Goal: Find specific page/section: Find specific page/section

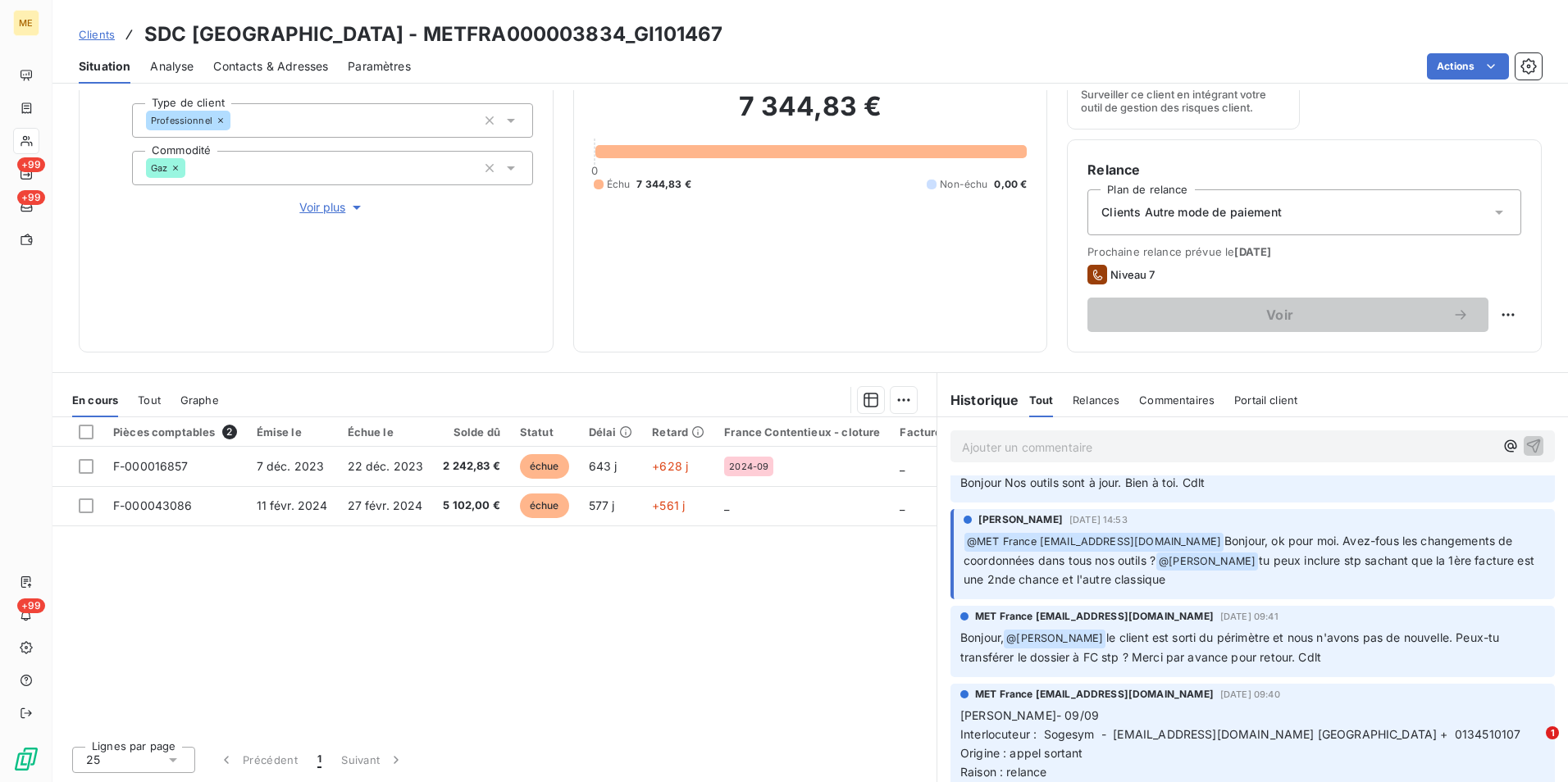
scroll to position [82, 0]
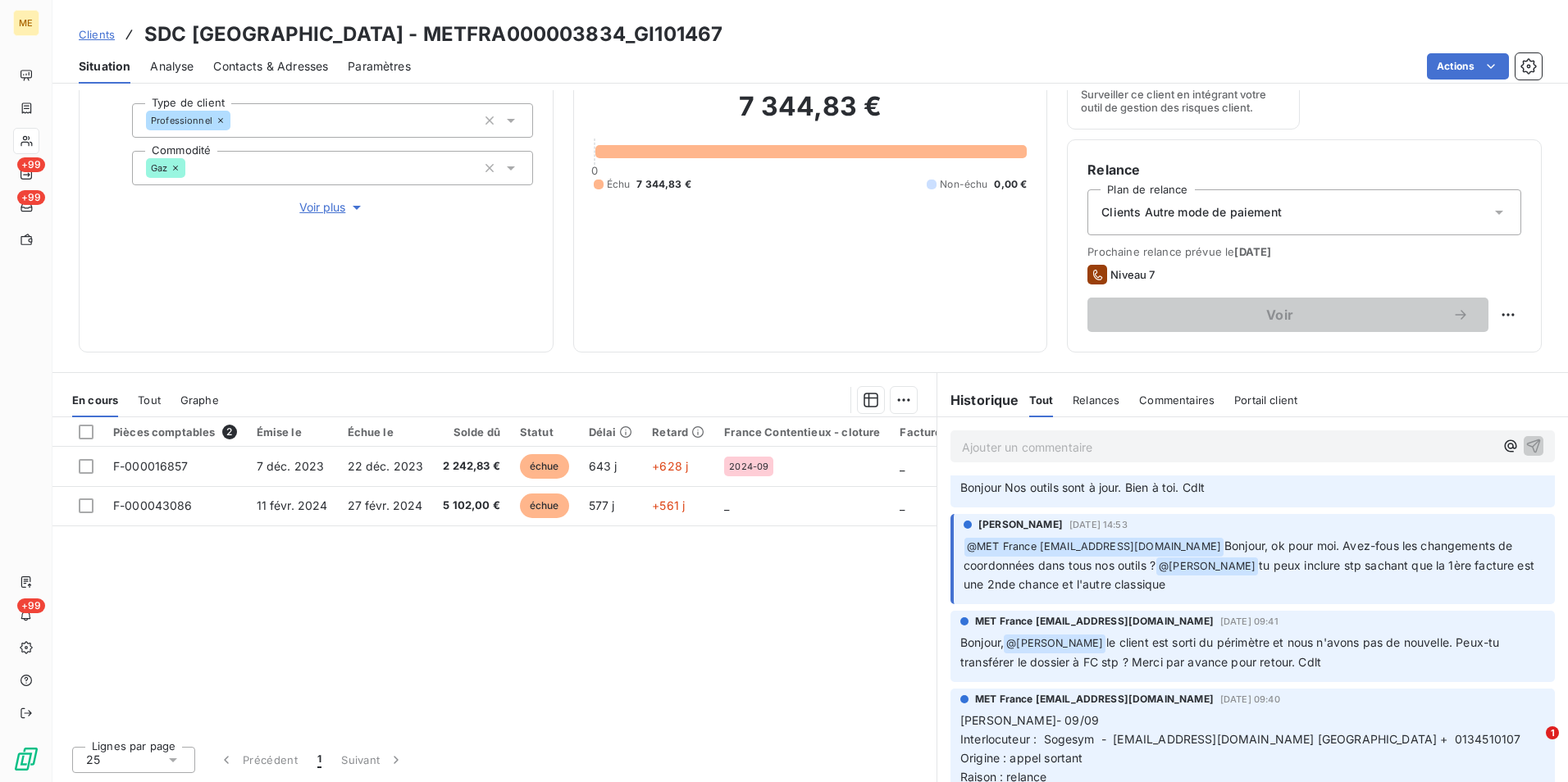
click at [101, 34] on span "Clients" at bounding box center [97, 34] width 36 height 13
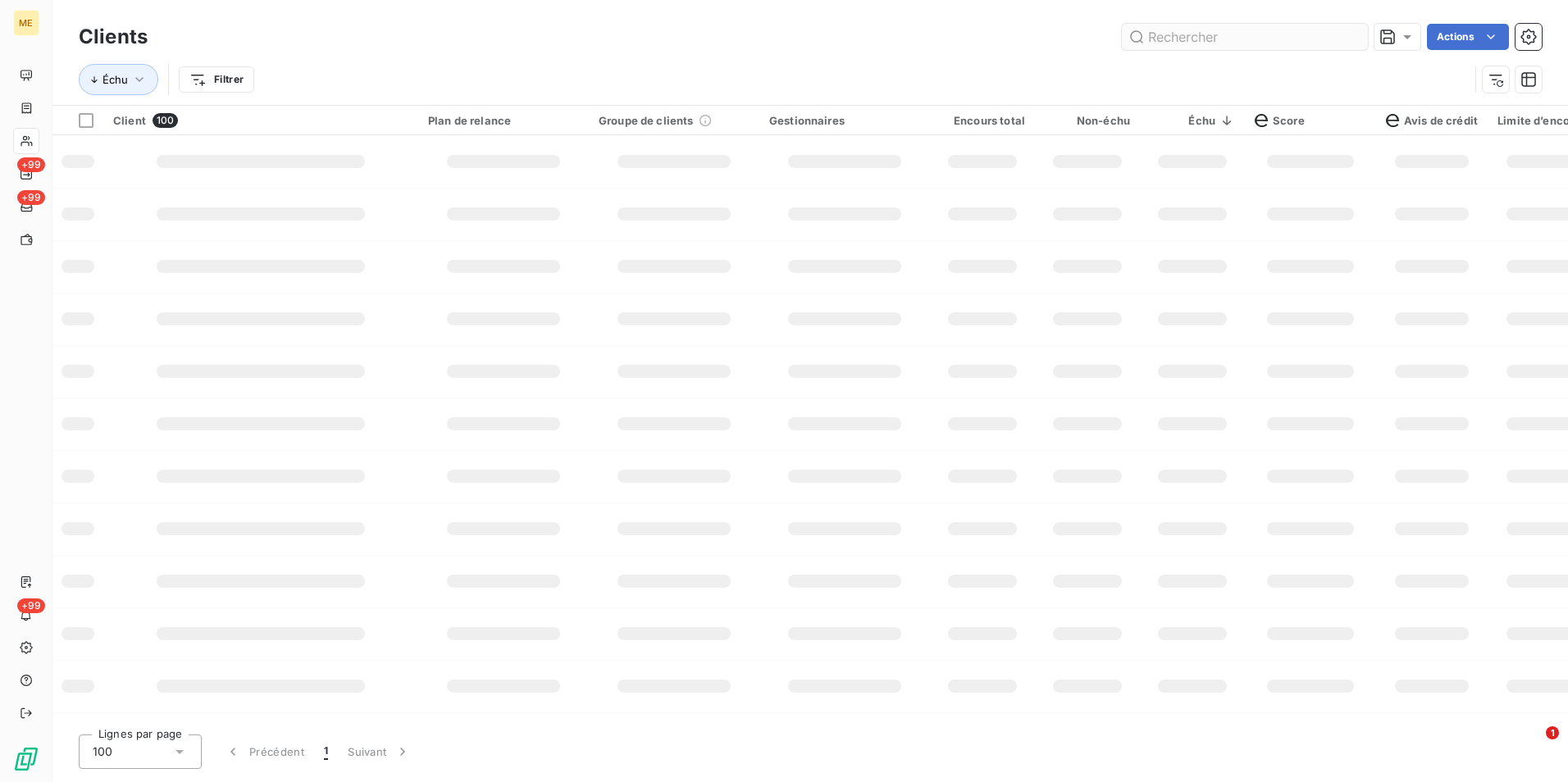
click at [1316, 38] on input "text" at bounding box center [1245, 36] width 246 height 26
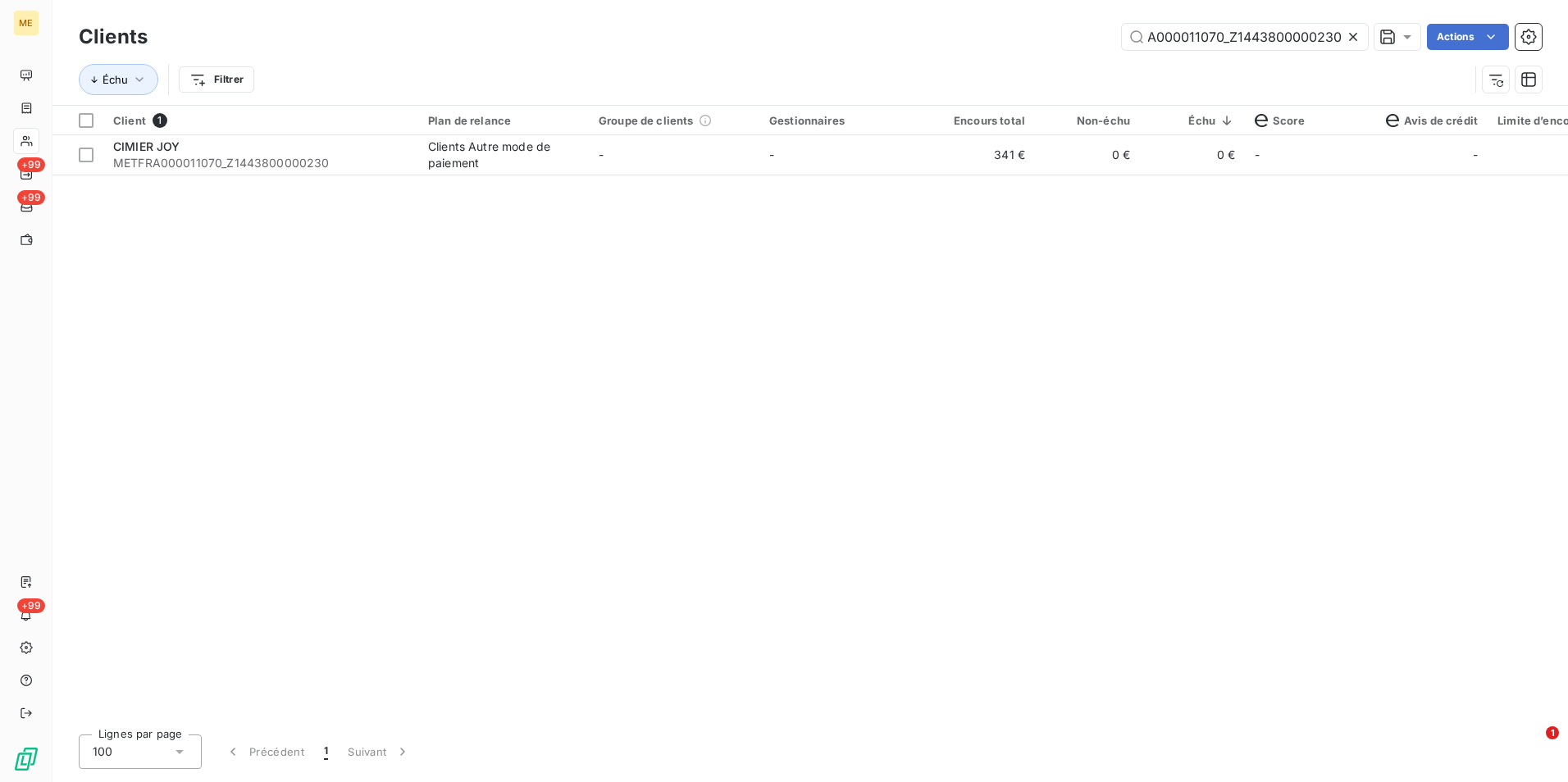
type input "METFRA000011070_Z1443800000230"
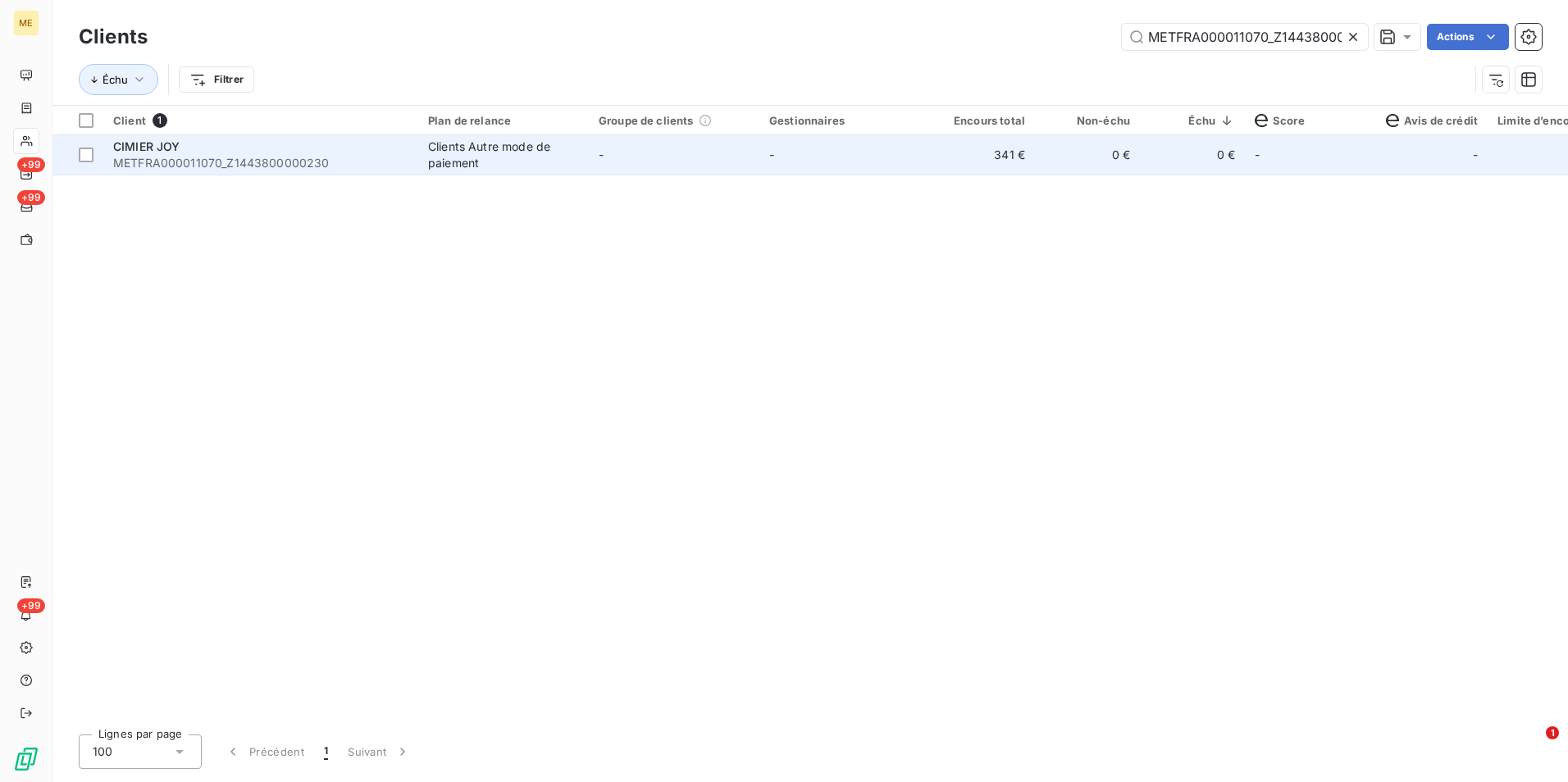
click at [330, 168] on span "METFRA000011070_Z1443800000230" at bounding box center [260, 163] width 295 height 16
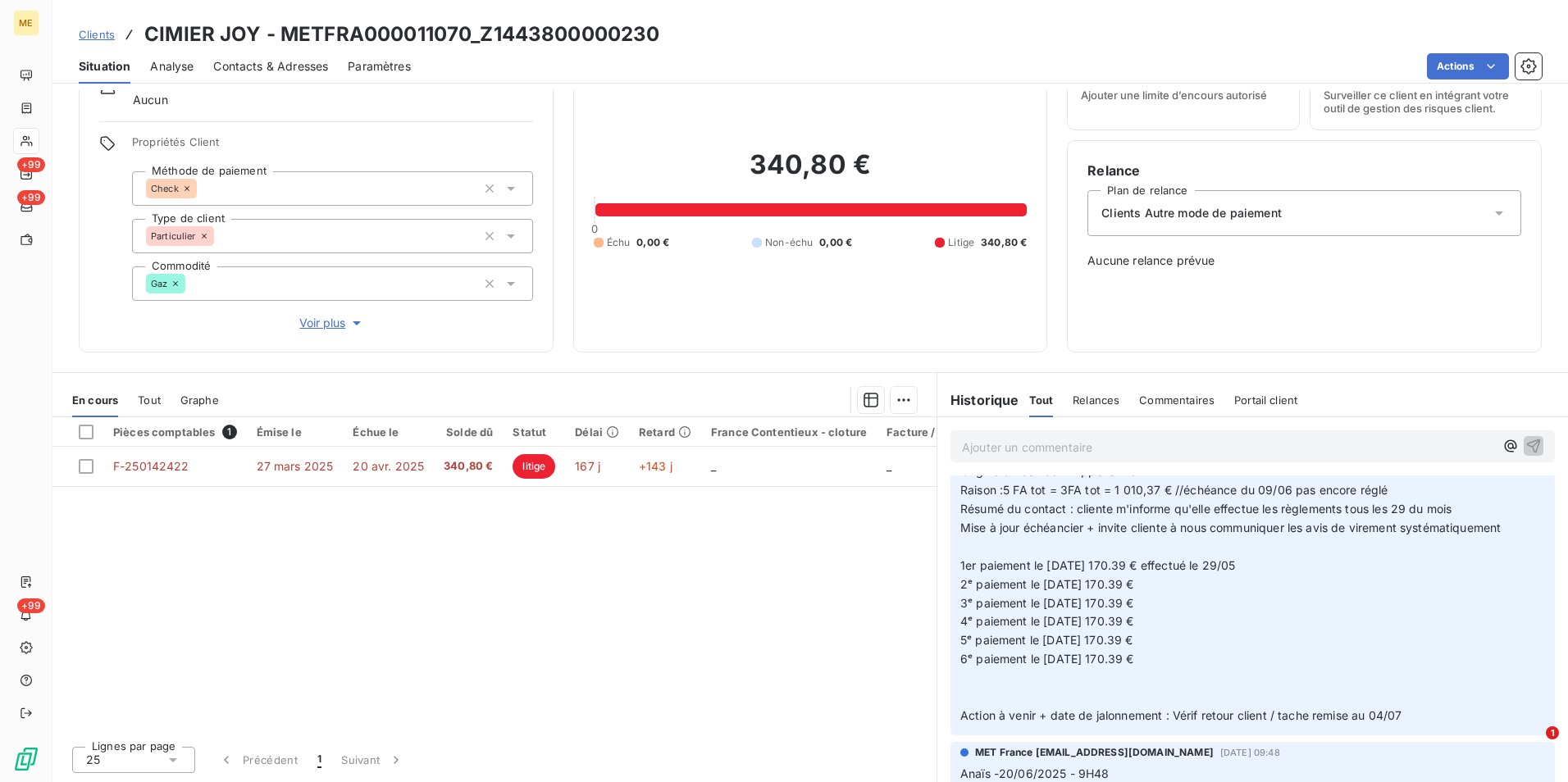
scroll to position [1476, 0]
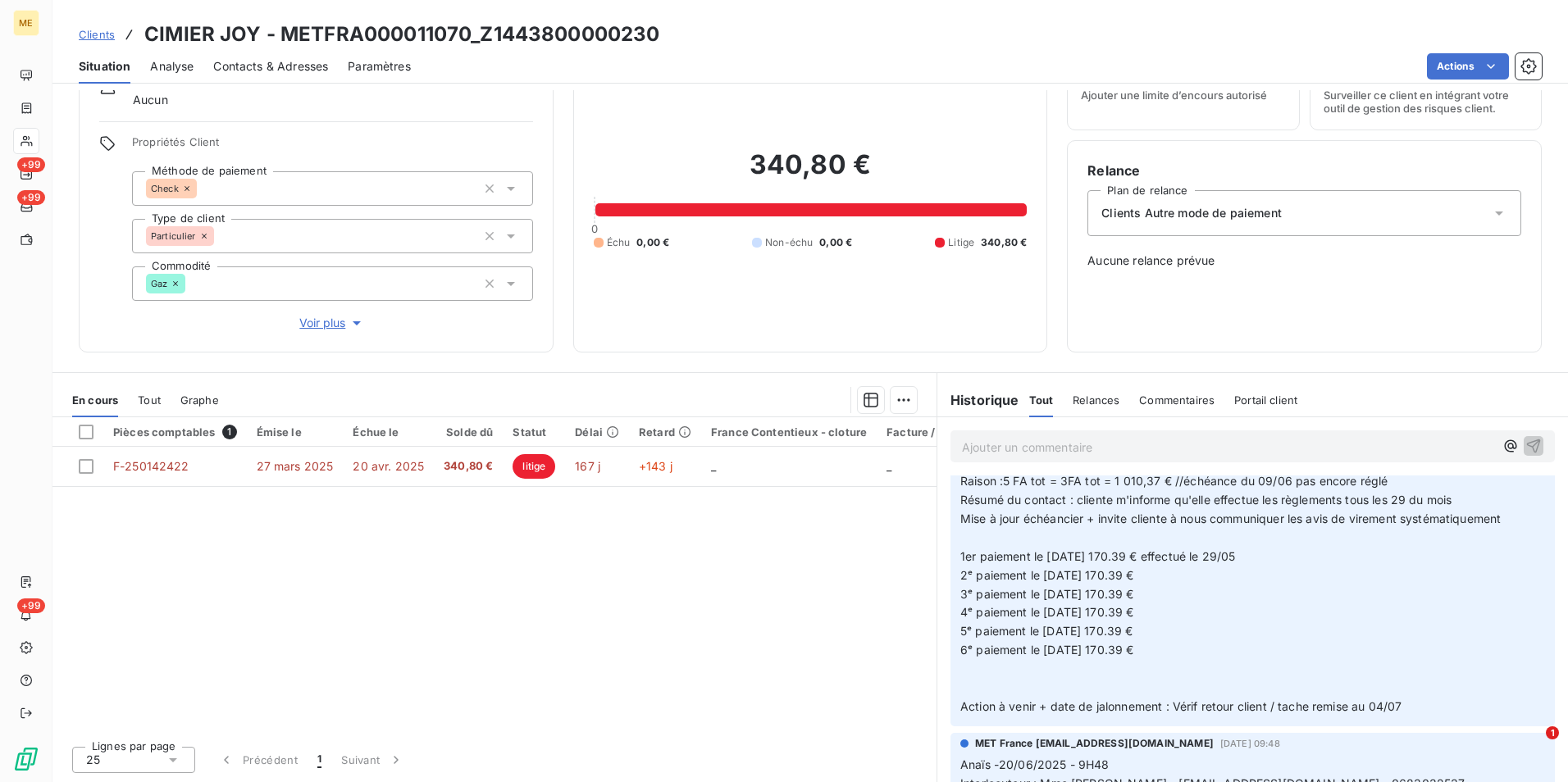
click at [92, 32] on span "Clients" at bounding box center [97, 34] width 36 height 13
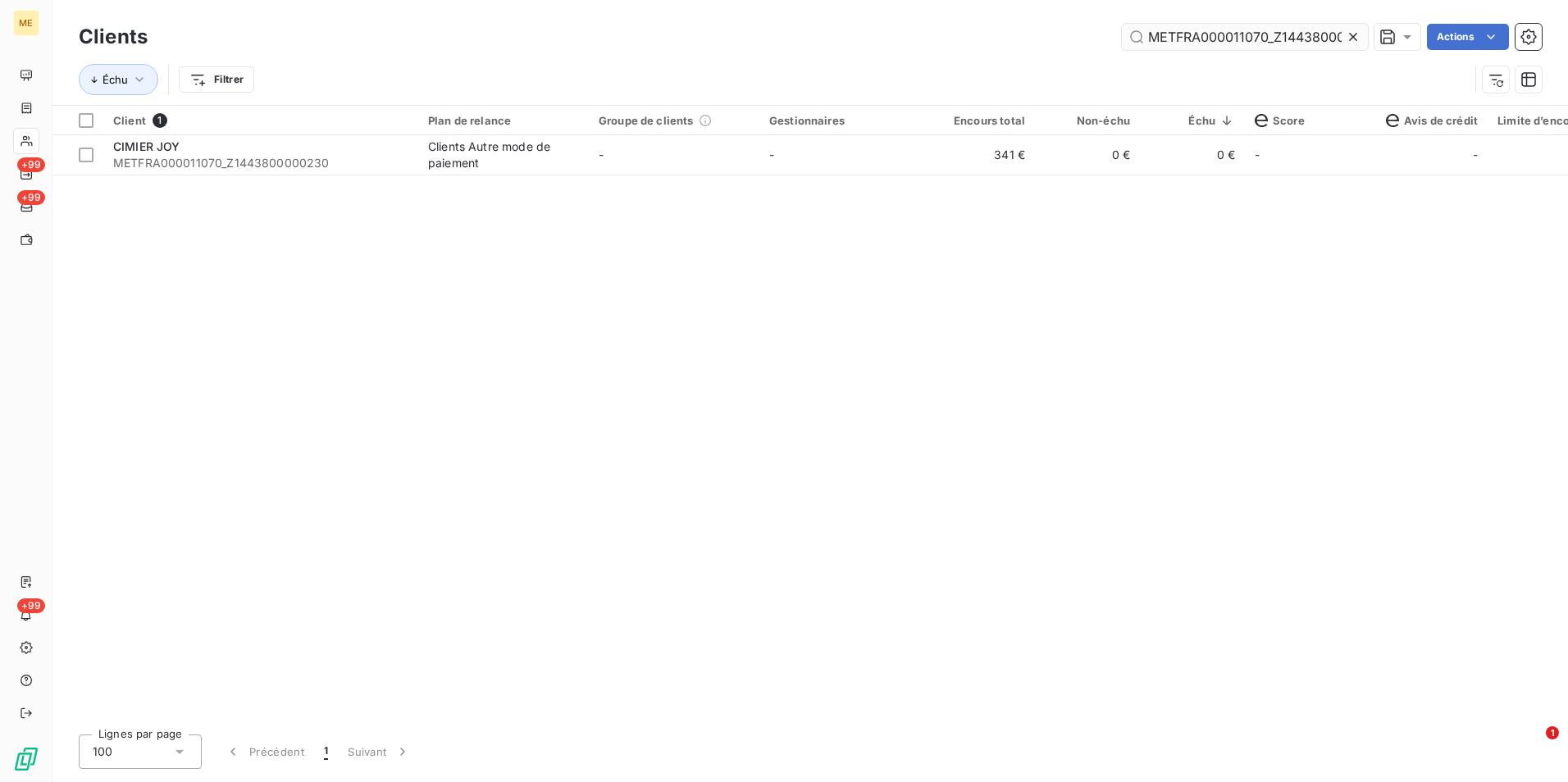
scroll to position [0, 45]
click at [1354, 36] on icon at bounding box center [1352, 36] width 8 height 8
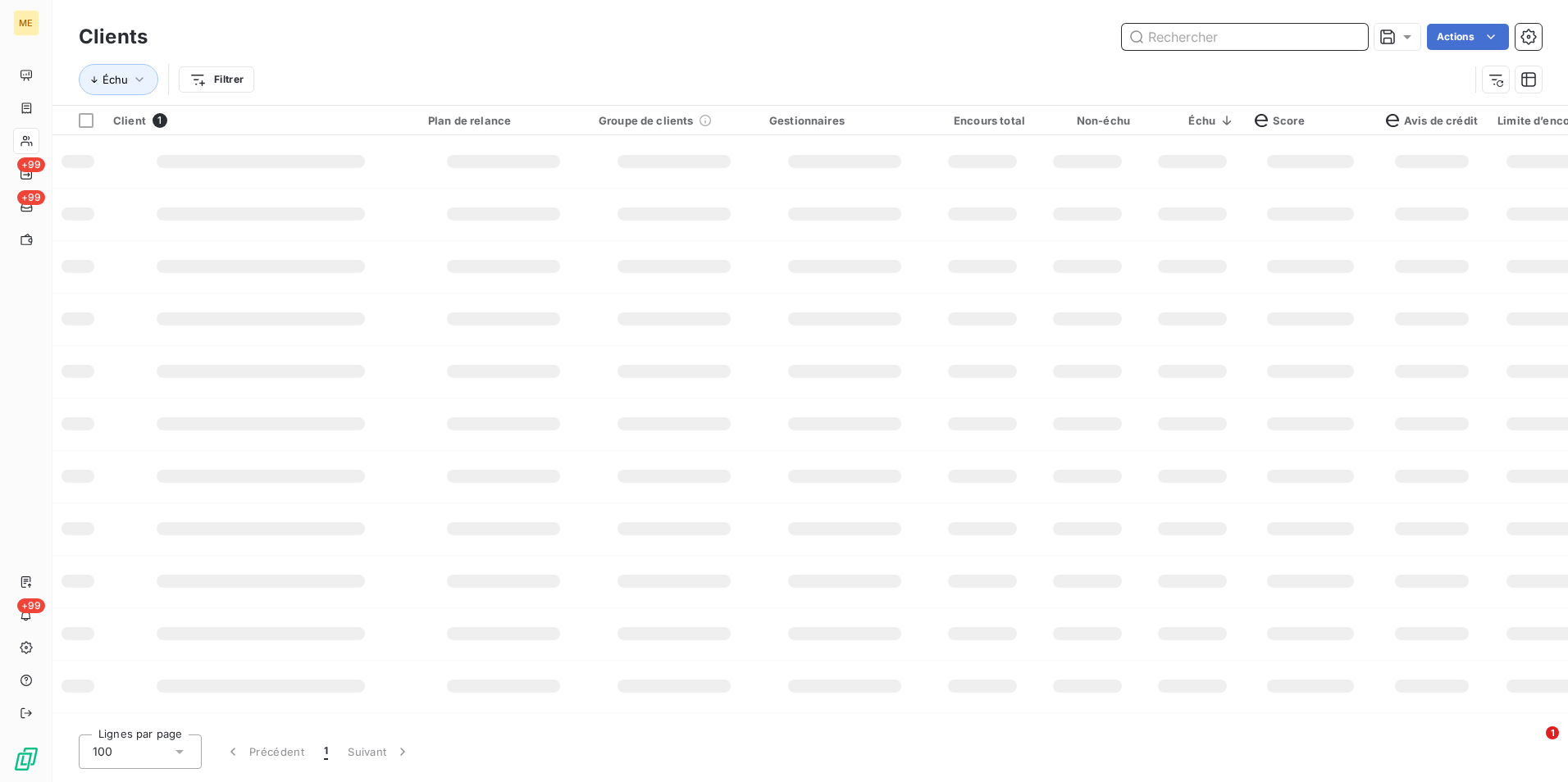
click at [1353, 37] on input "text" at bounding box center [1245, 36] width 246 height 26
paste input "METFRA000010691_01221273431148"
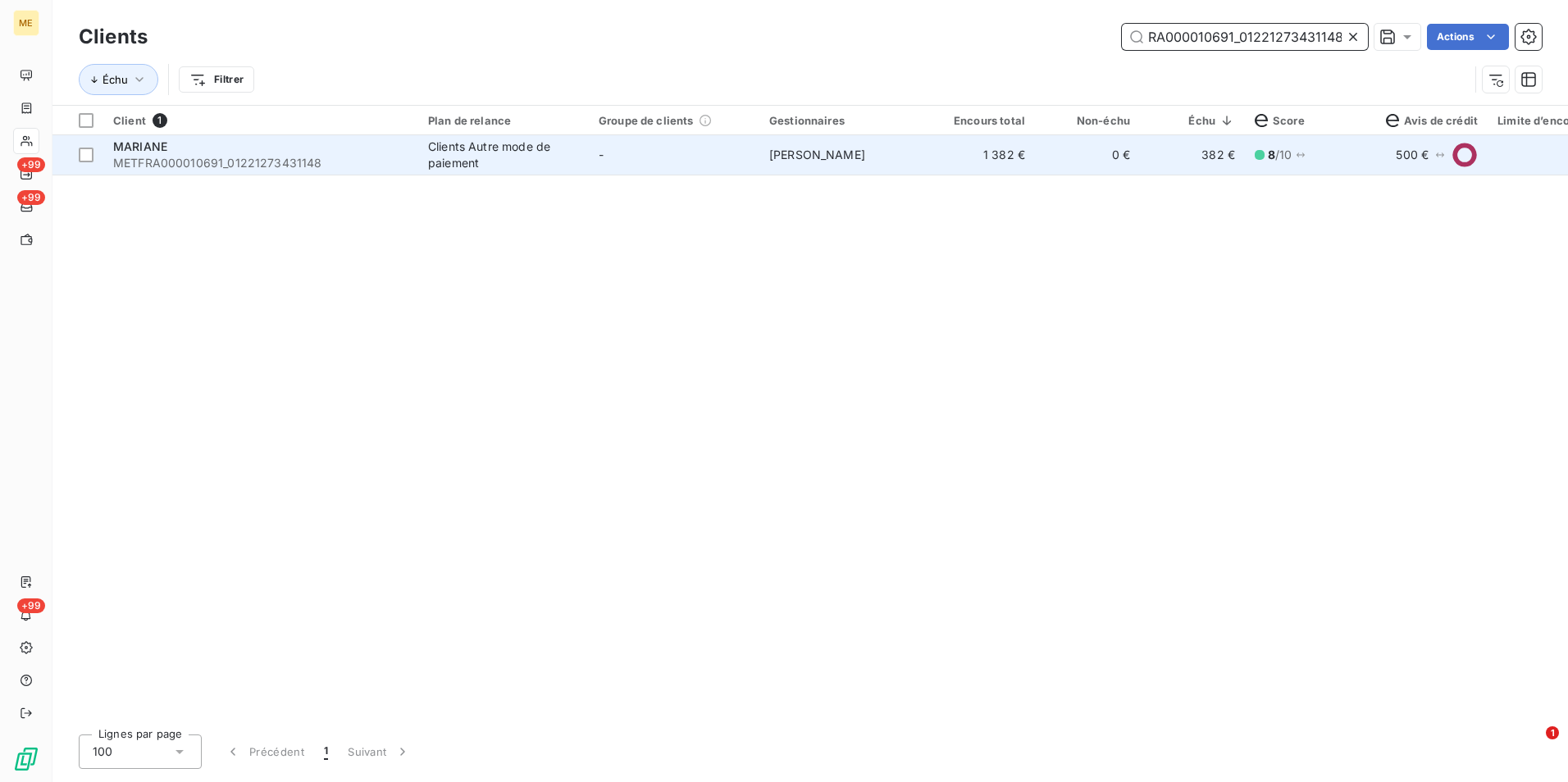
type input "METFRA000010691_01221273431148"
click at [853, 166] on td "[PERSON_NAME]" at bounding box center [845, 154] width 171 height 39
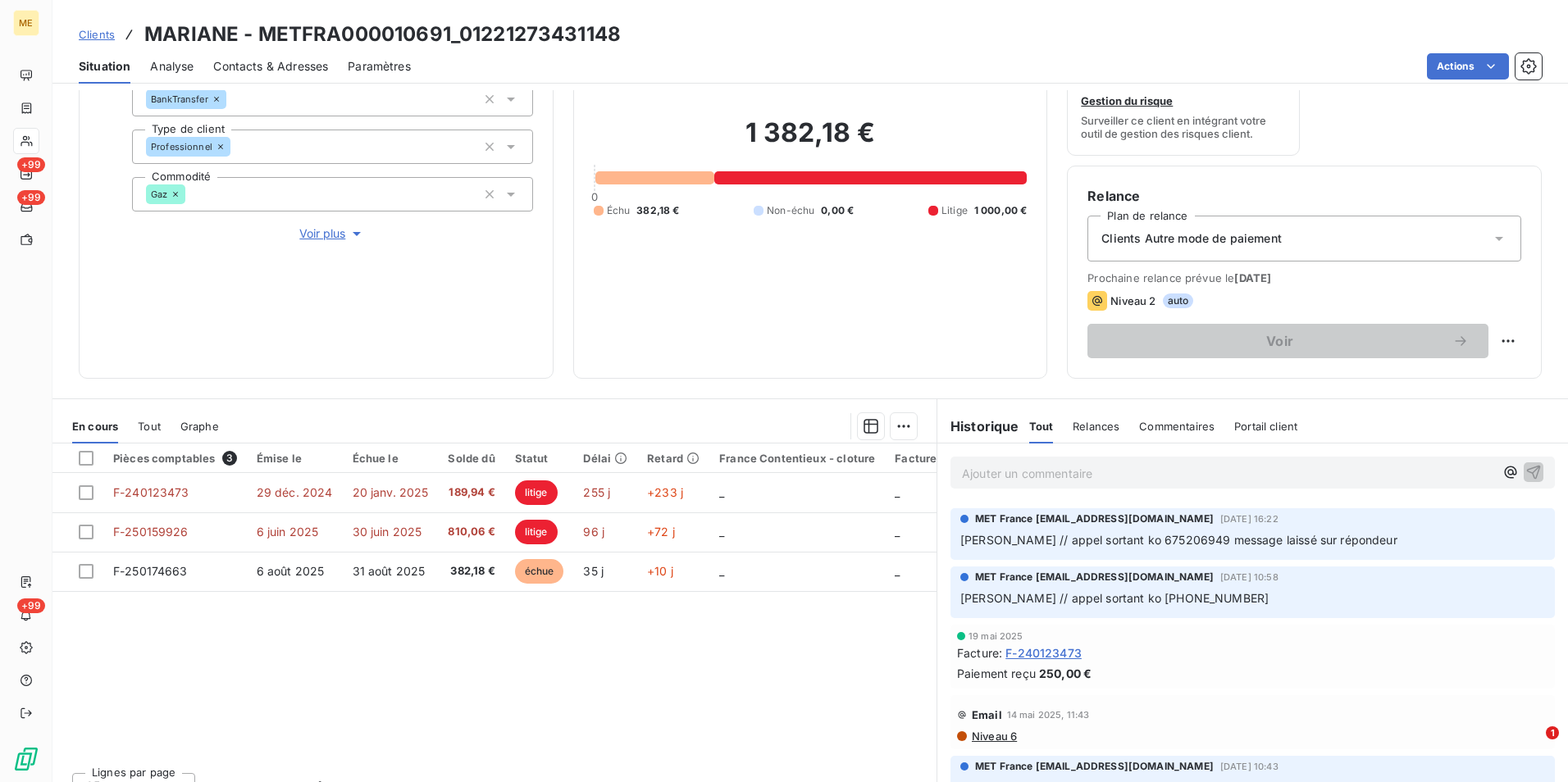
scroll to position [1209, 0]
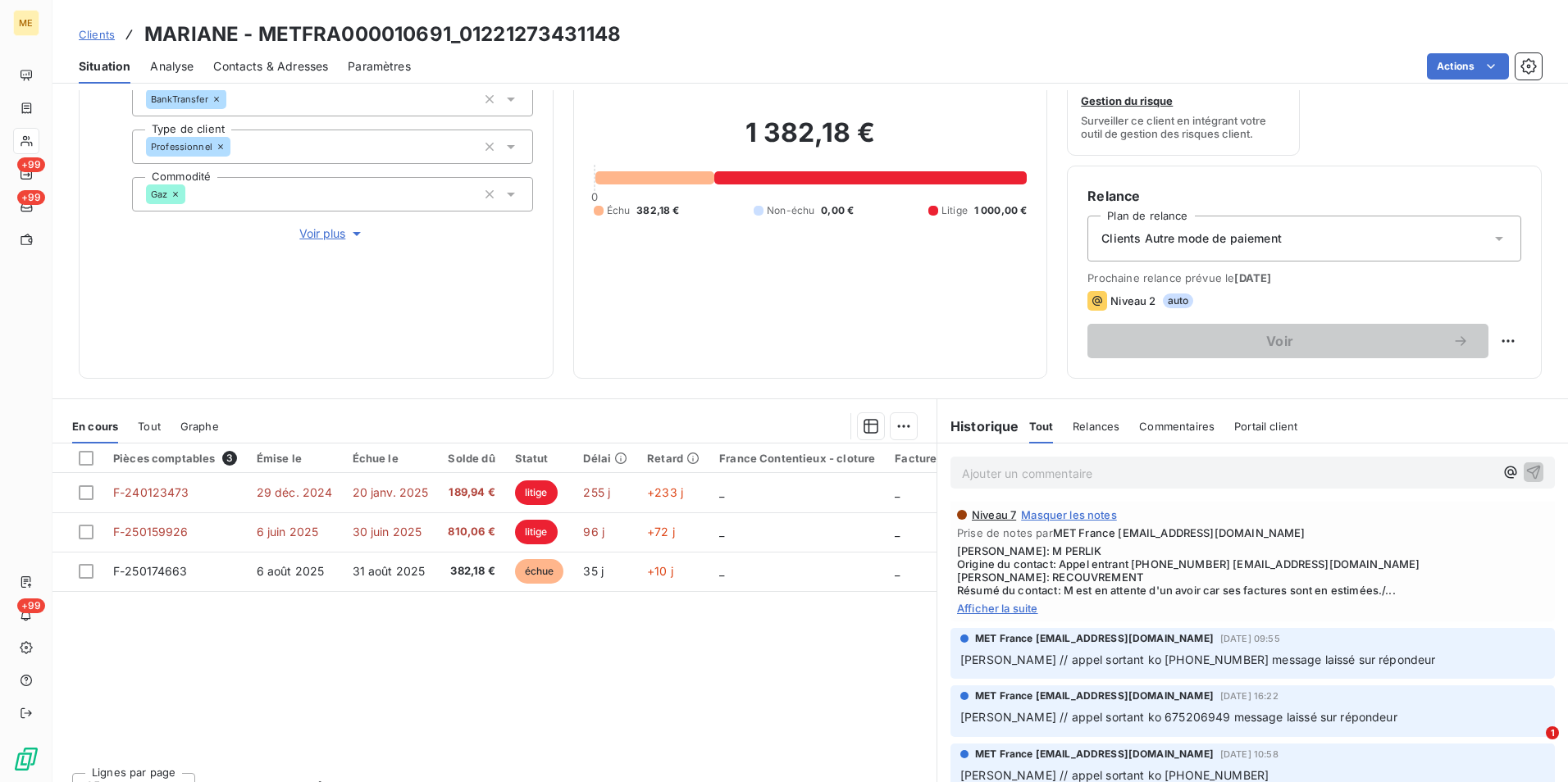
click at [1019, 615] on span "Afficher la suite" at bounding box center [1252, 608] width 591 height 13
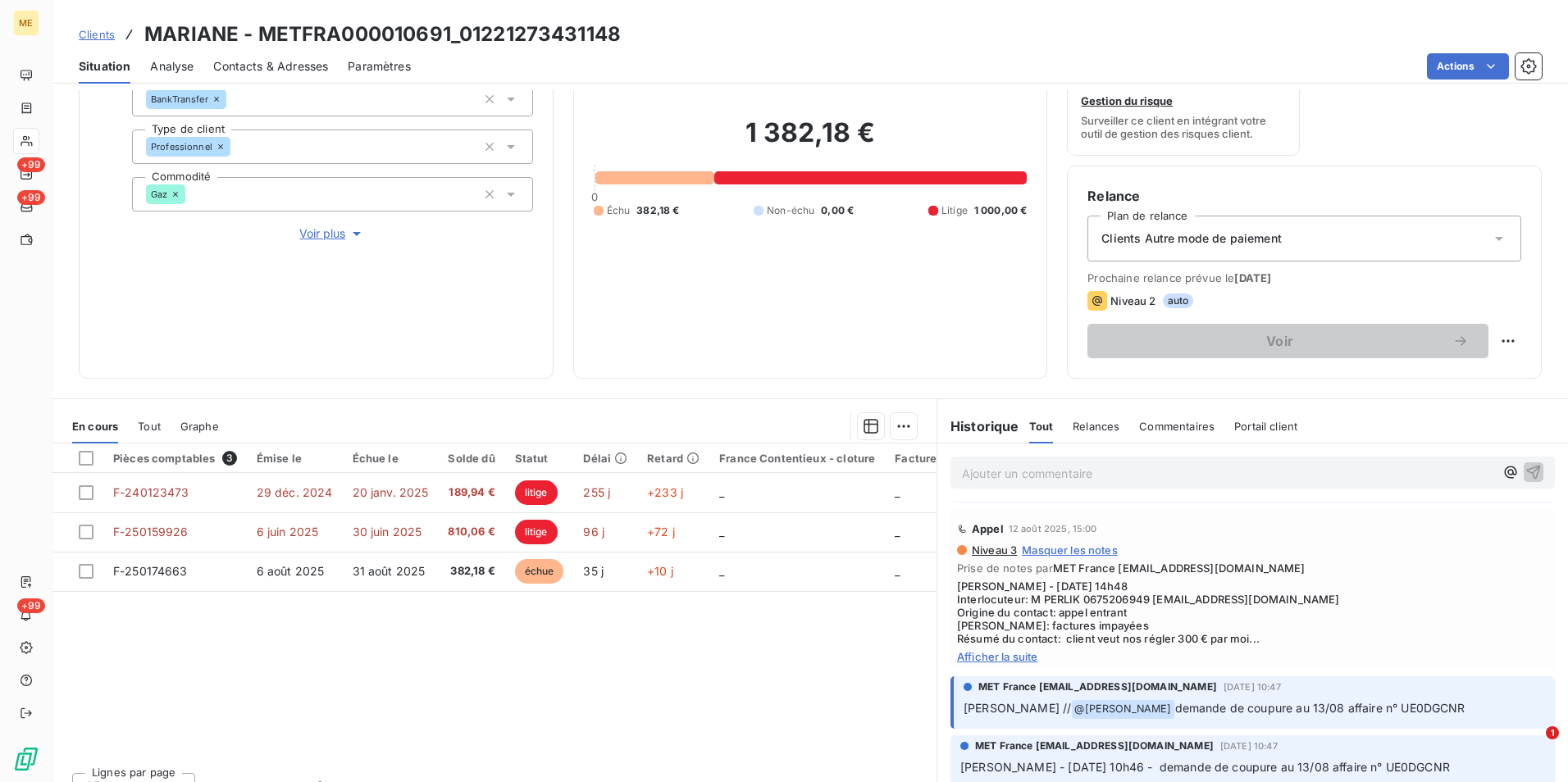
scroll to position [472, 0]
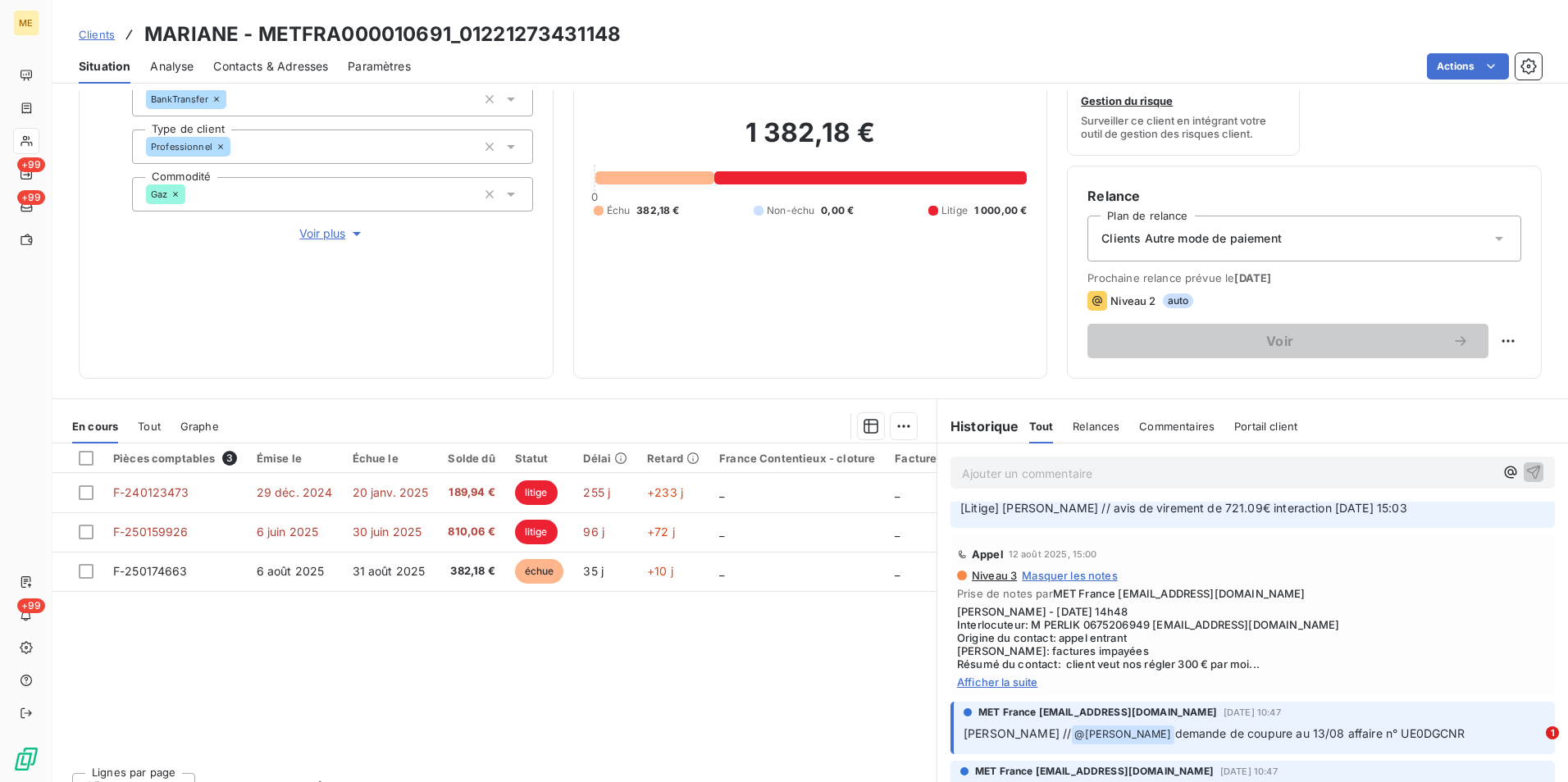
click at [1004, 678] on span "Afficher la suite" at bounding box center [1252, 681] width 591 height 13
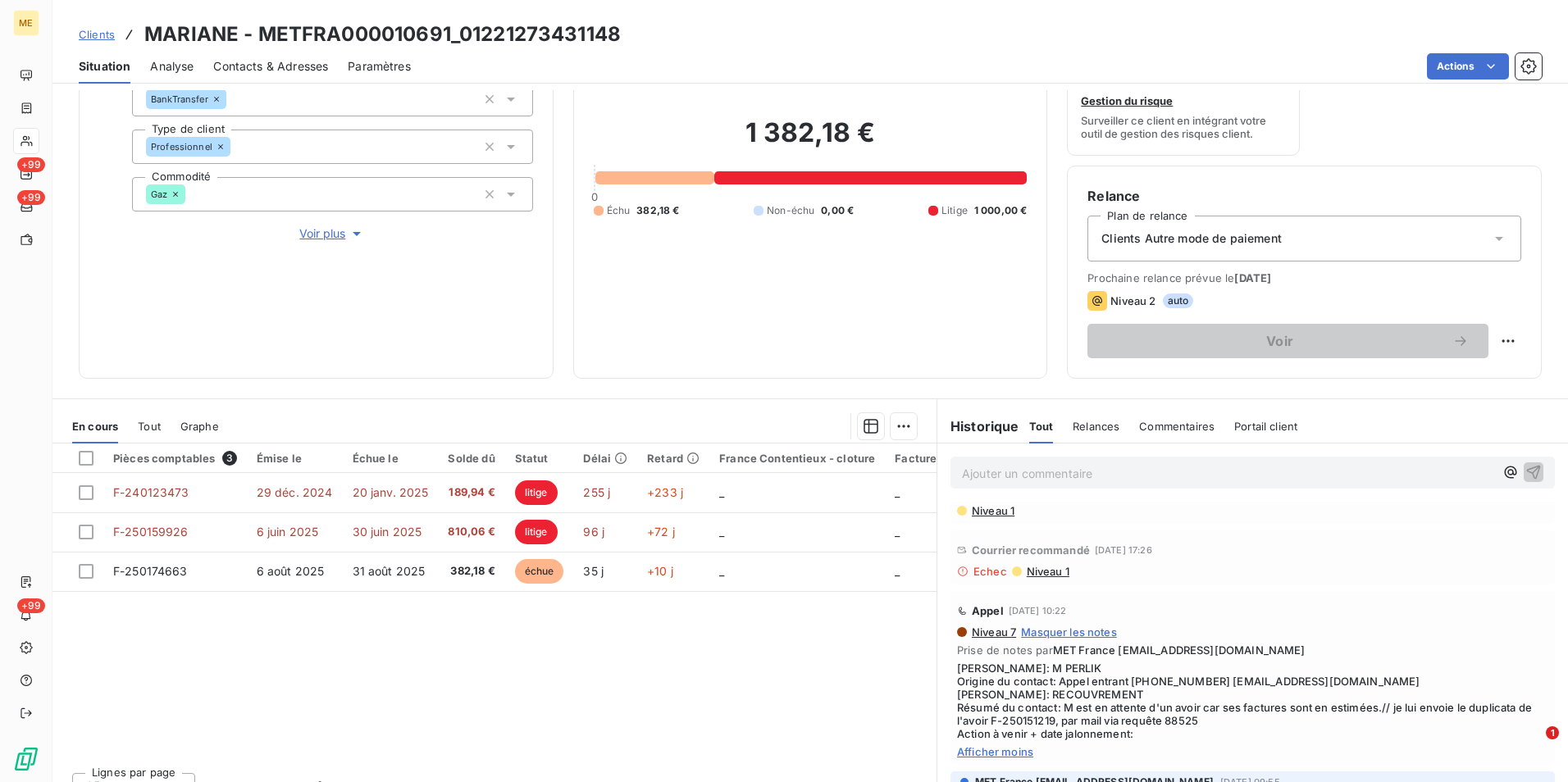
scroll to position [1148, 0]
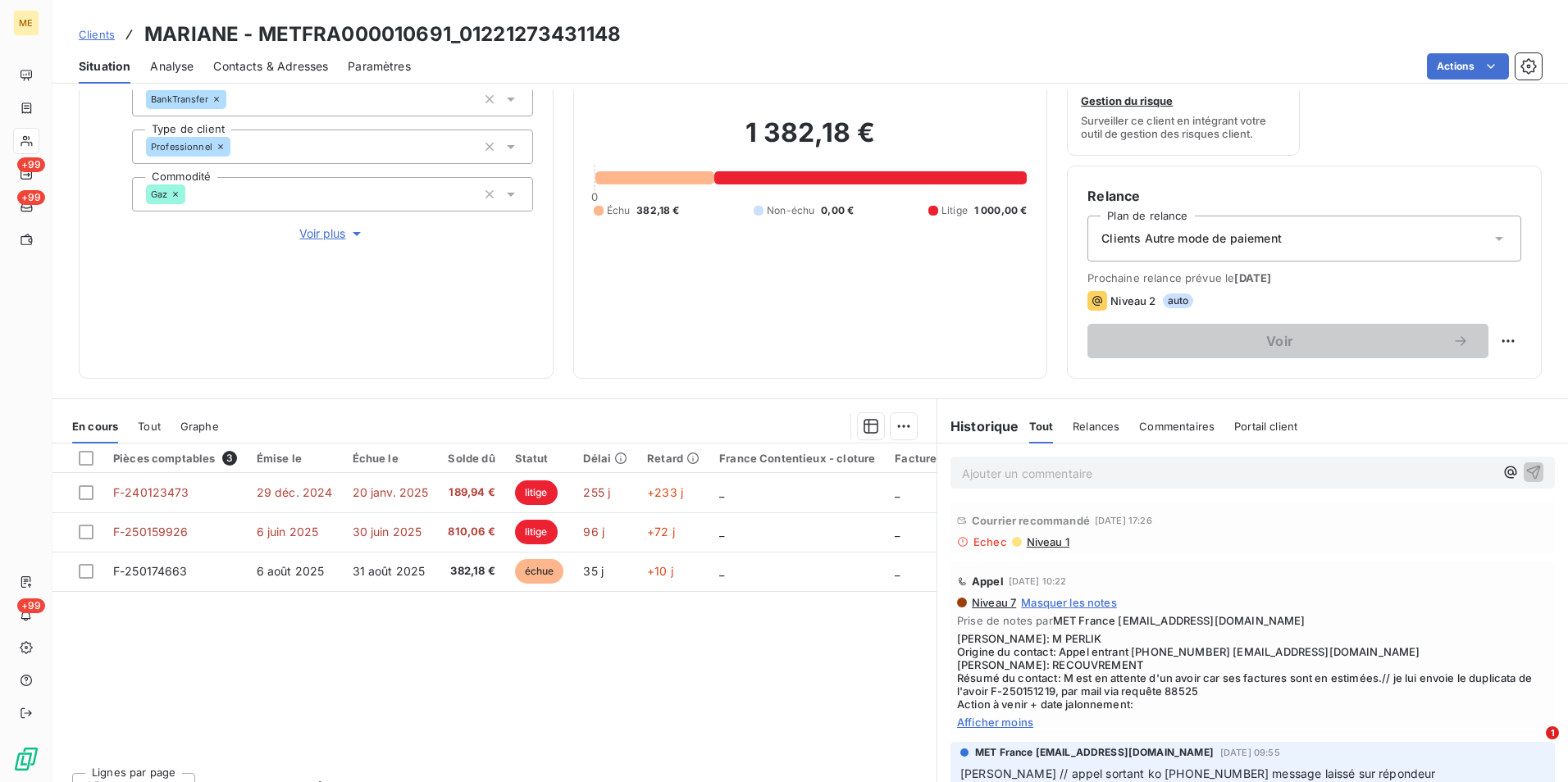
click at [995, 729] on span "Afficher moins" at bounding box center [1252, 721] width 591 height 13
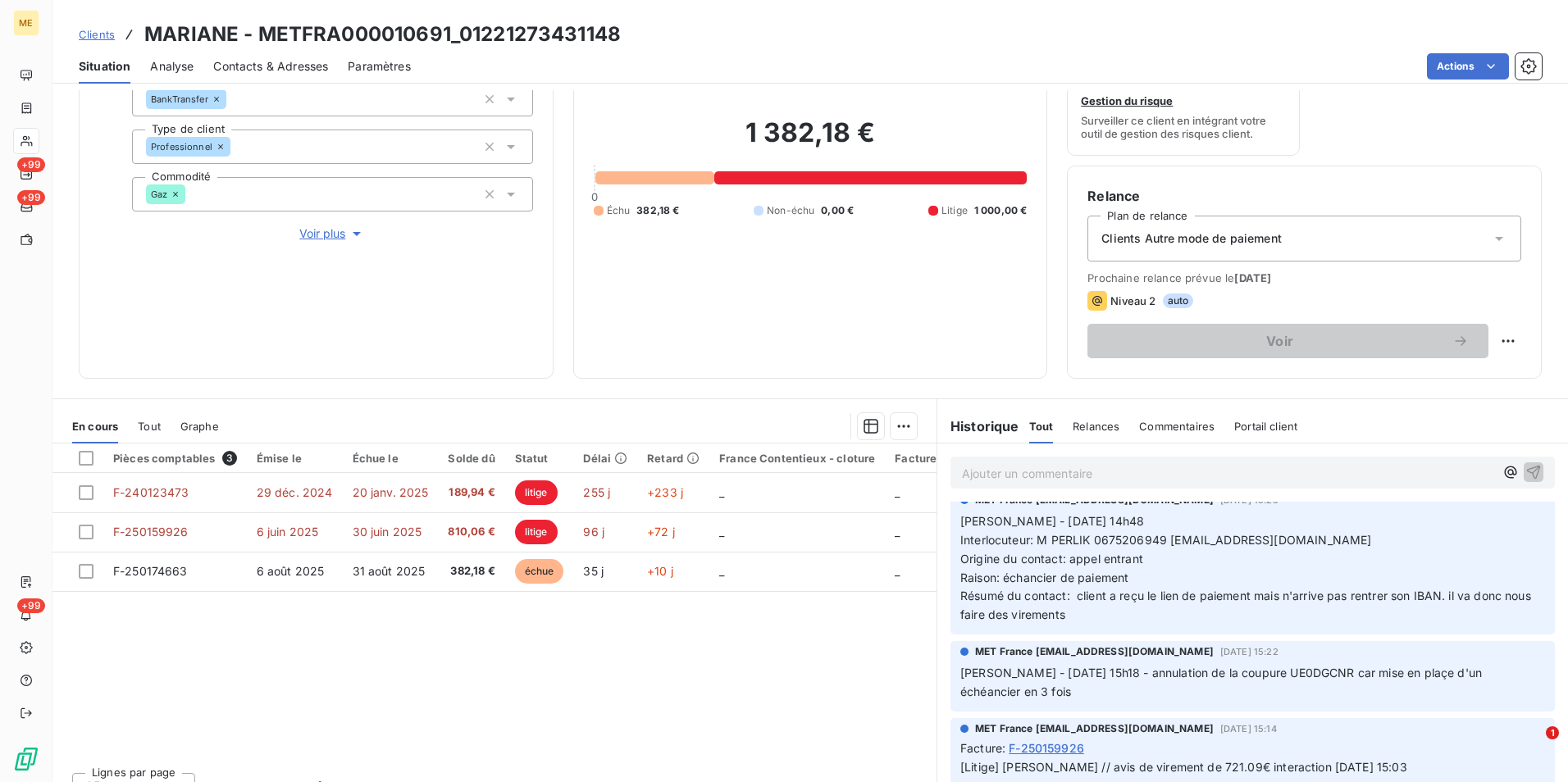
scroll to position [82, 0]
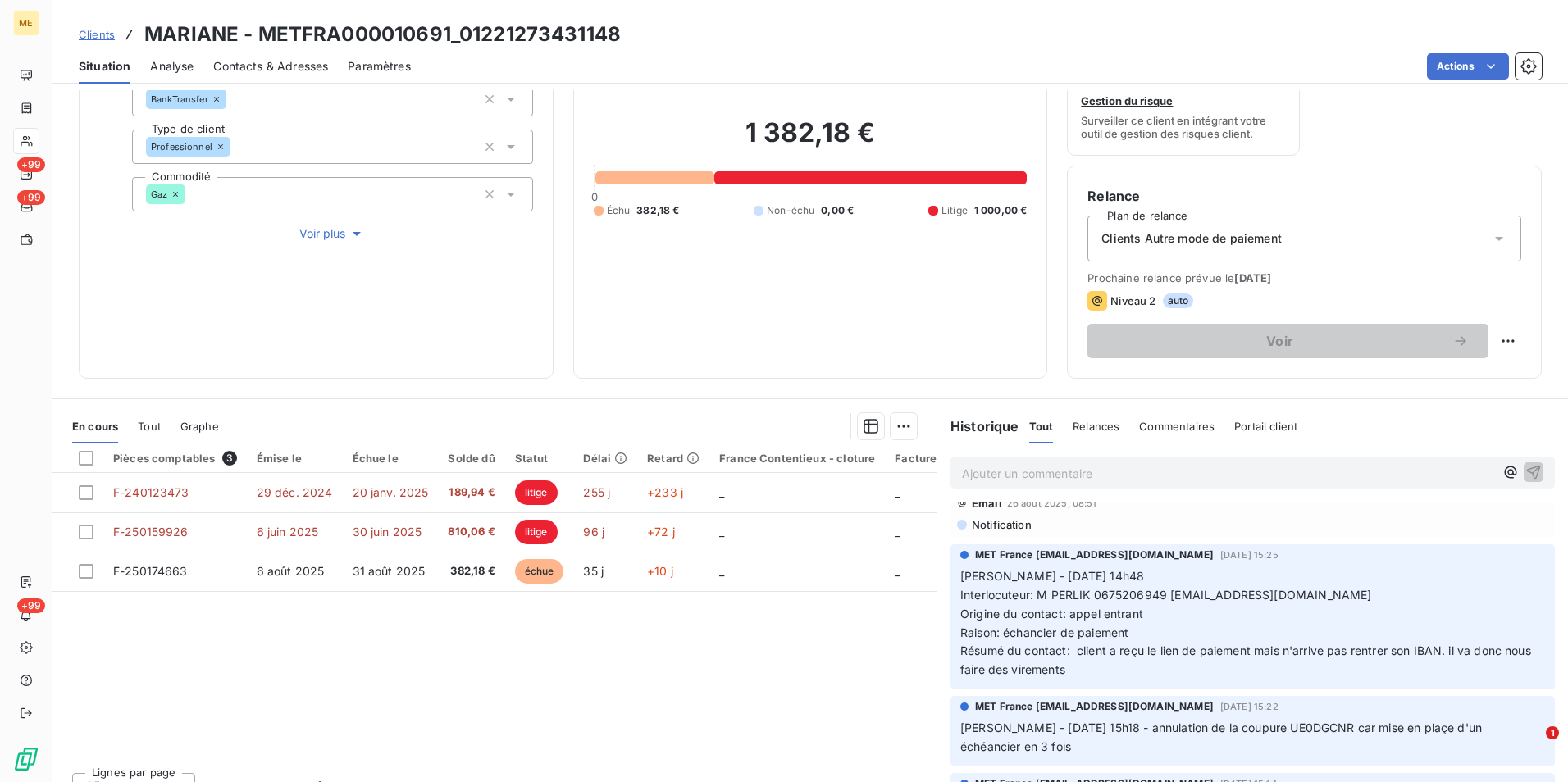
click at [95, 34] on span "Clients" at bounding box center [97, 34] width 36 height 13
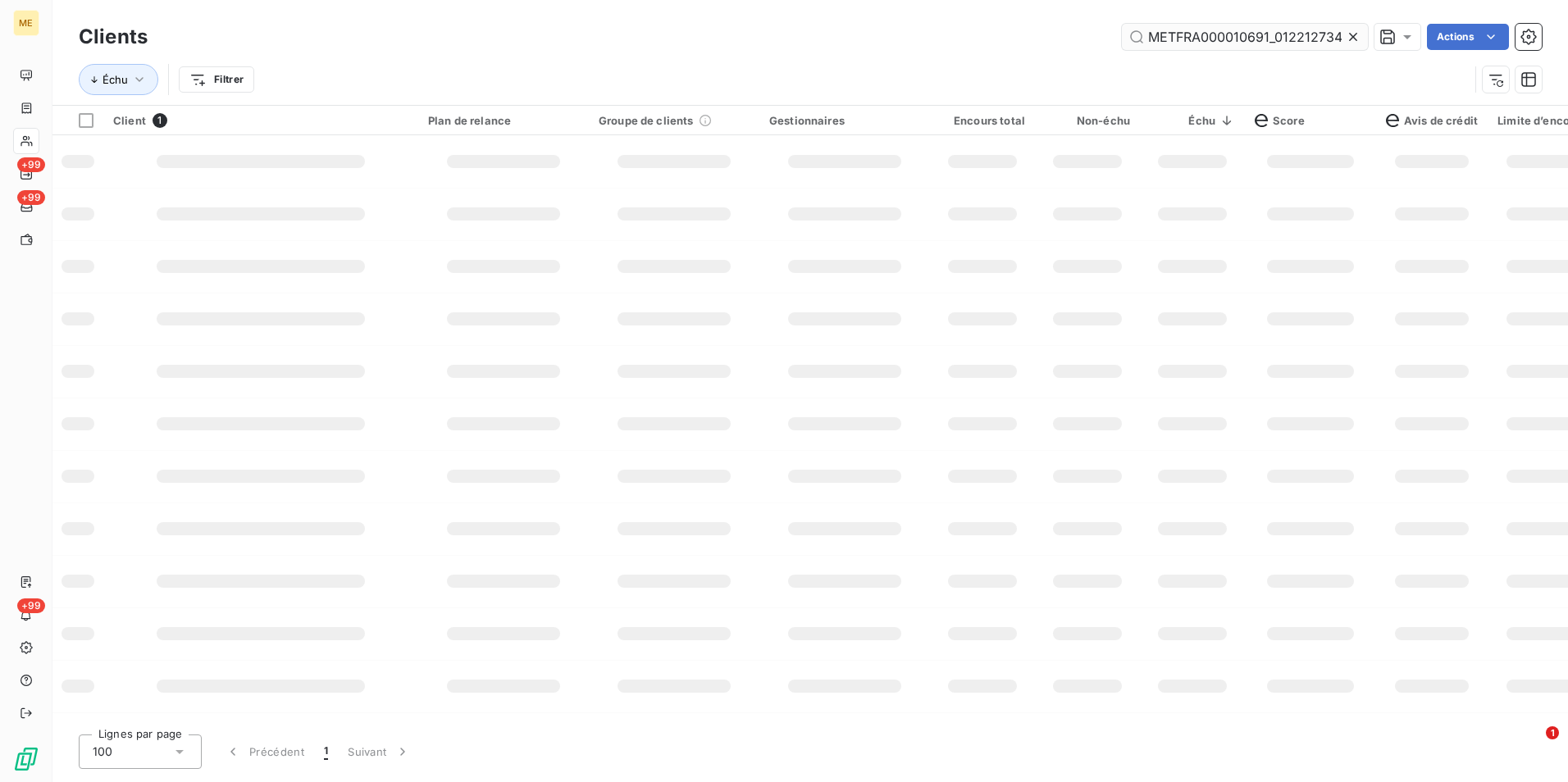
scroll to position [0, 36]
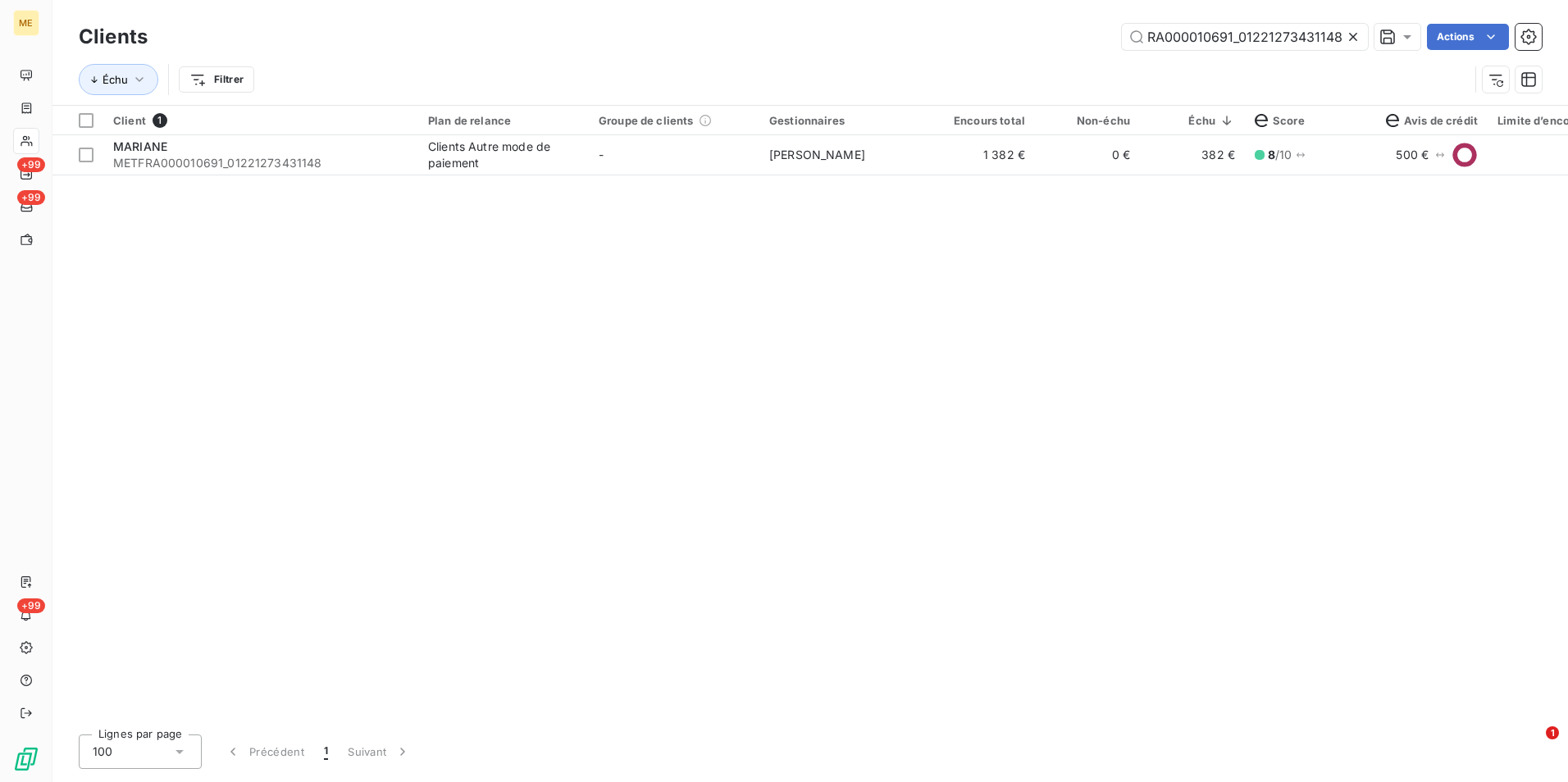
click at [1349, 36] on icon at bounding box center [1353, 36] width 16 height 16
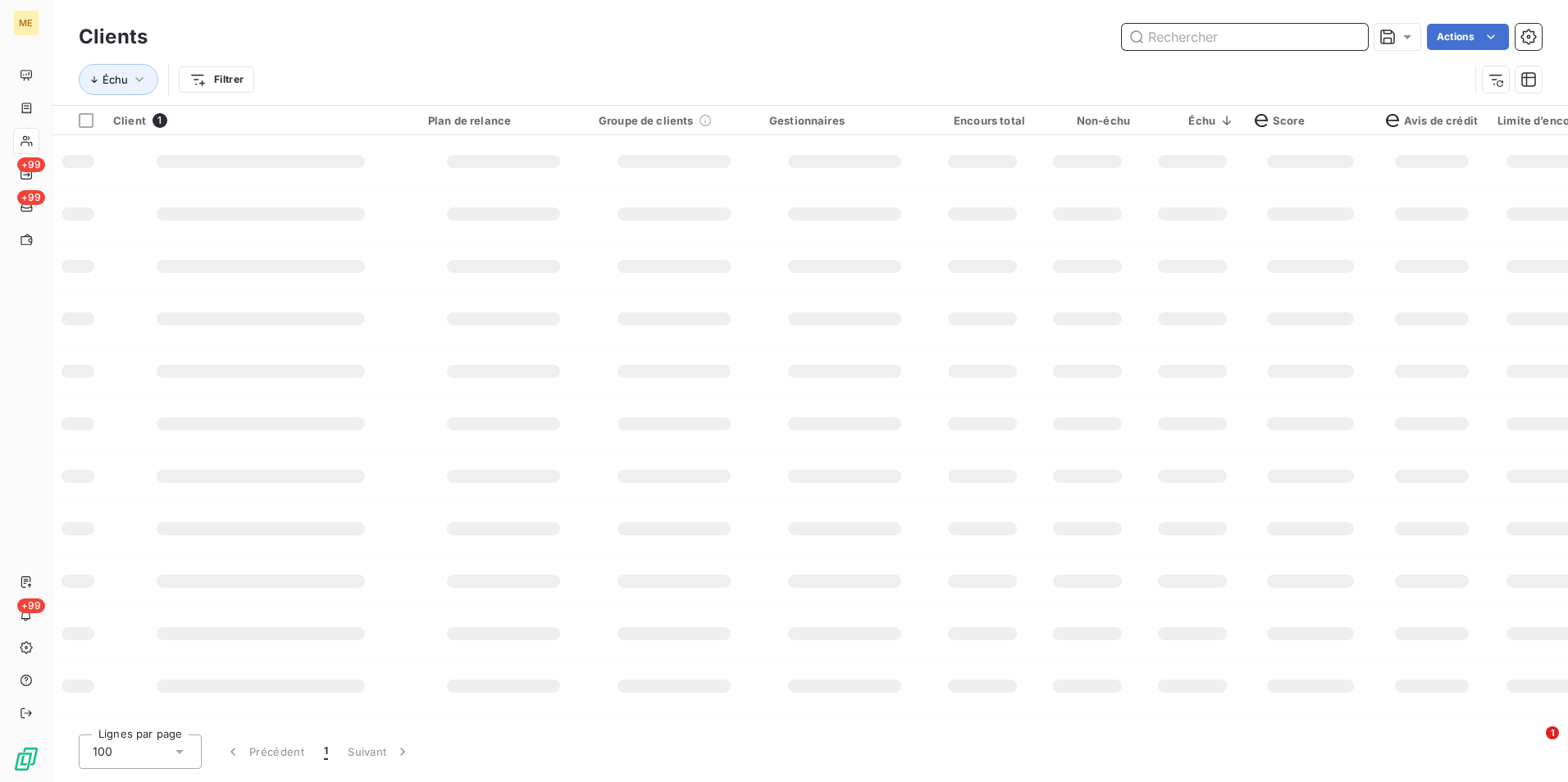
click at [1347, 36] on input "text" at bounding box center [1245, 36] width 246 height 26
paste input "METFRA000008373_Z1443800000242"
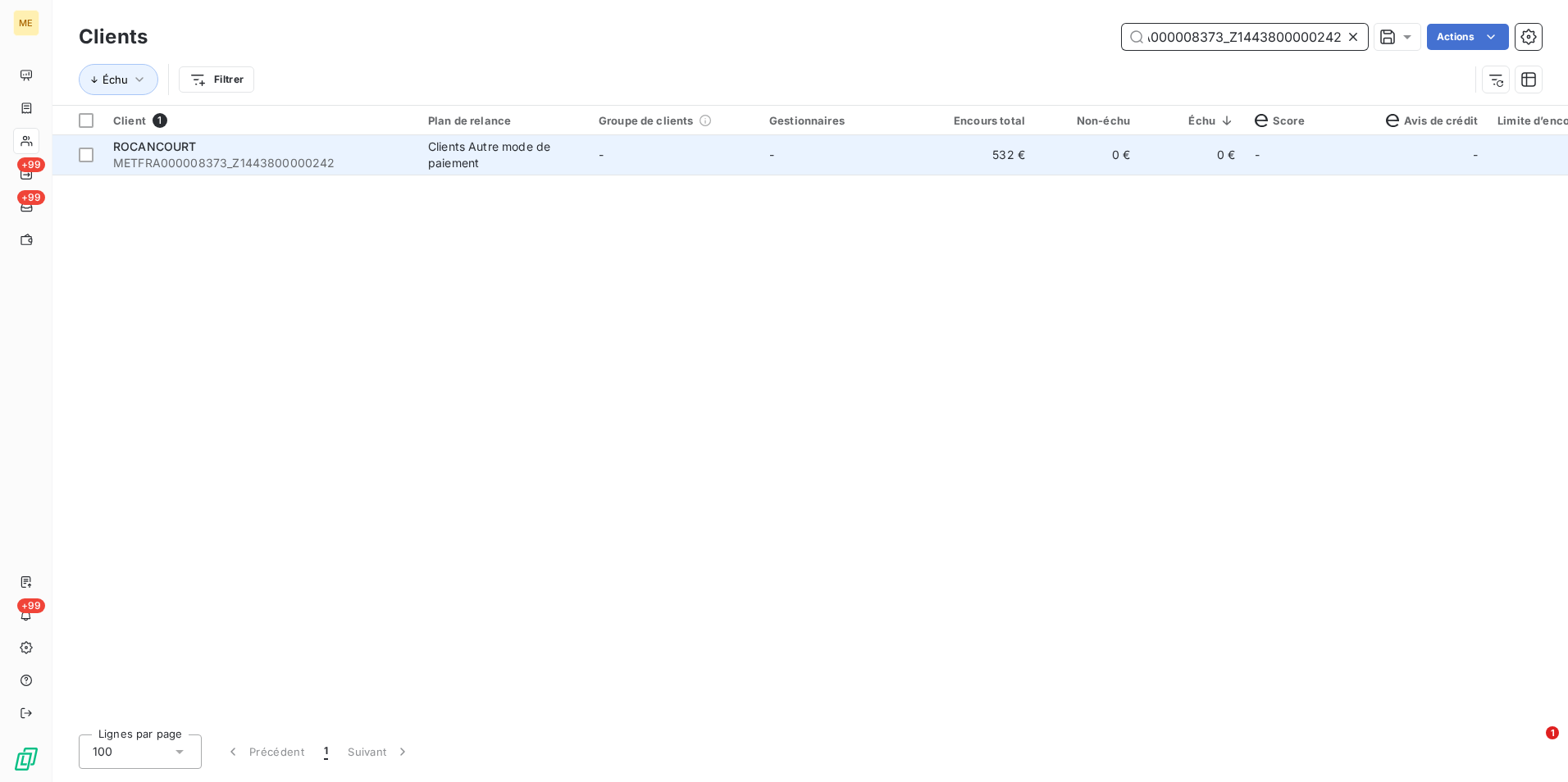
type input "METFRA000008373_Z1443800000242"
click at [889, 167] on td "-" at bounding box center [845, 154] width 171 height 39
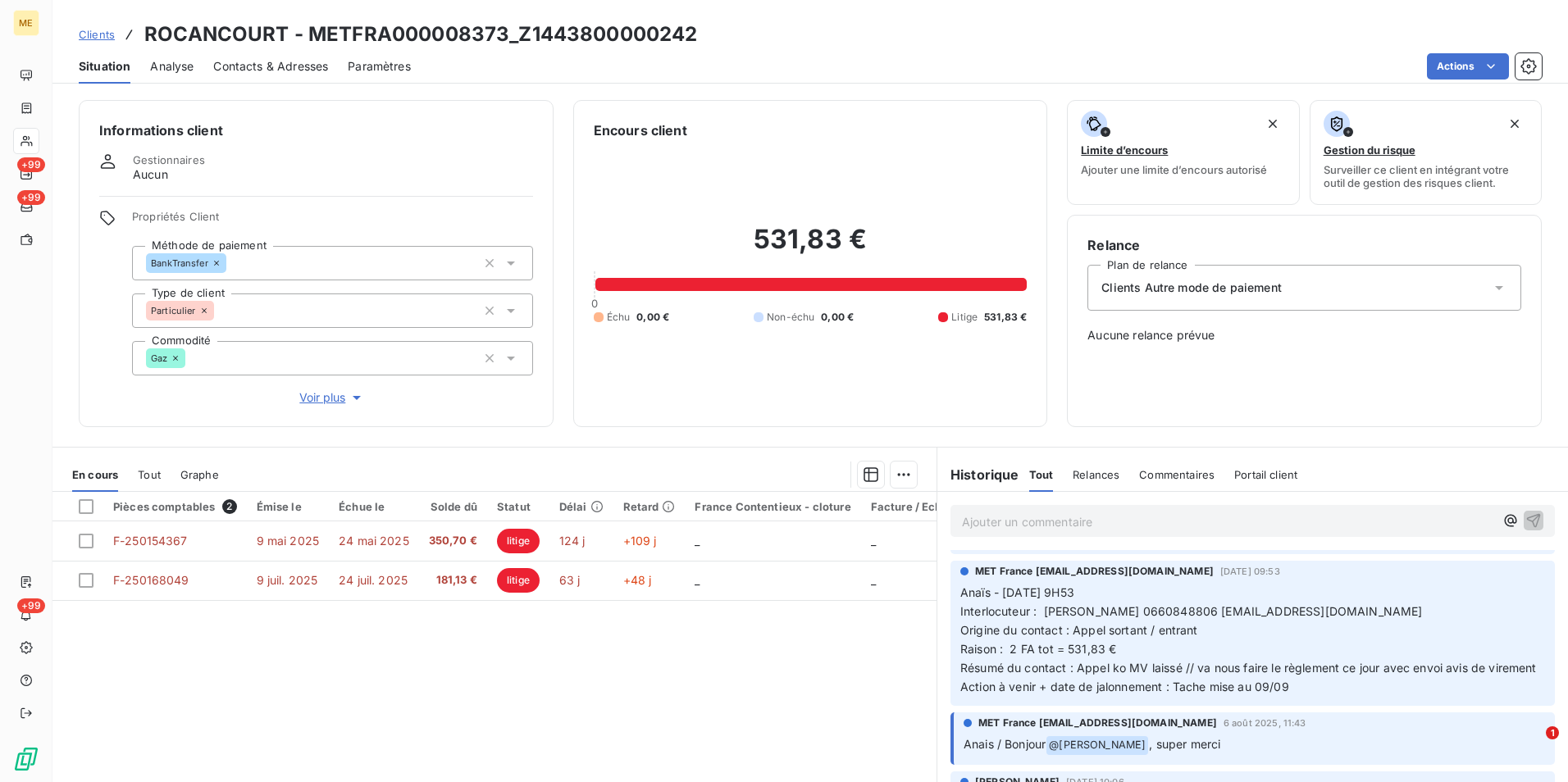
scroll to position [164, 0]
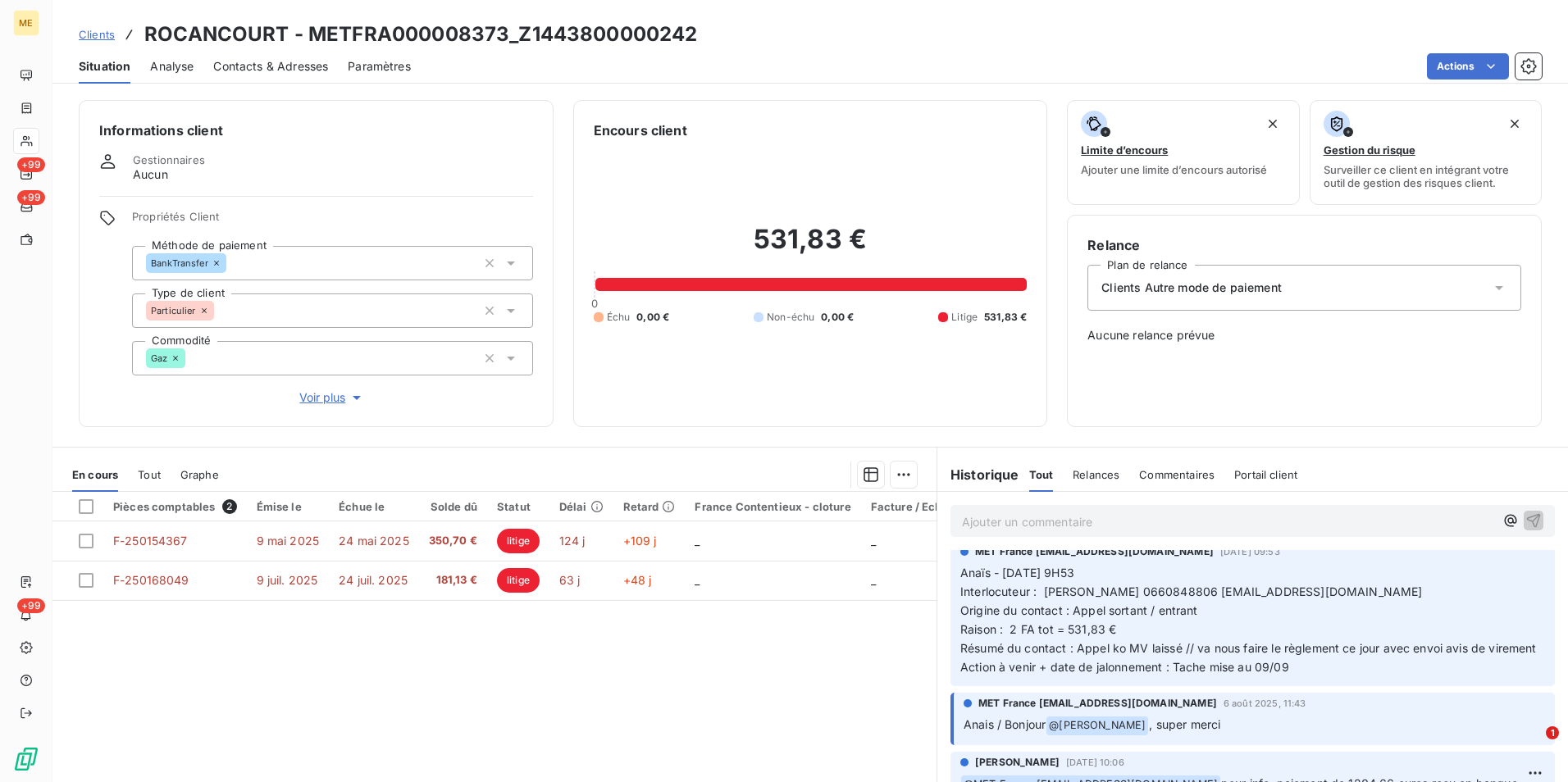
click at [86, 42] on div "Clients ROCANCOURT - METFRA000008373_Z1443800000242" at bounding box center [389, 35] width 619 height 29
click at [86, 36] on span "Clients" at bounding box center [97, 34] width 36 height 13
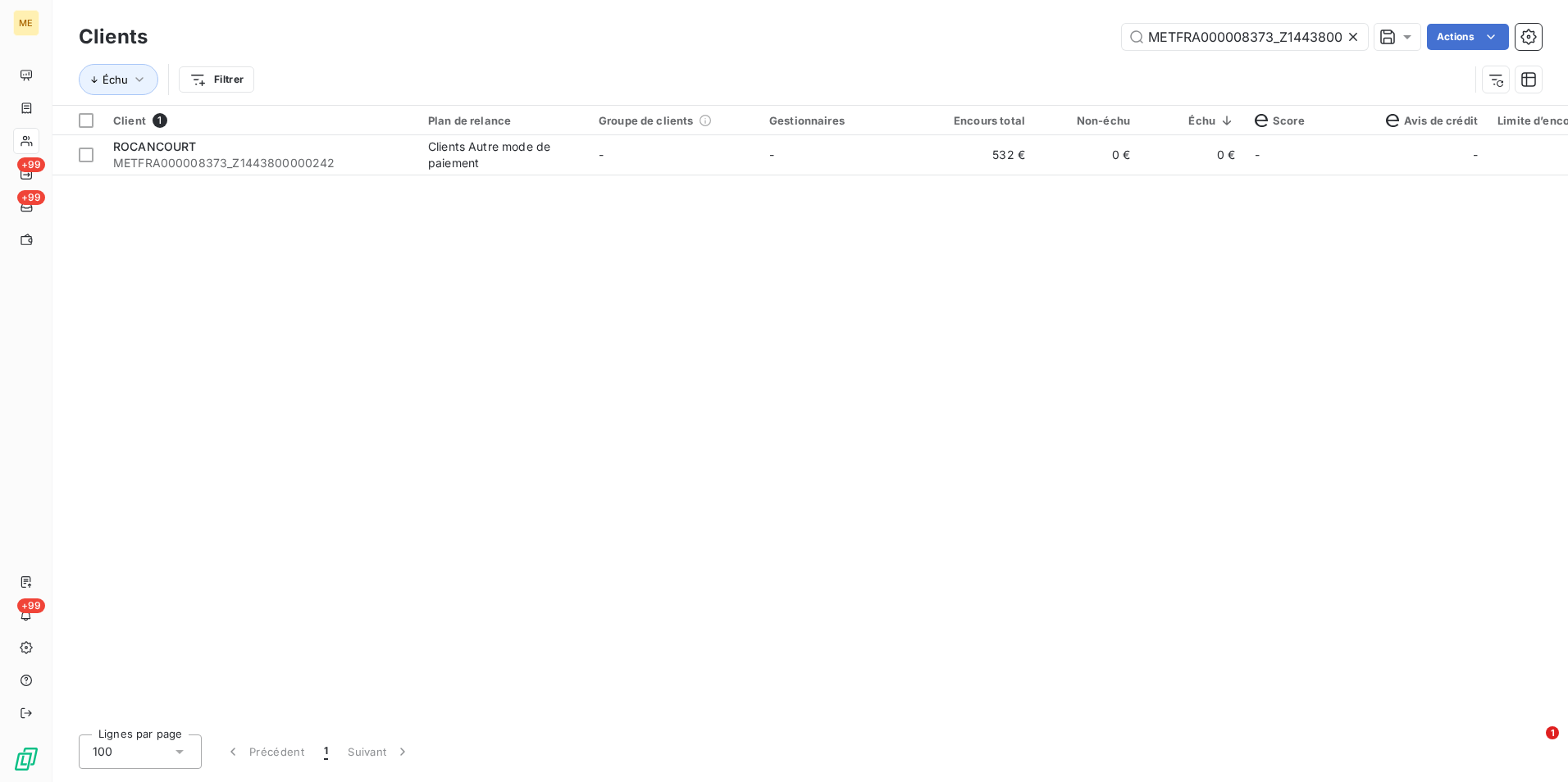
click at [1347, 37] on icon at bounding box center [1353, 36] width 16 height 16
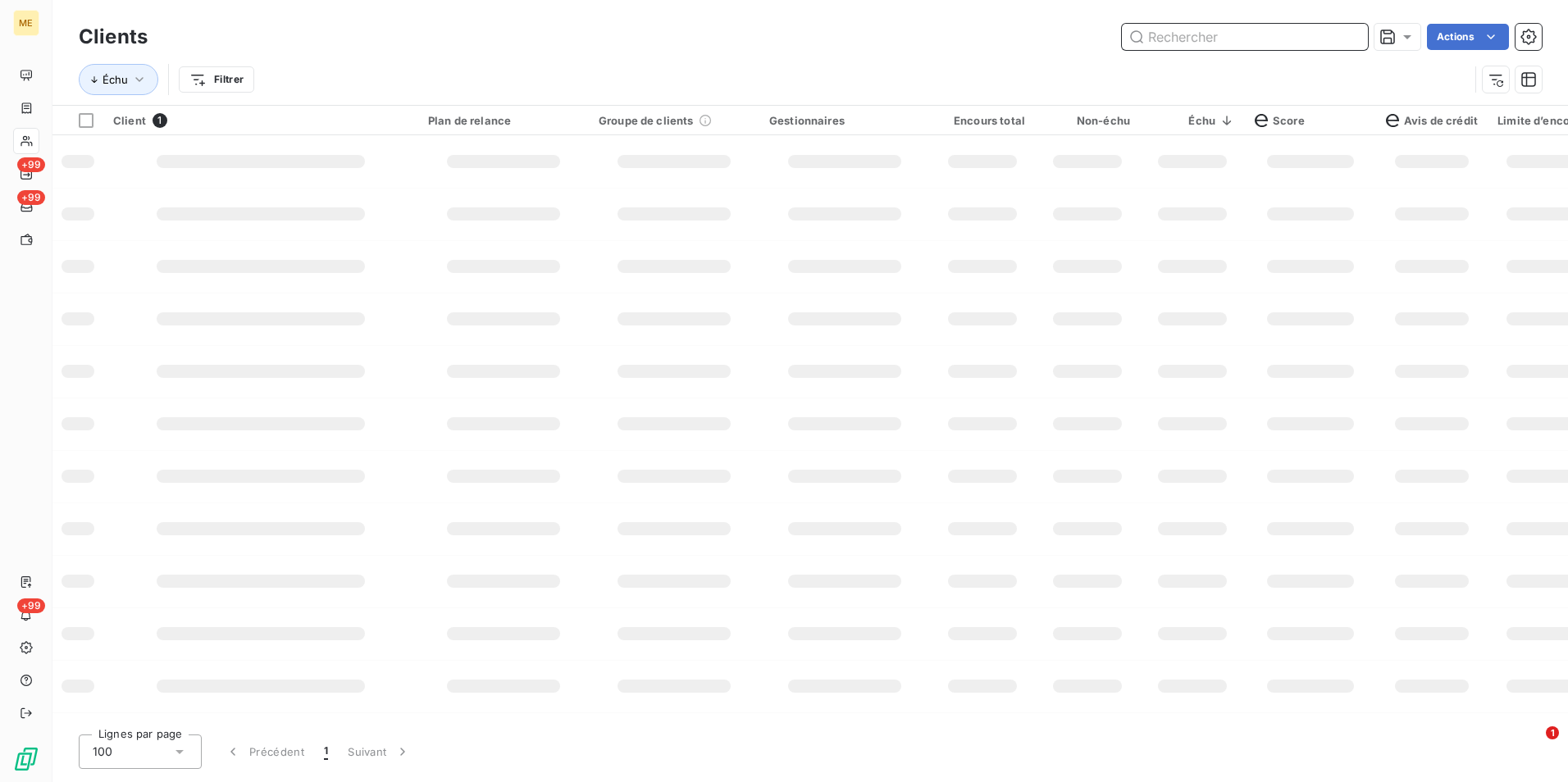
click at [1347, 37] on input "text" at bounding box center [1245, 36] width 246 height 26
paste input "METFRA000008128_24304630779712"
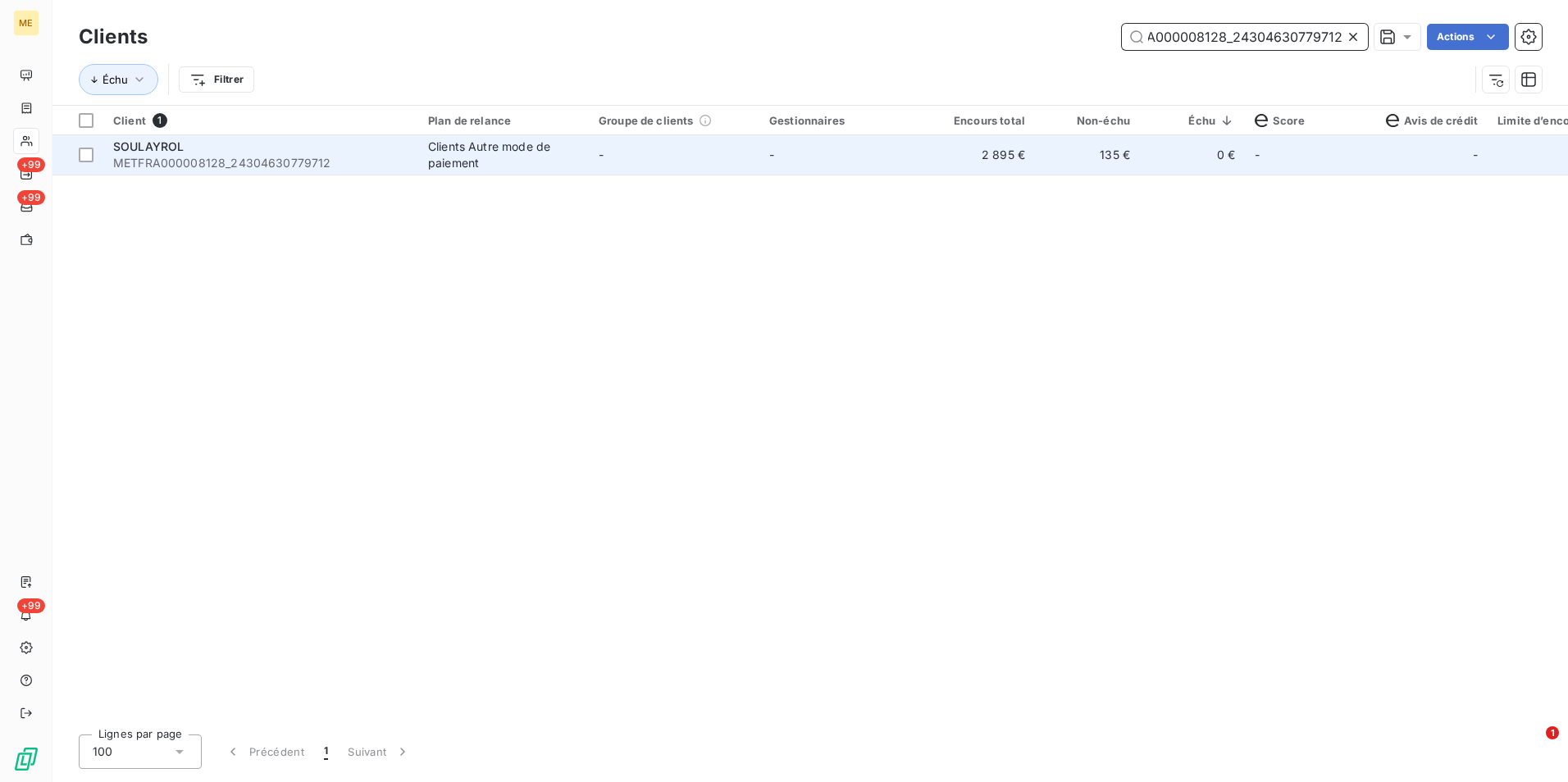
type input "METFRA000008128_24304630779712"
click at [639, 165] on td "-" at bounding box center [674, 154] width 171 height 39
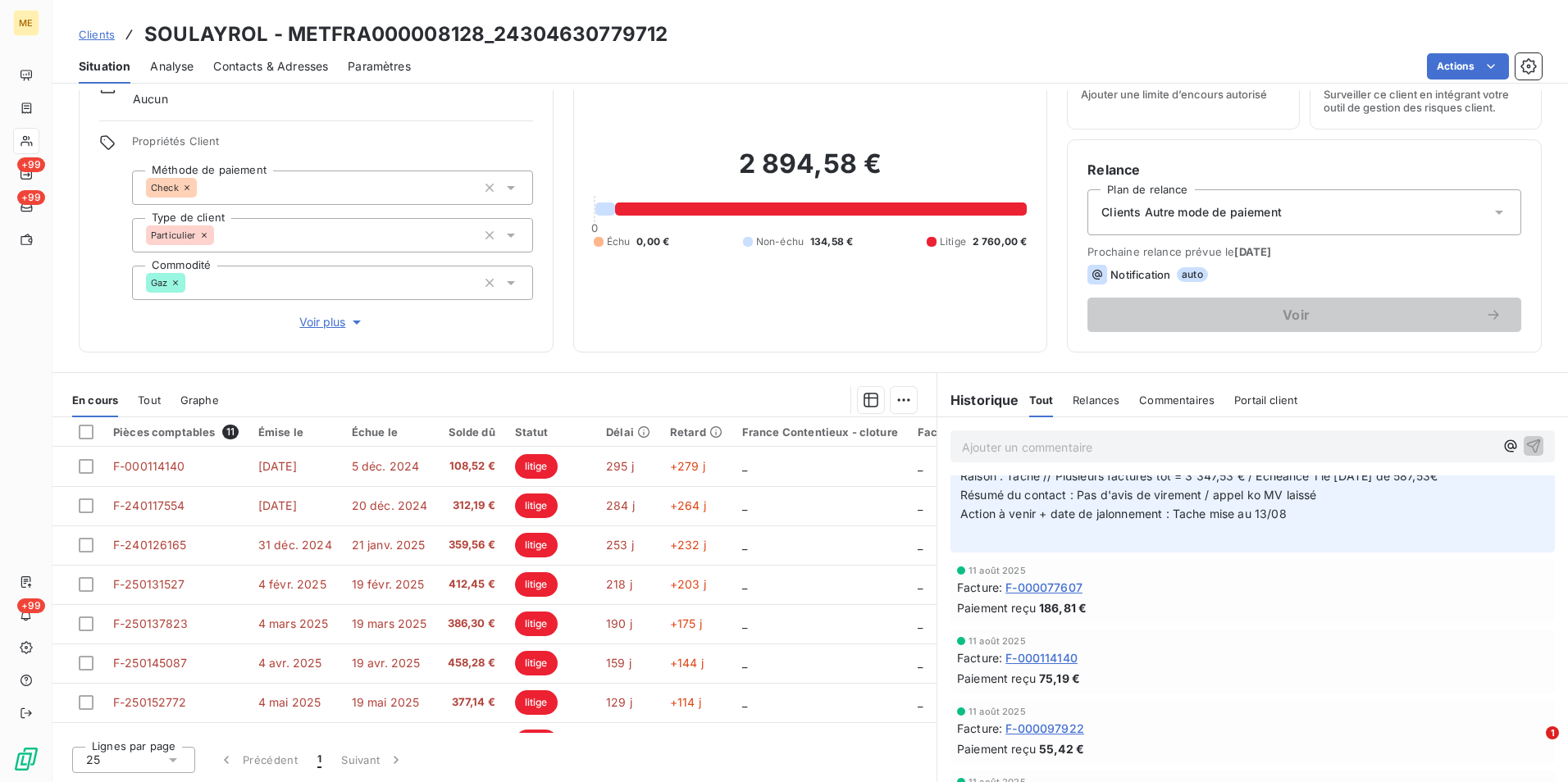
scroll to position [738, 0]
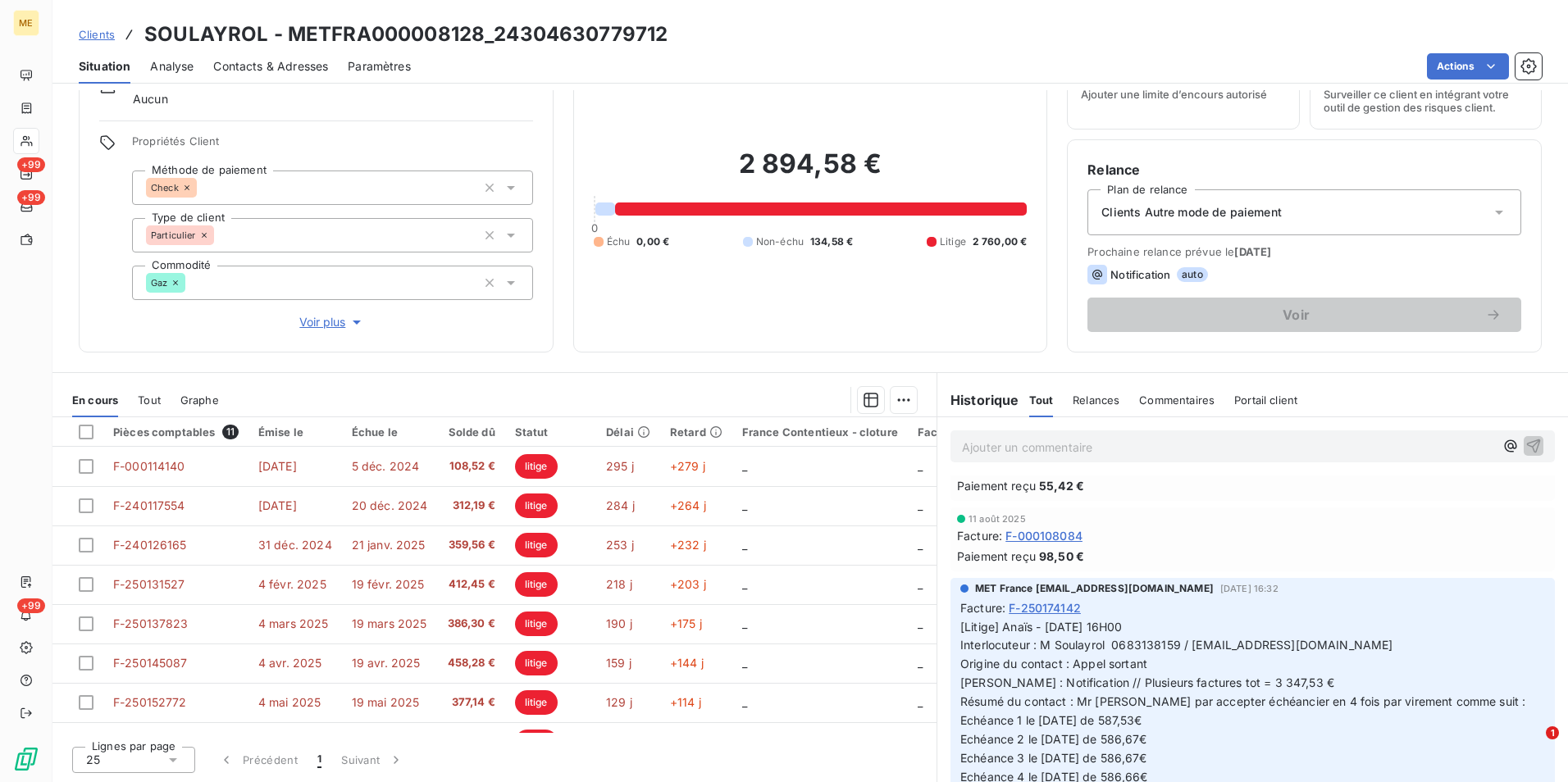
drag, startPoint x: 82, startPoint y: 35, endPoint x: 107, endPoint y: 23, distance: 27.7
click at [82, 35] on span "Clients" at bounding box center [97, 34] width 36 height 13
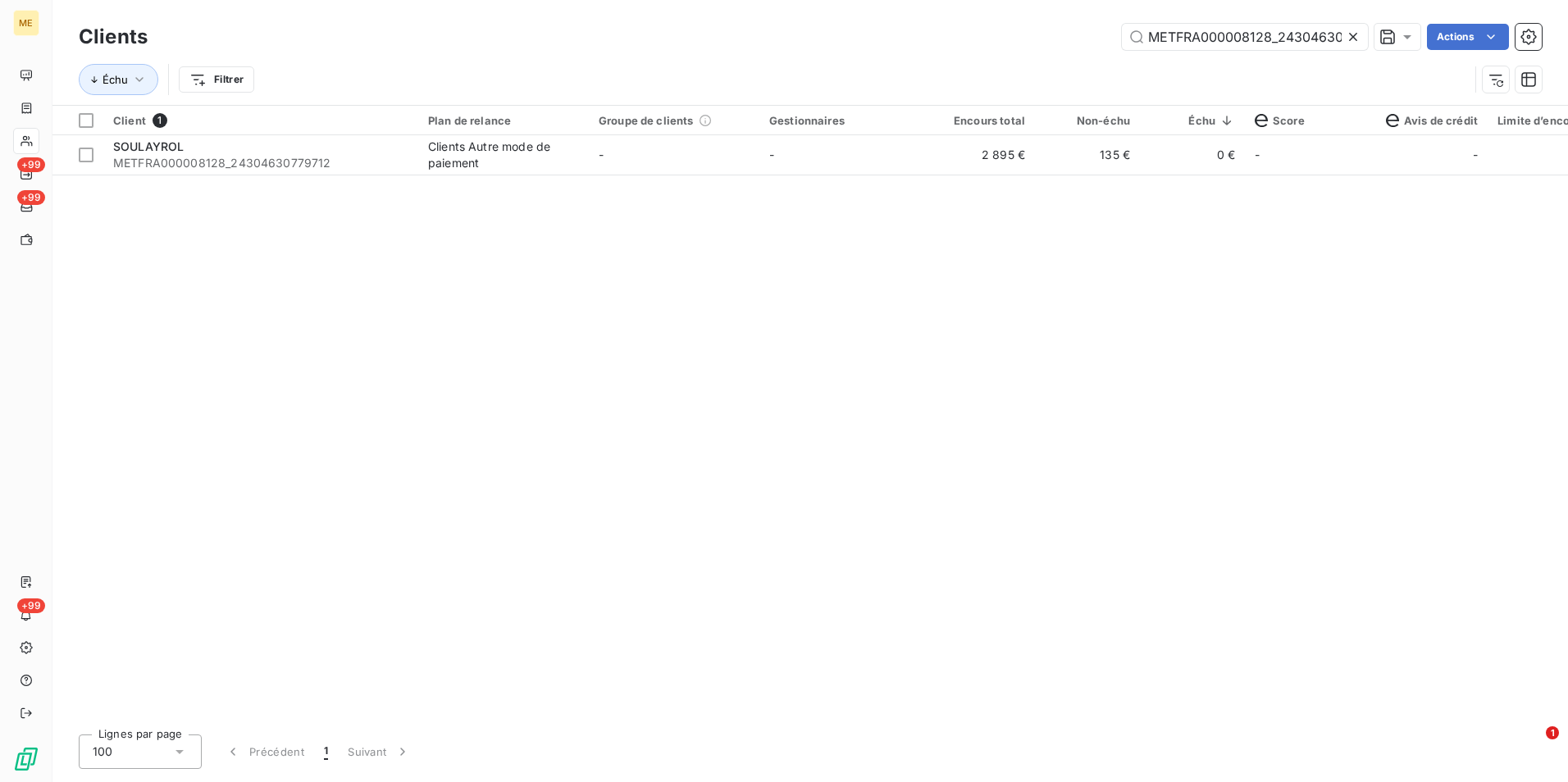
click at [1355, 28] on div at bounding box center [1356, 36] width 23 height 26
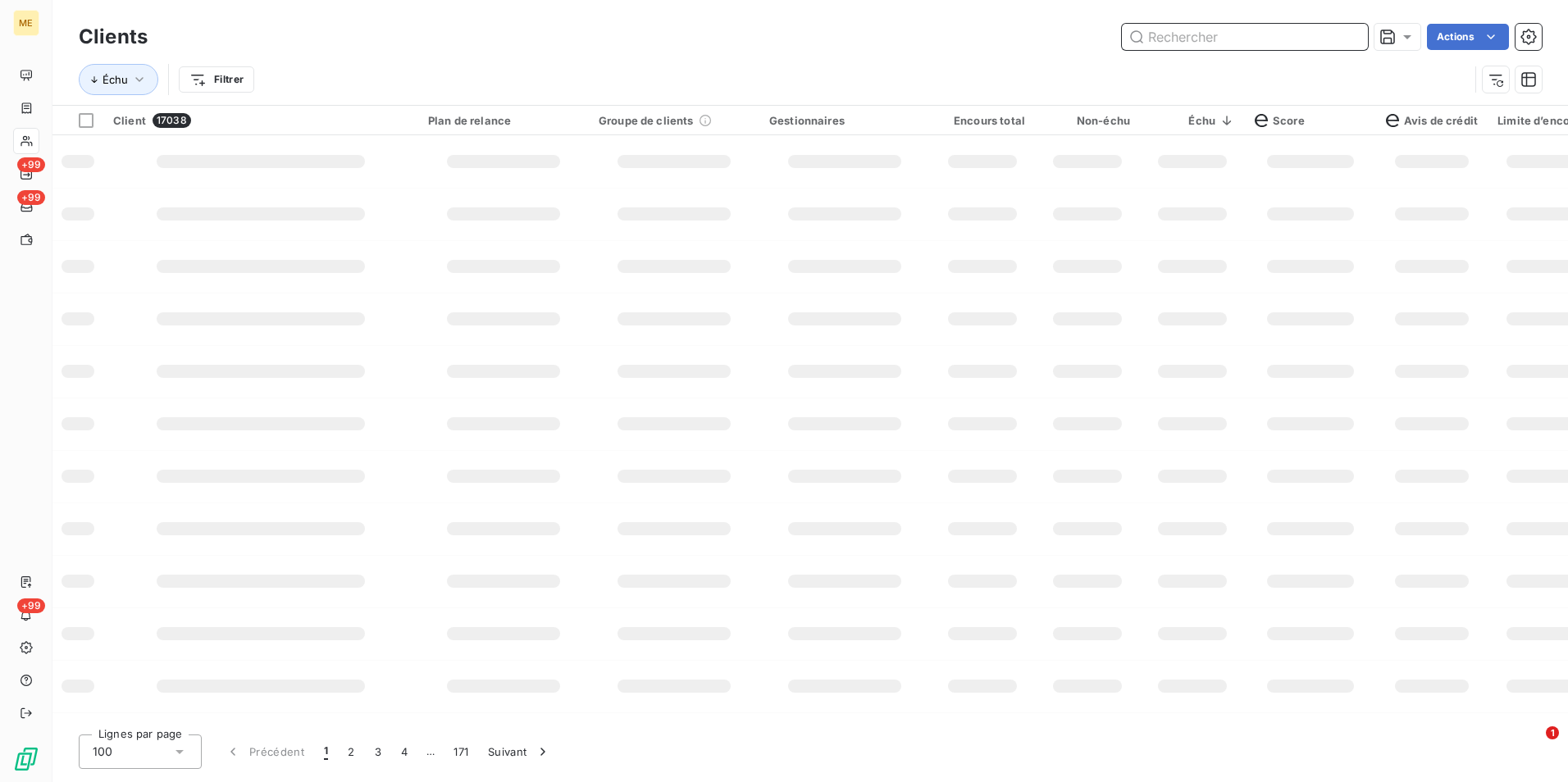
click at [1355, 28] on input "text" at bounding box center [1245, 36] width 246 height 26
paste input "METFRA000008118_Z1443800000192"
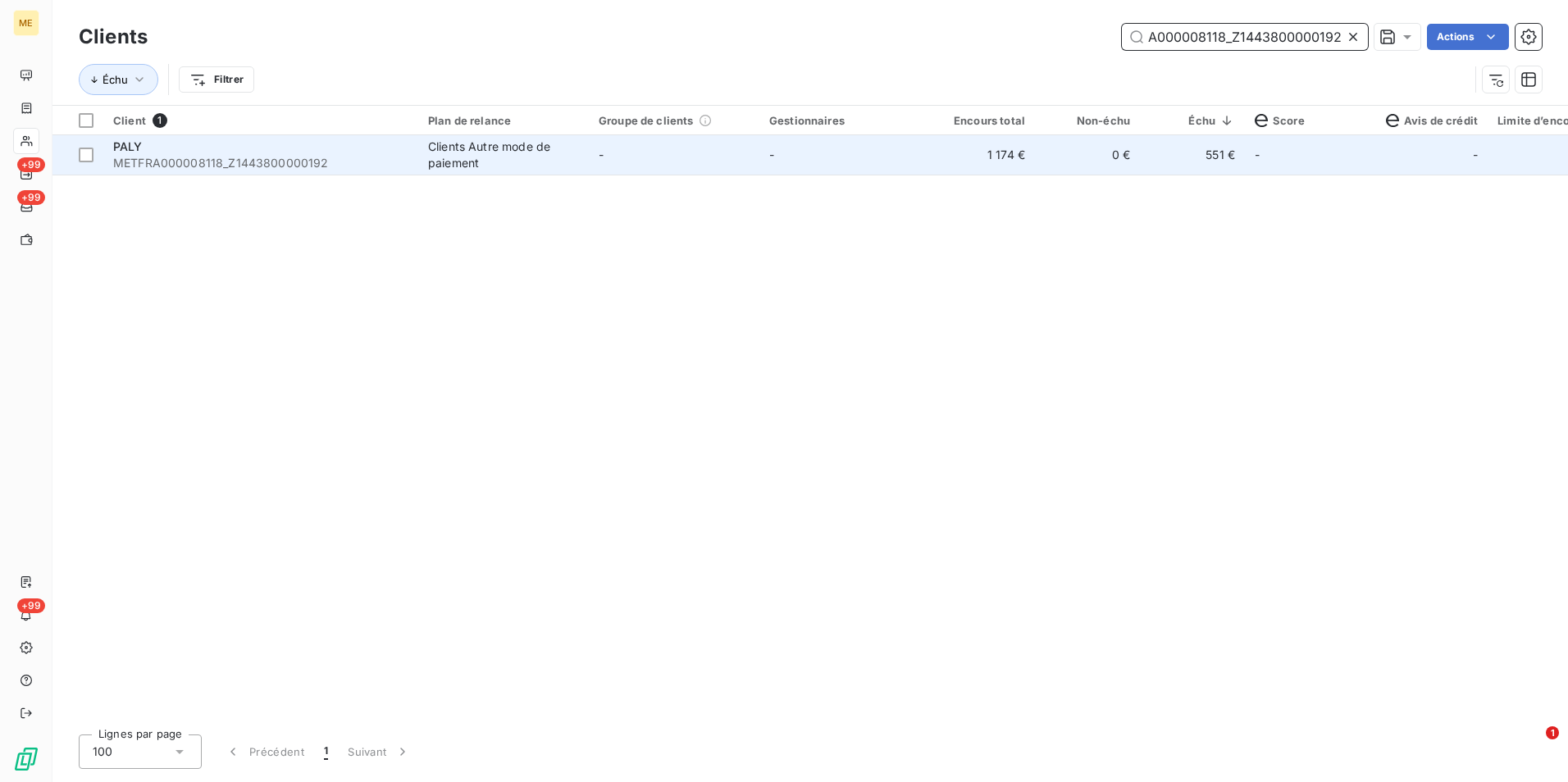
type input "METFRA000008118_Z1443800000192"
click at [787, 153] on td "-" at bounding box center [845, 154] width 171 height 39
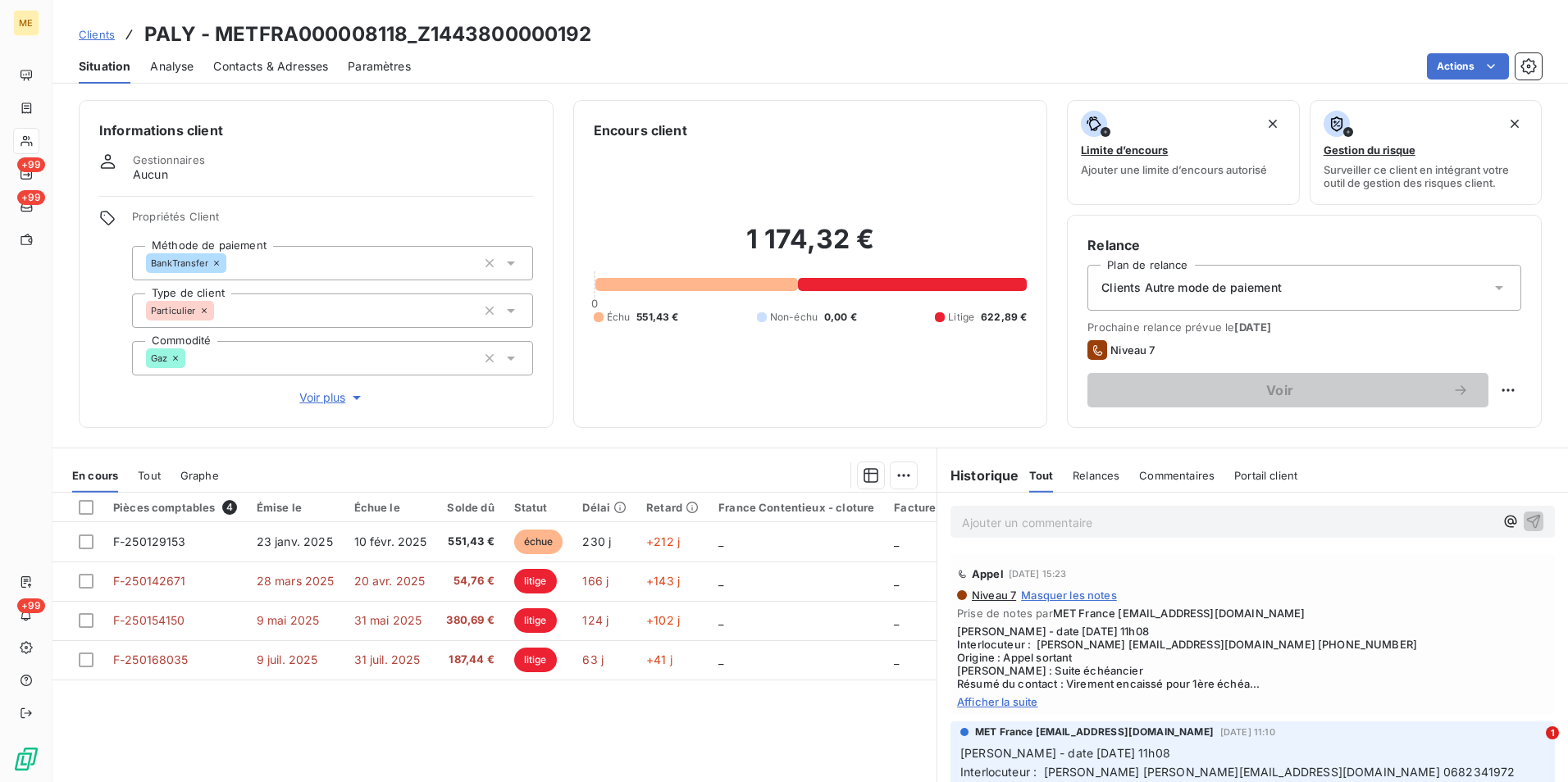
scroll to position [75, 0]
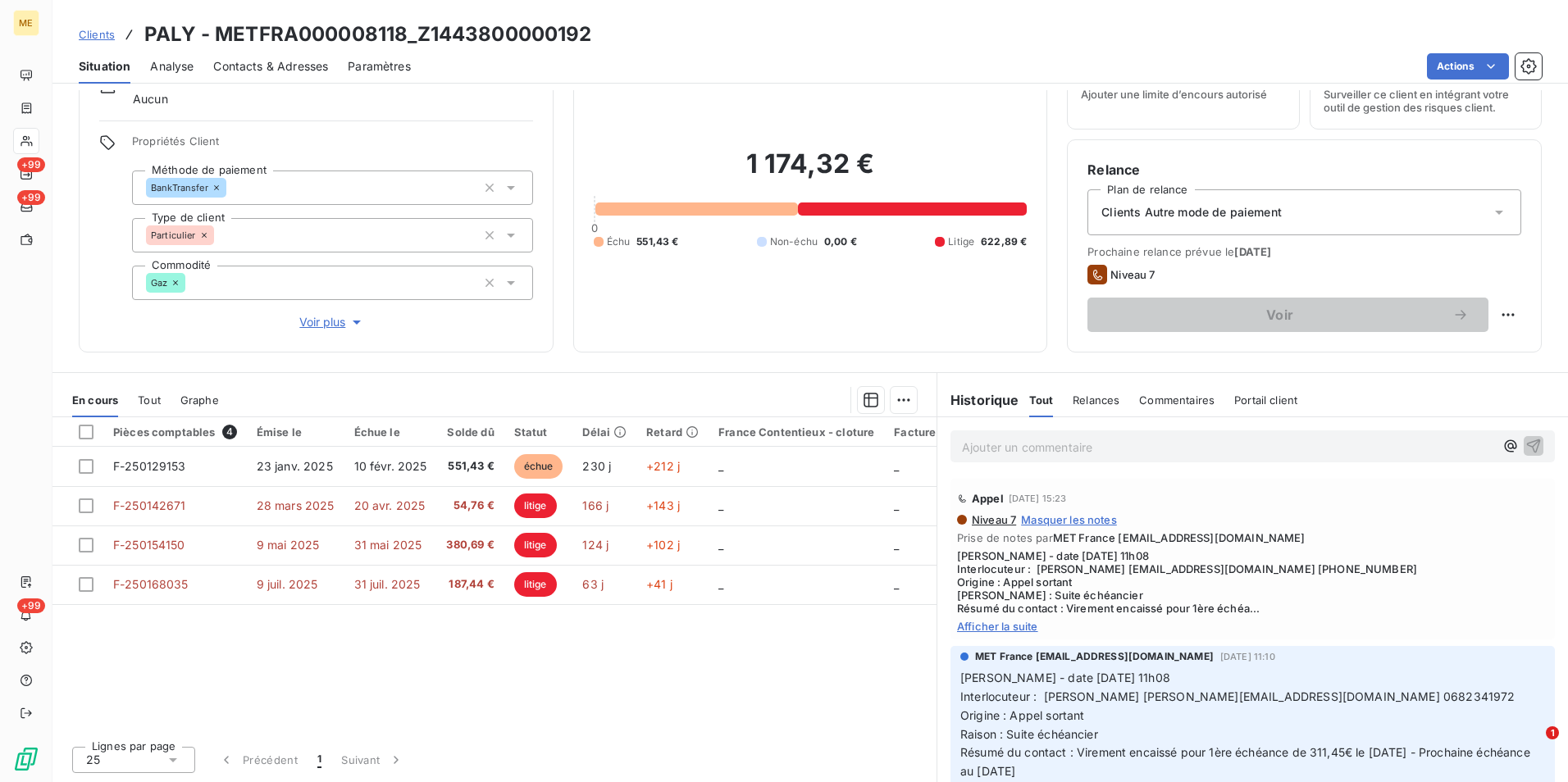
click at [1002, 637] on div "Appel [DATE] 15:23 Niveau 7 Masquer les notes Prise de notes par MET France [EM…" at bounding box center [1252, 558] width 604 height 160
click at [1000, 628] on span "Afficher la suite" at bounding box center [1252, 626] width 591 height 13
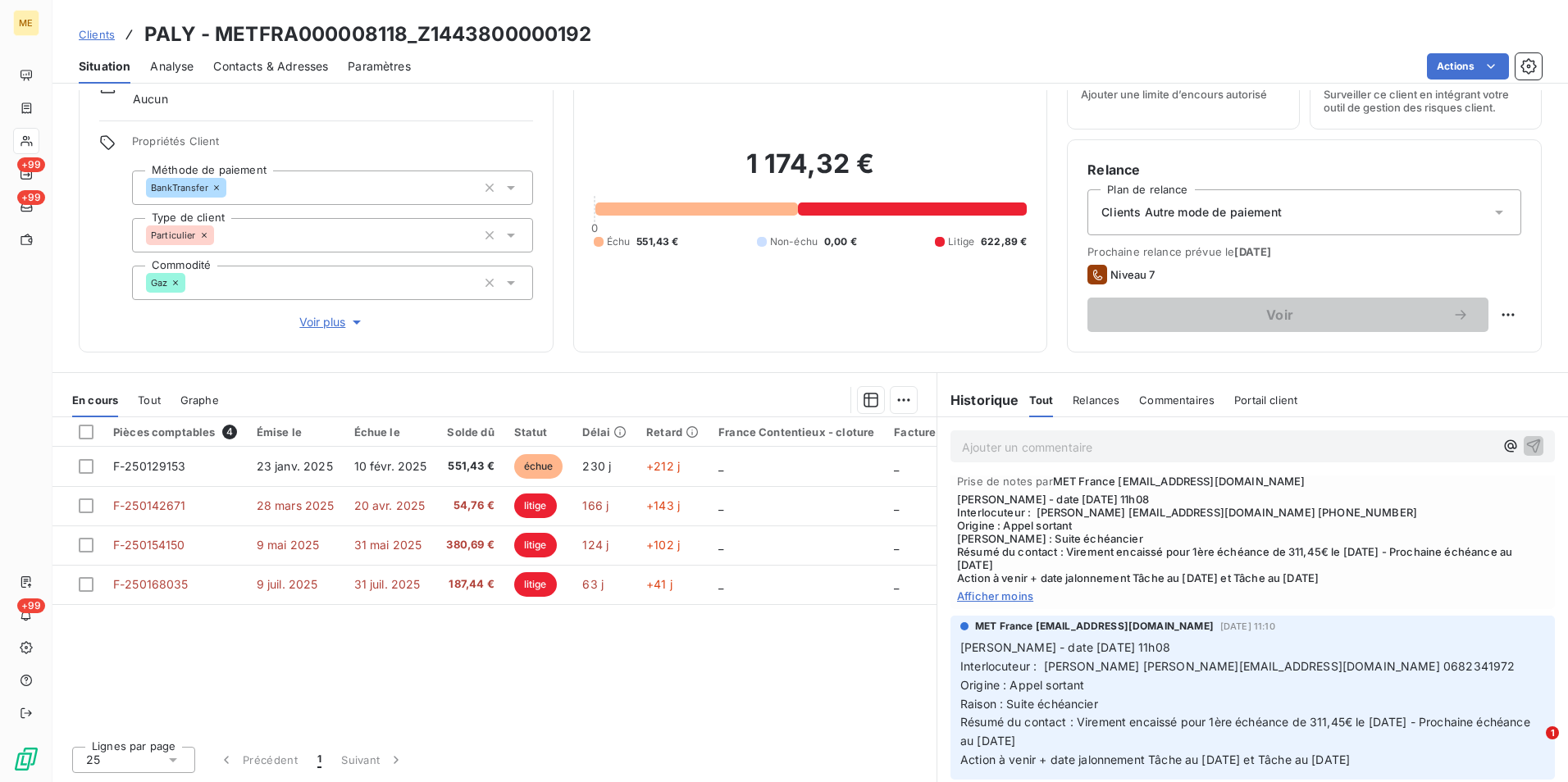
scroll to position [82, 0]
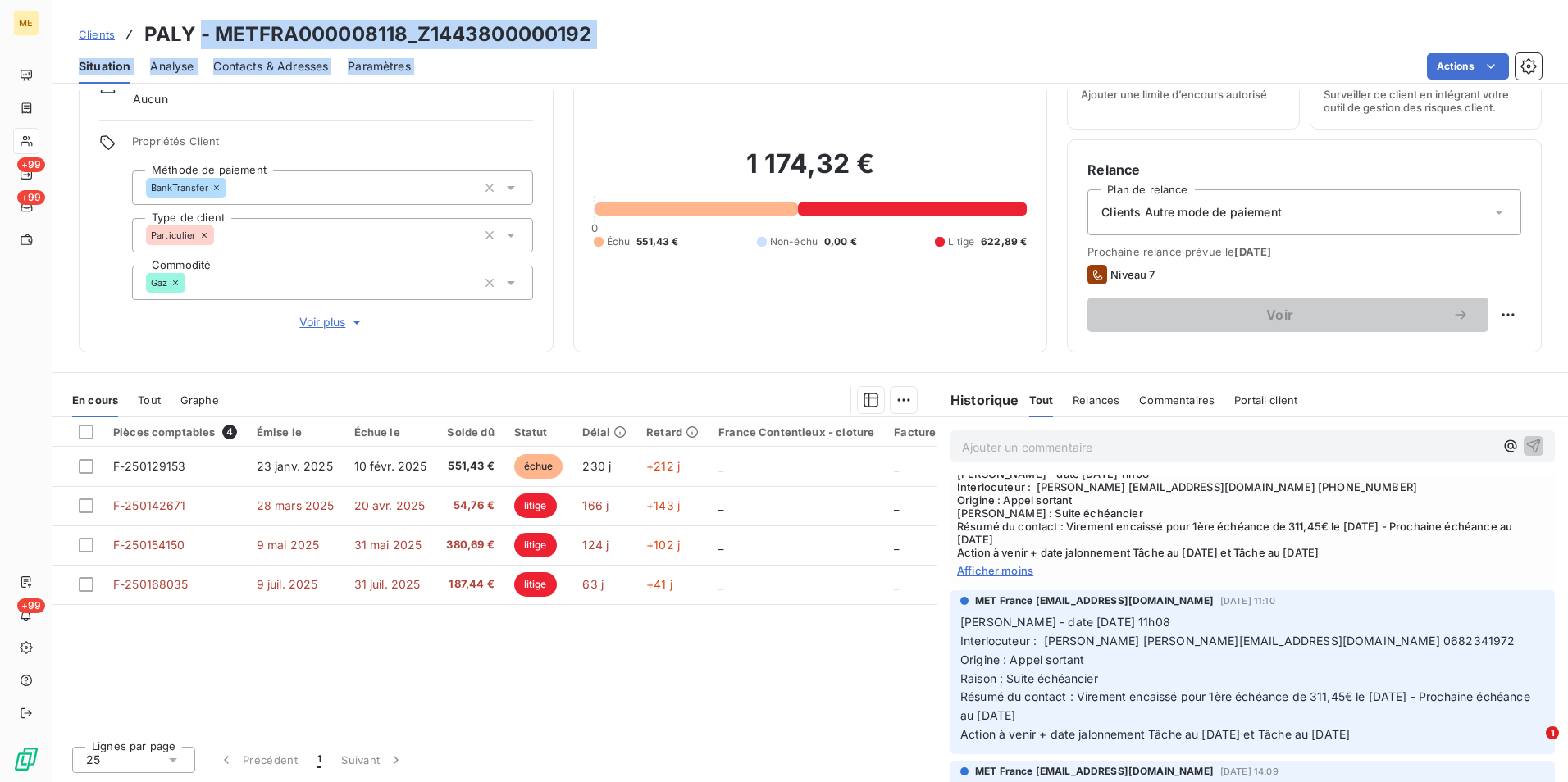
drag, startPoint x: 655, startPoint y: 59, endPoint x: 203, endPoint y: 38, distance: 452.5
click at [203, 38] on div "Clients PALY - METFRA000008118_Z1443800000192 Situation Analyse Contacts & Adre…" at bounding box center [810, 42] width 1515 height 83
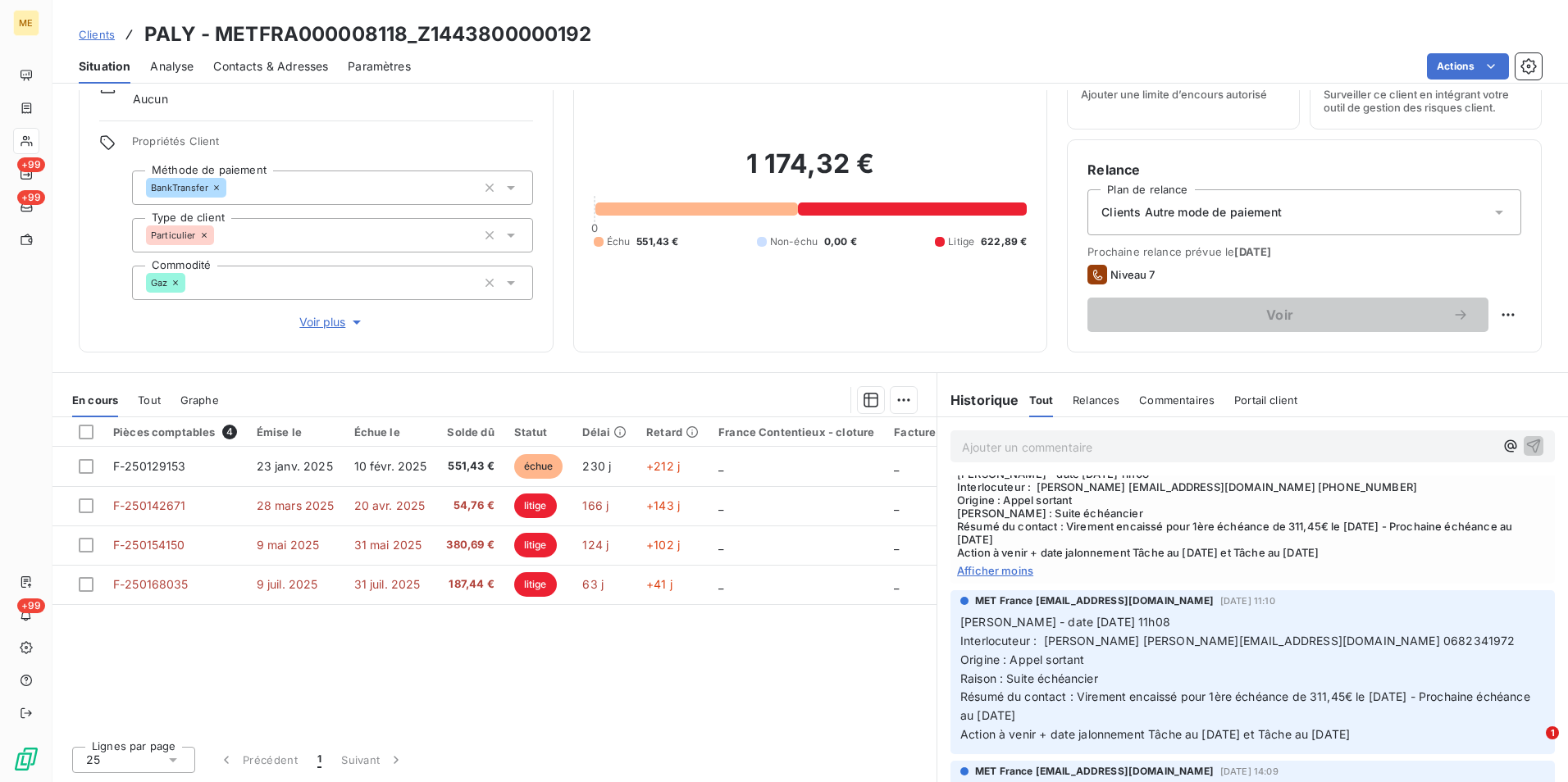
drag, startPoint x: 203, startPoint y: 38, endPoint x: 645, endPoint y: 69, distance: 443.1
click at [666, 90] on div "1 174,32 € 0 Échu 551,43 € Non-échu 0,00 € Litige 622,89 €" at bounding box center [811, 199] width 434 height 267
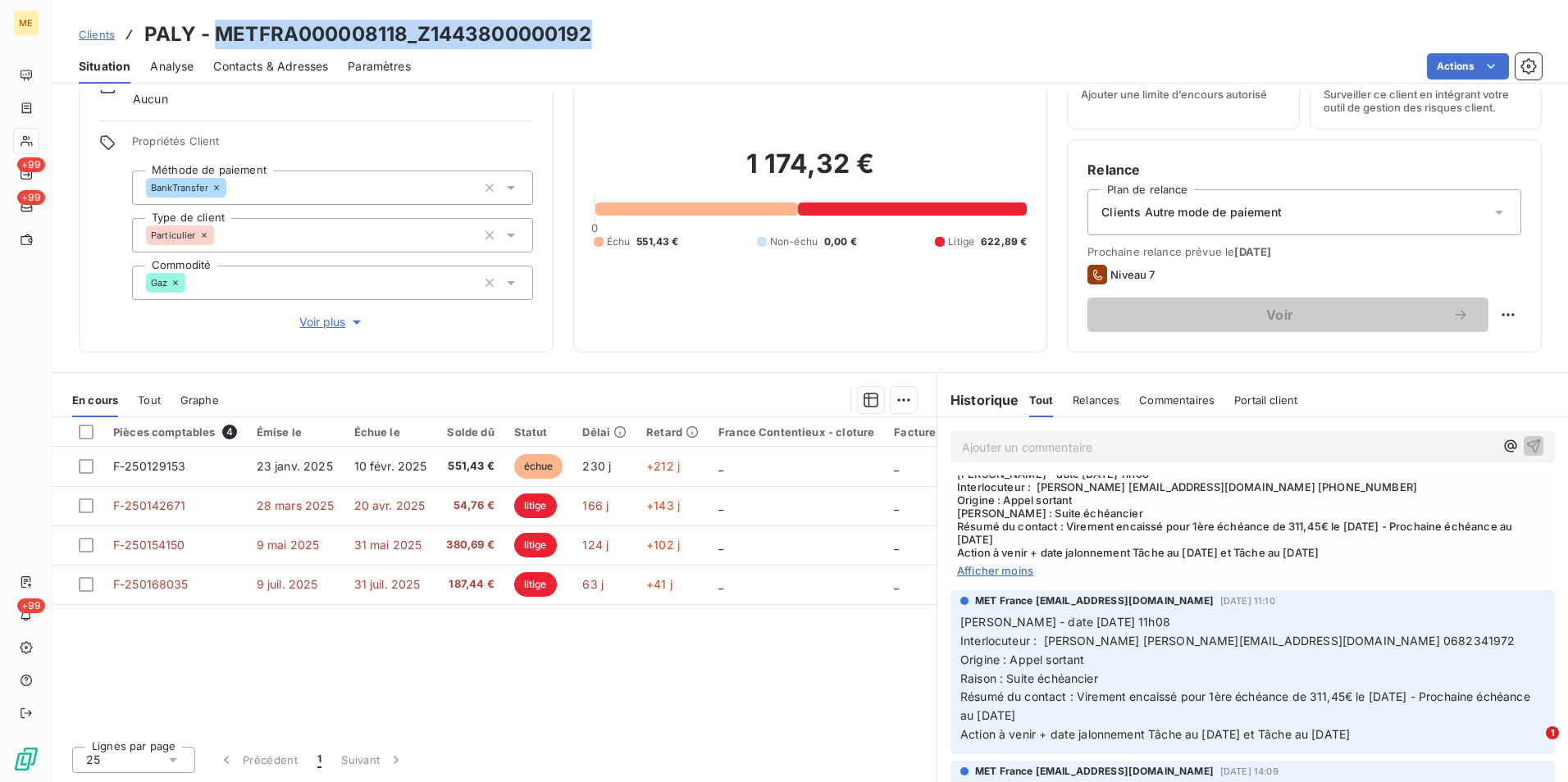
drag, startPoint x: 597, startPoint y: 32, endPoint x: 216, endPoint y: 23, distance: 381.1
click at [216, 23] on div "Clients PALY - METFRA000008118_Z1443800000192" at bounding box center [810, 35] width 1515 height 29
copy h3 "METFRA000008118_Z1443800000192"
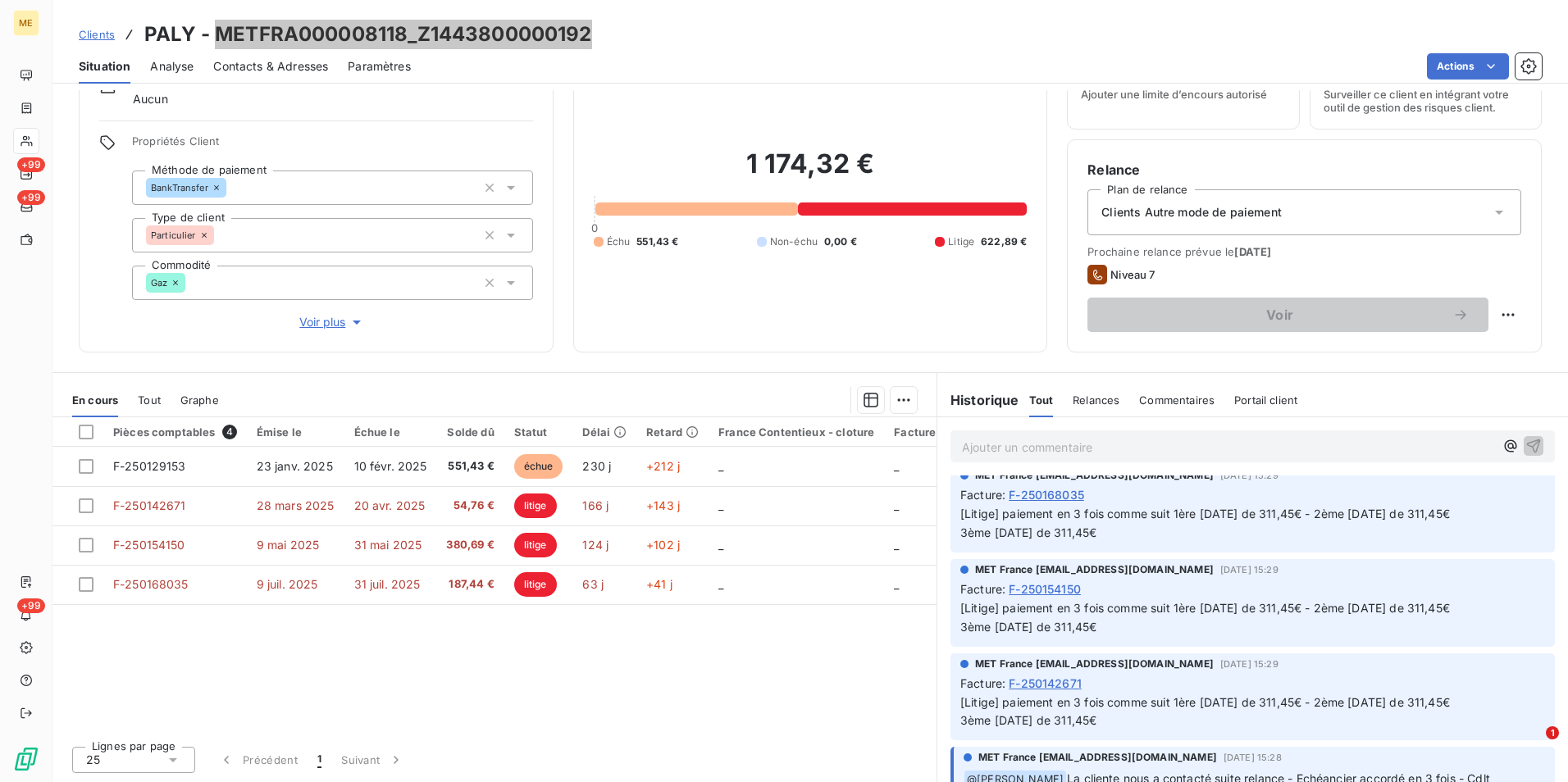
scroll to position [738, 0]
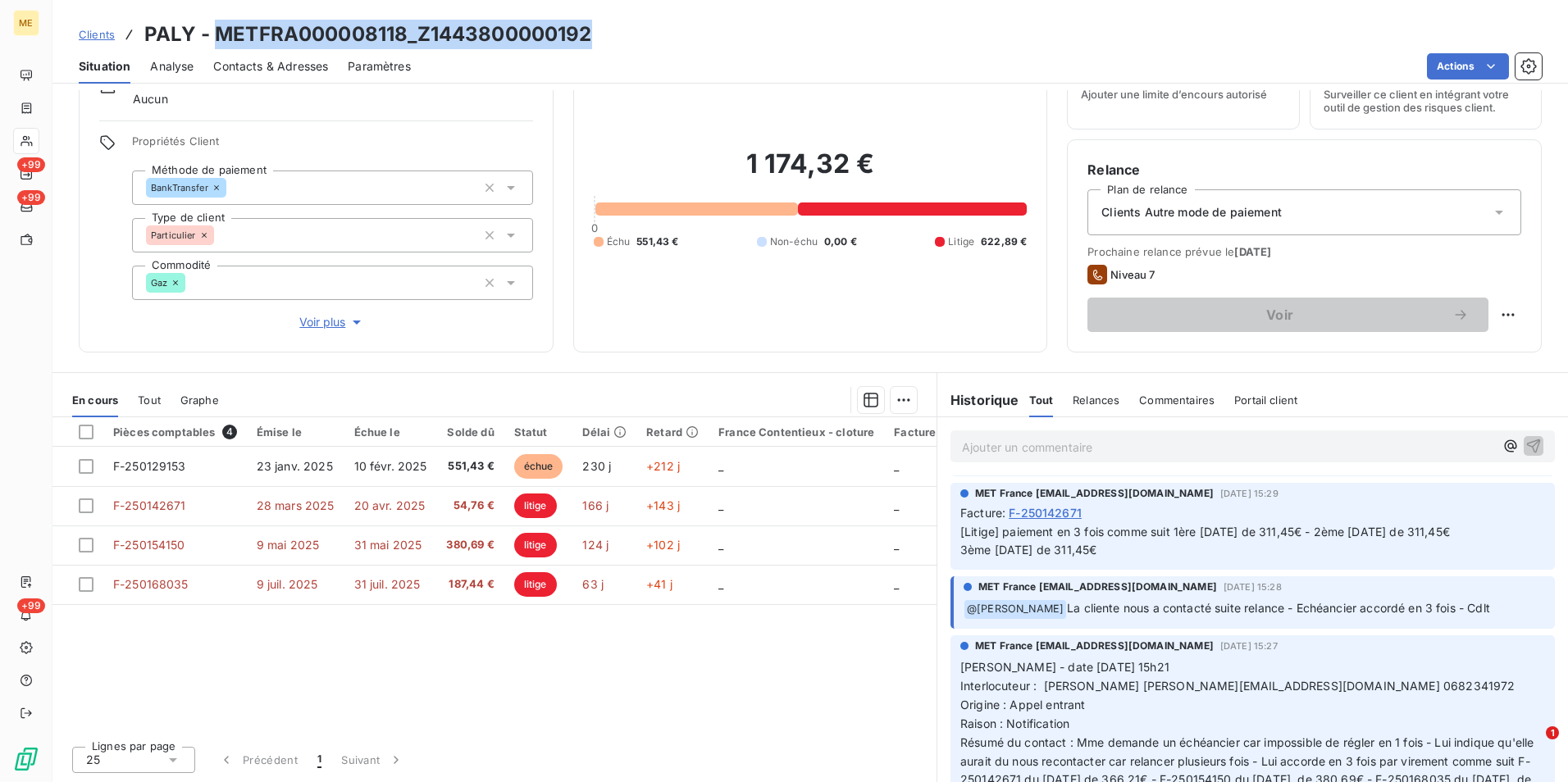
click at [94, 32] on span "Clients" at bounding box center [97, 34] width 36 height 13
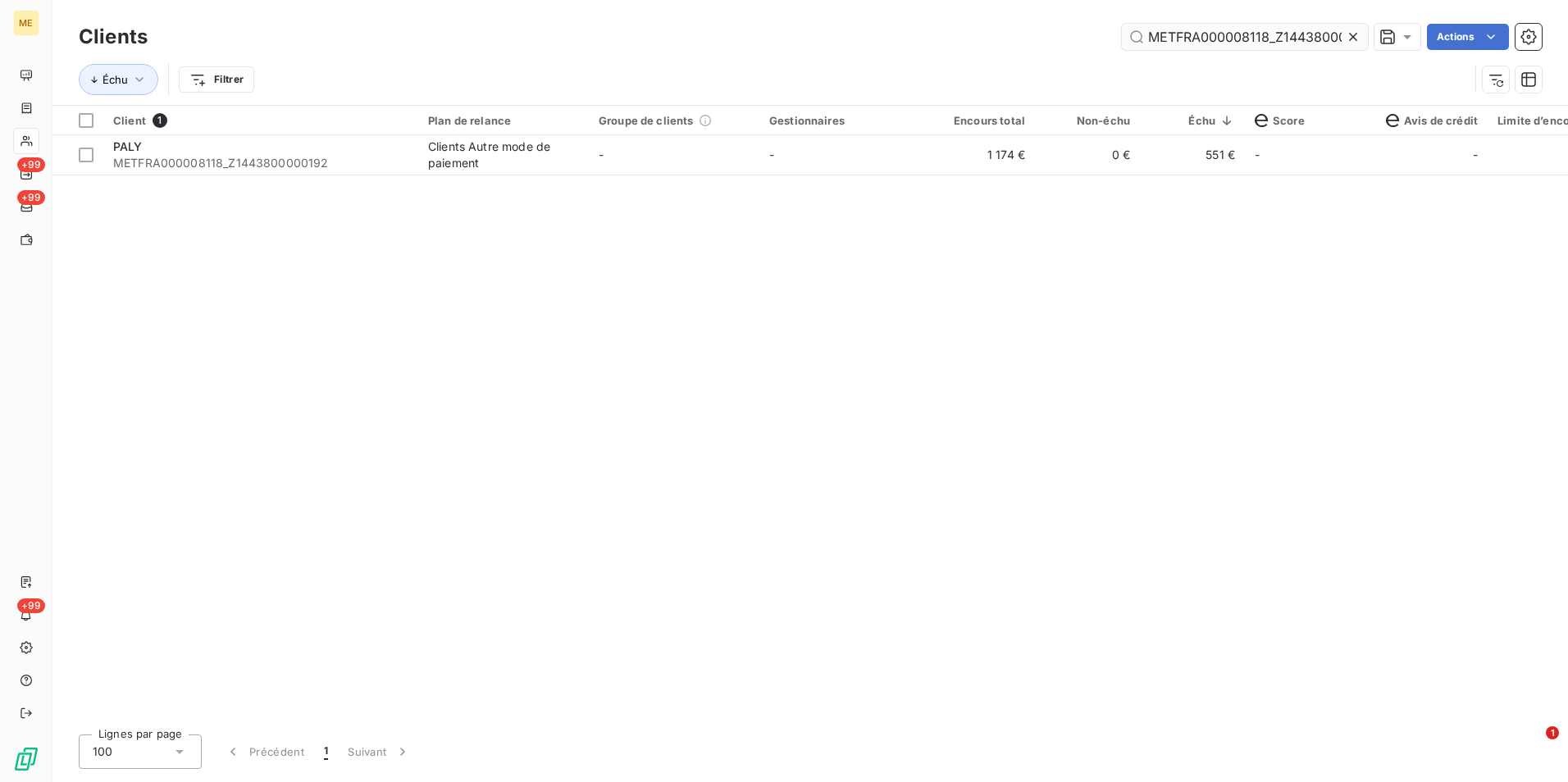
click at [1358, 36] on icon at bounding box center [1353, 36] width 16 height 16
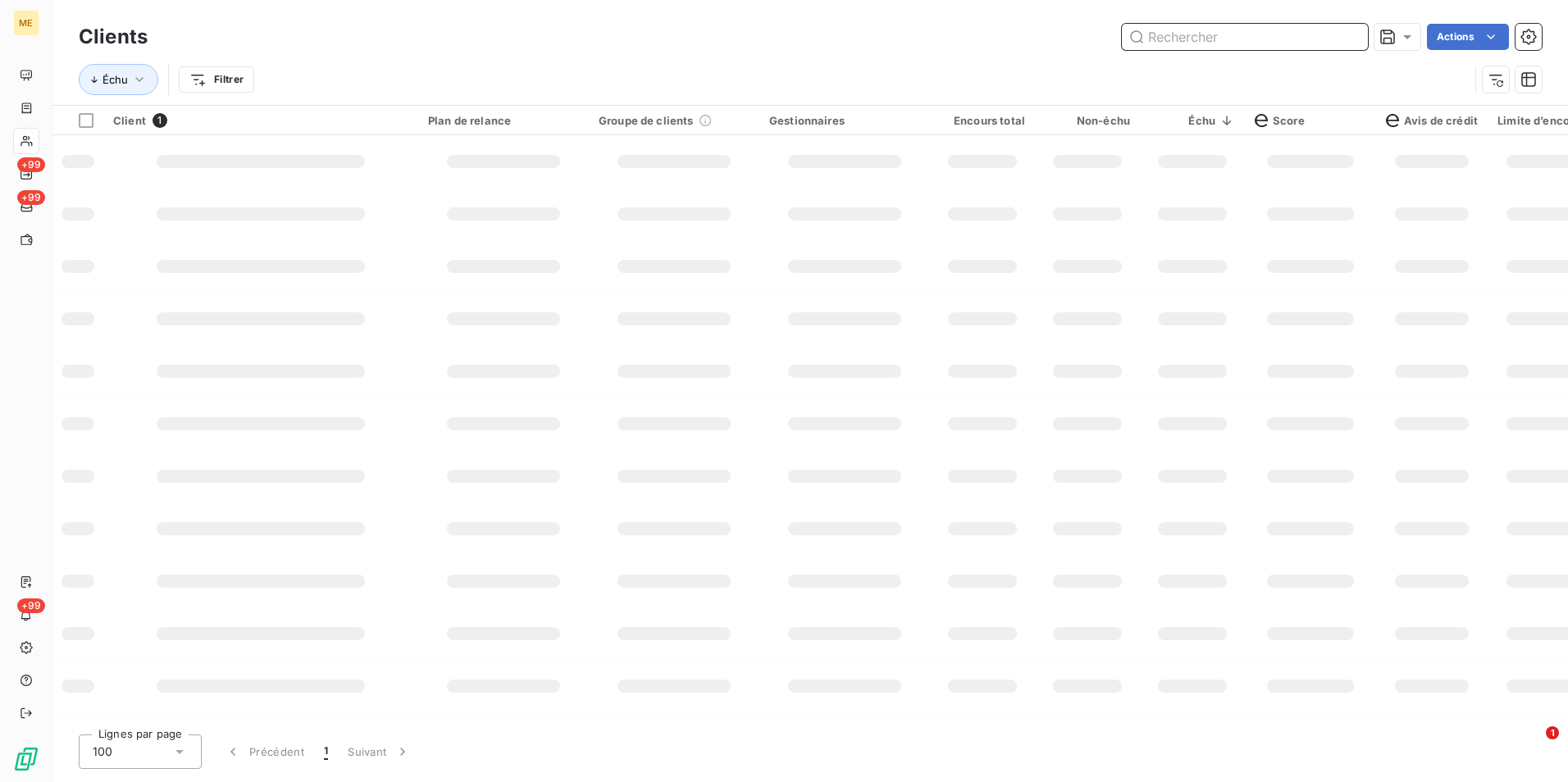
click at [1353, 32] on input "text" at bounding box center [1245, 36] width 246 height 26
paste input "METFRA000007911_Z1443800000236"
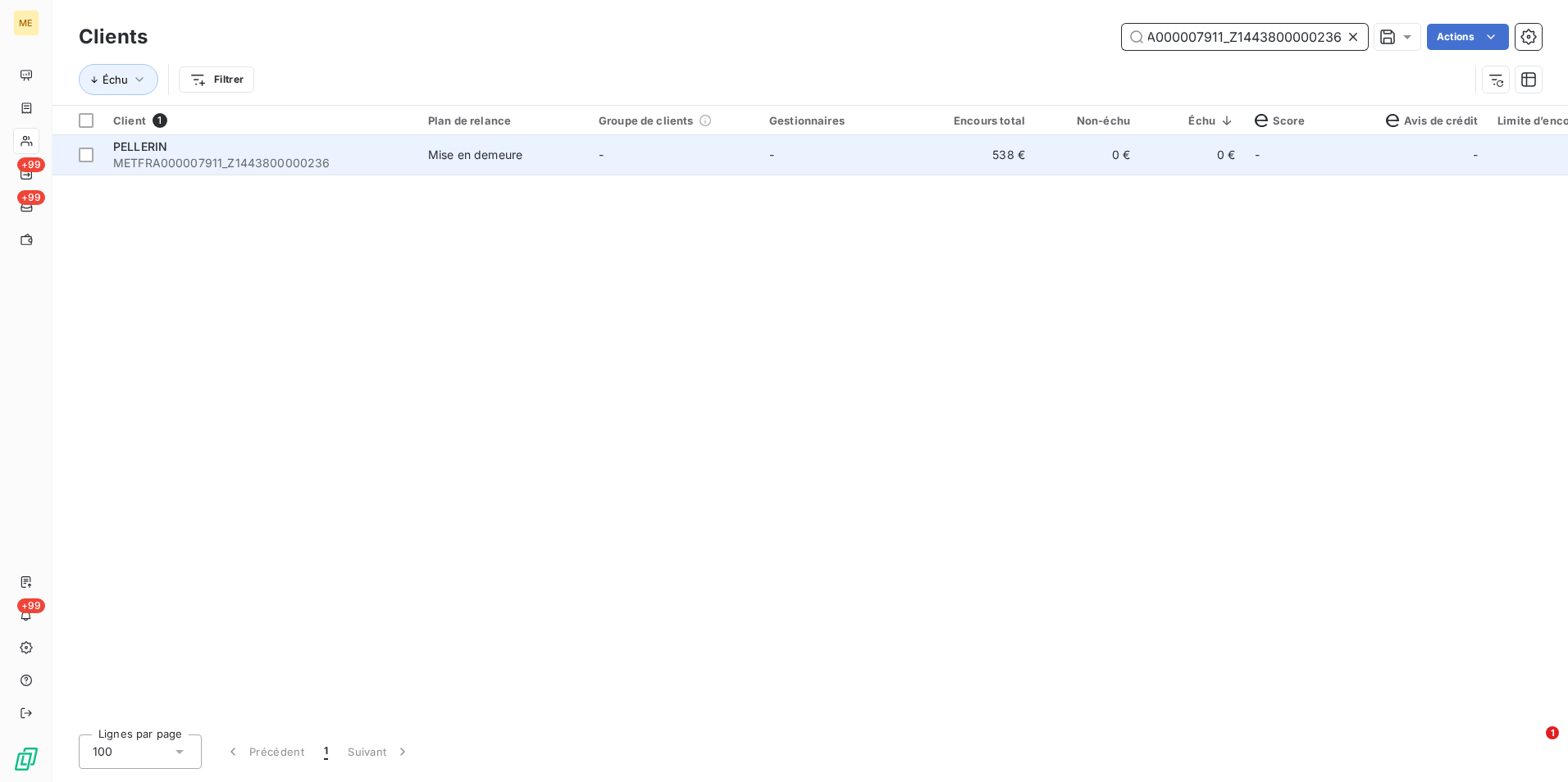
type input "METFRA000007911_Z1443800000236"
click at [857, 156] on td "-" at bounding box center [845, 154] width 171 height 39
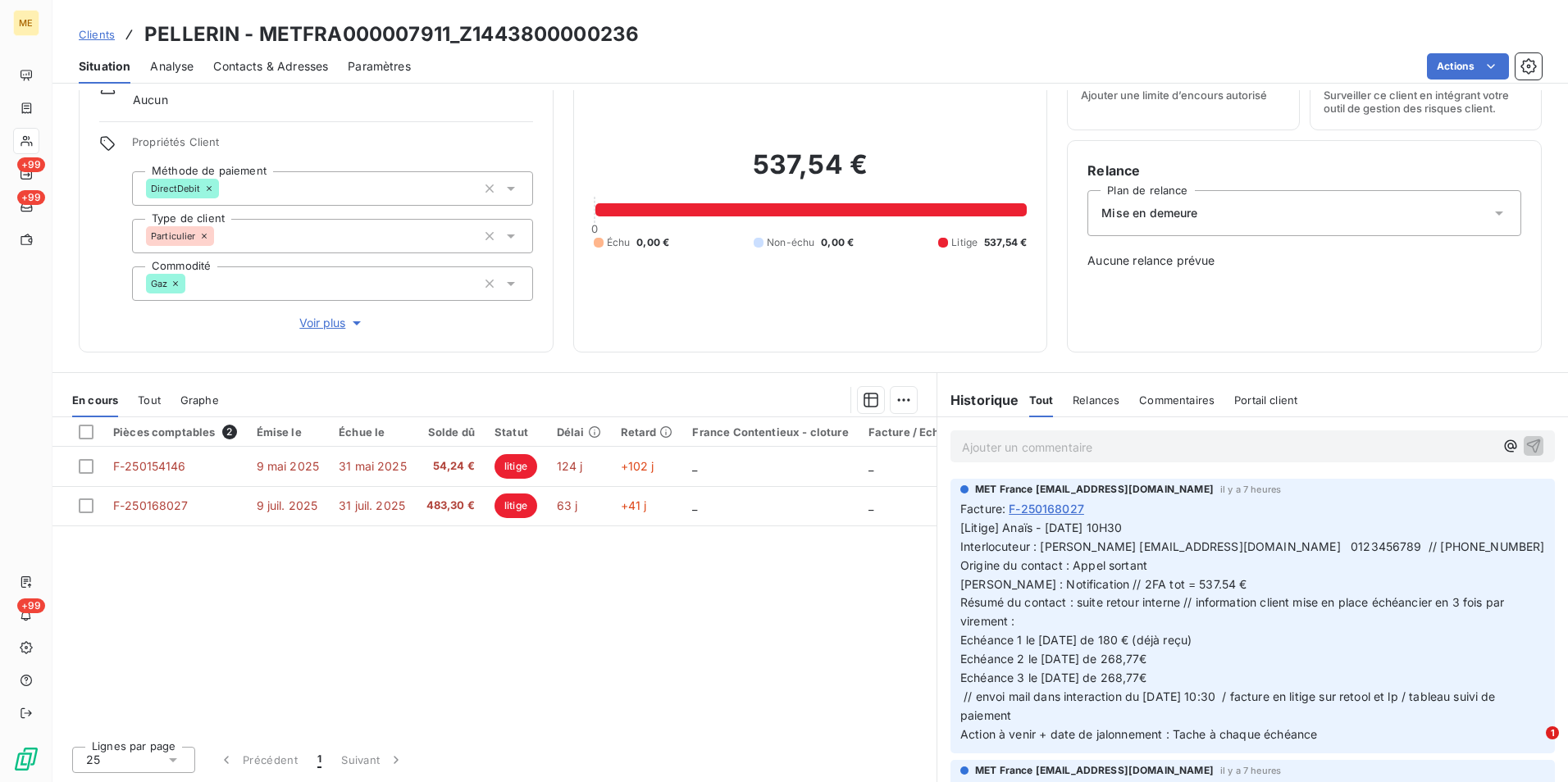
drag, startPoint x: 100, startPoint y: 29, endPoint x: 110, endPoint y: 30, distance: 10.0
click at [100, 29] on span "Clients" at bounding box center [97, 34] width 36 height 13
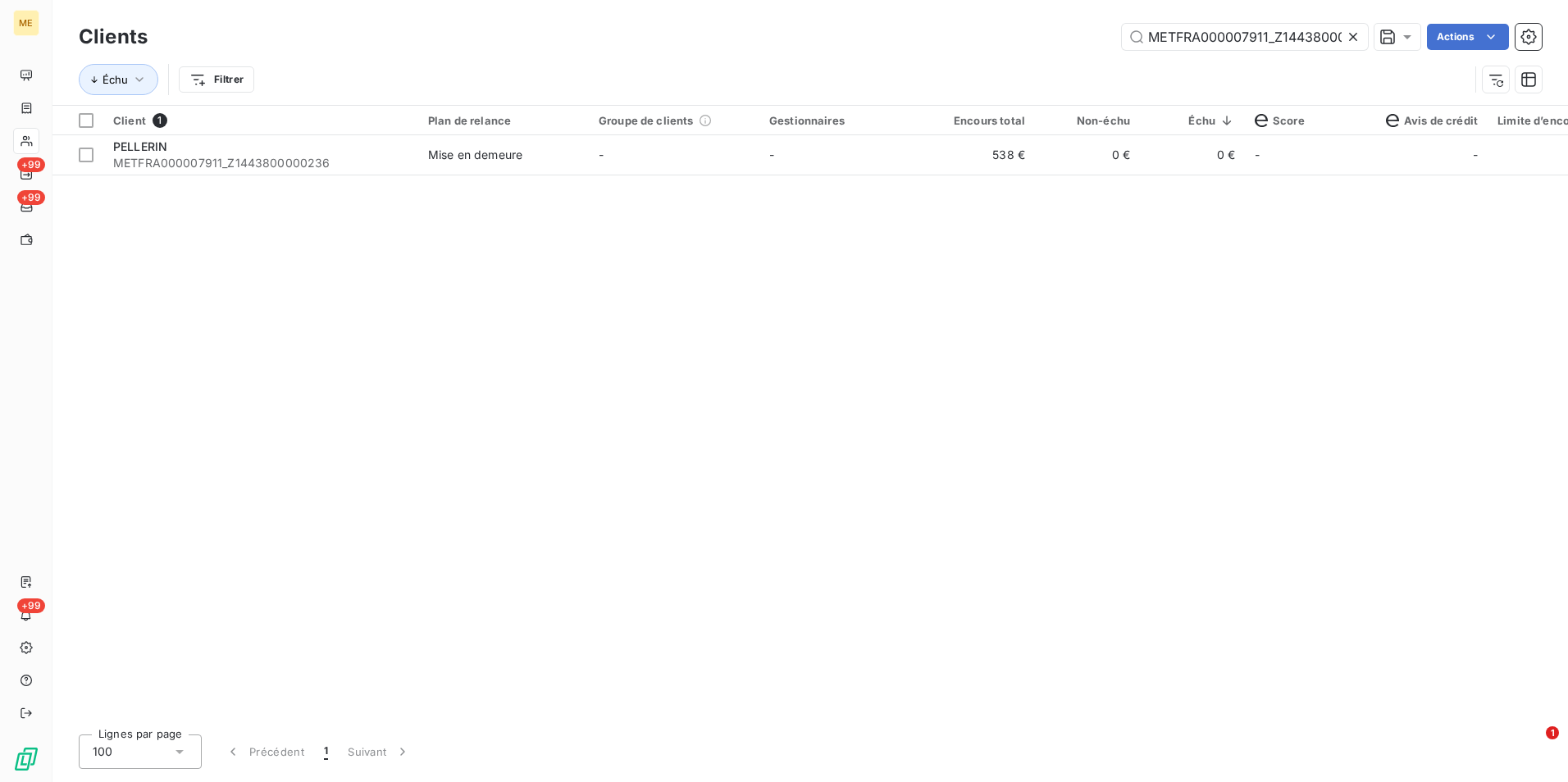
click at [1353, 36] on icon at bounding box center [1353, 36] width 16 height 16
click at [1352, 36] on input "text" at bounding box center [1245, 36] width 246 height 26
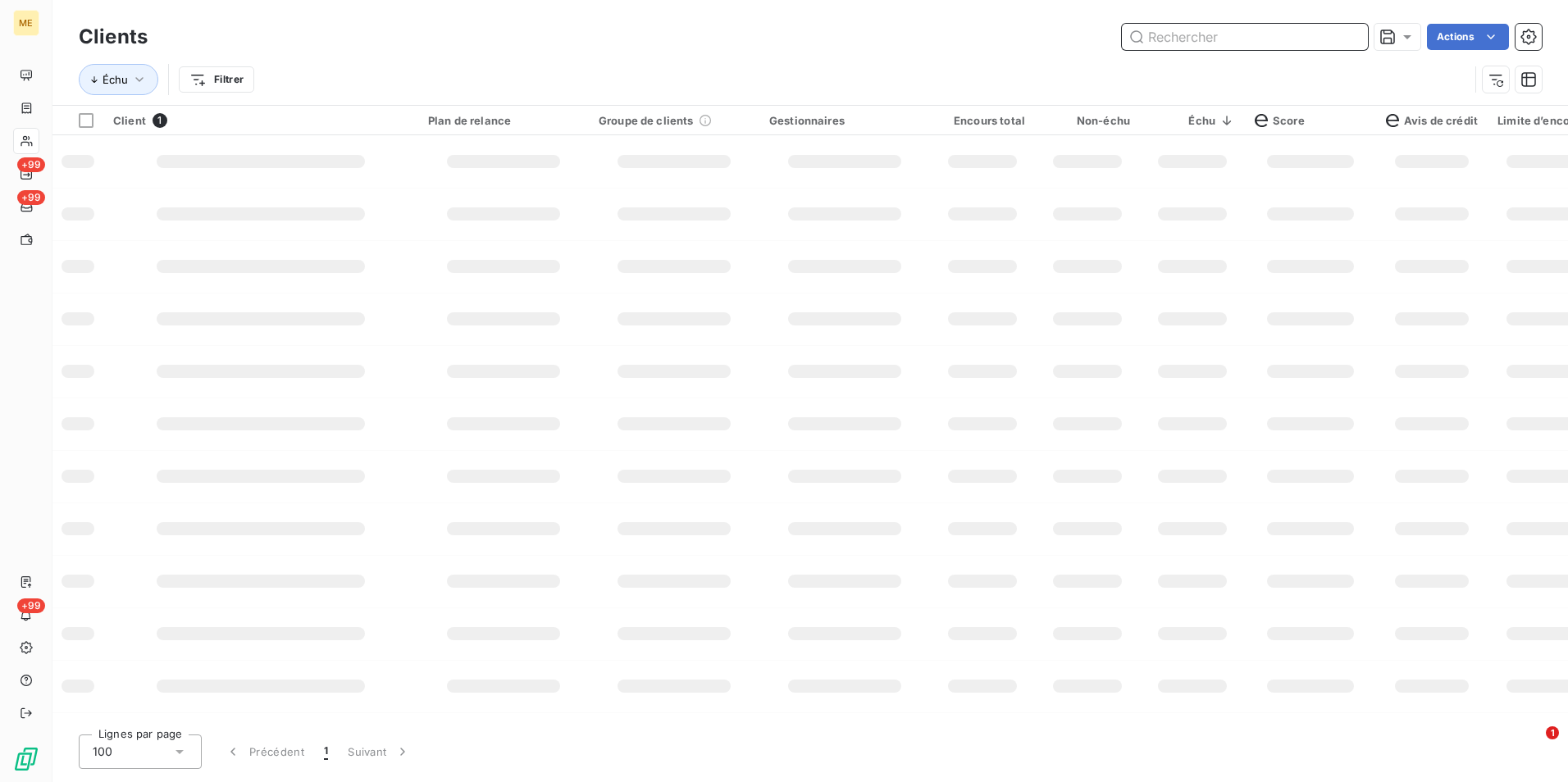
paste input "METFRA000007857_Z1443800000245"
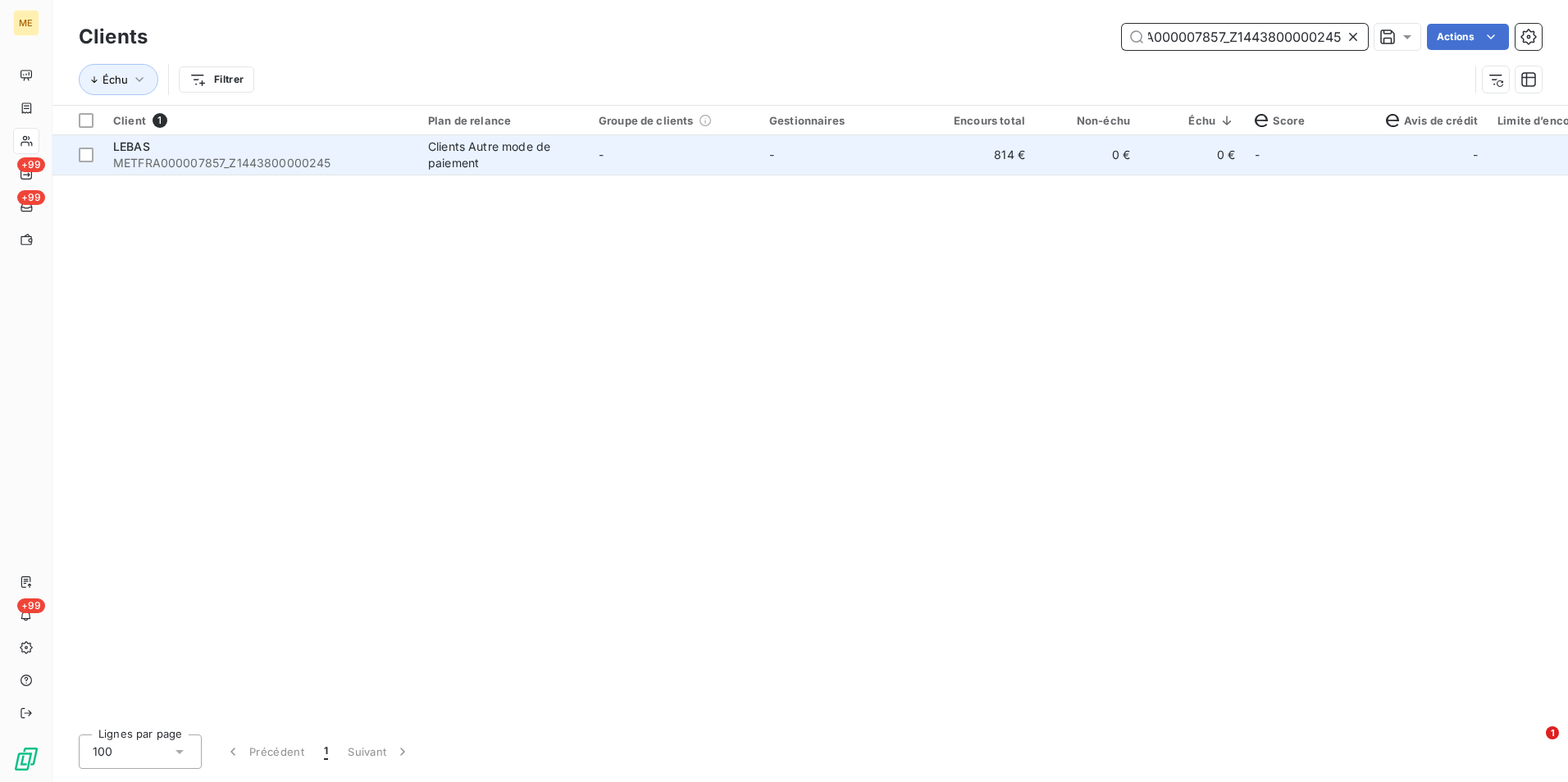
type input "METFRA000007857_Z1443800000245"
click at [539, 159] on div "Clients Autre mode de paiement" at bounding box center [504, 155] width 151 height 33
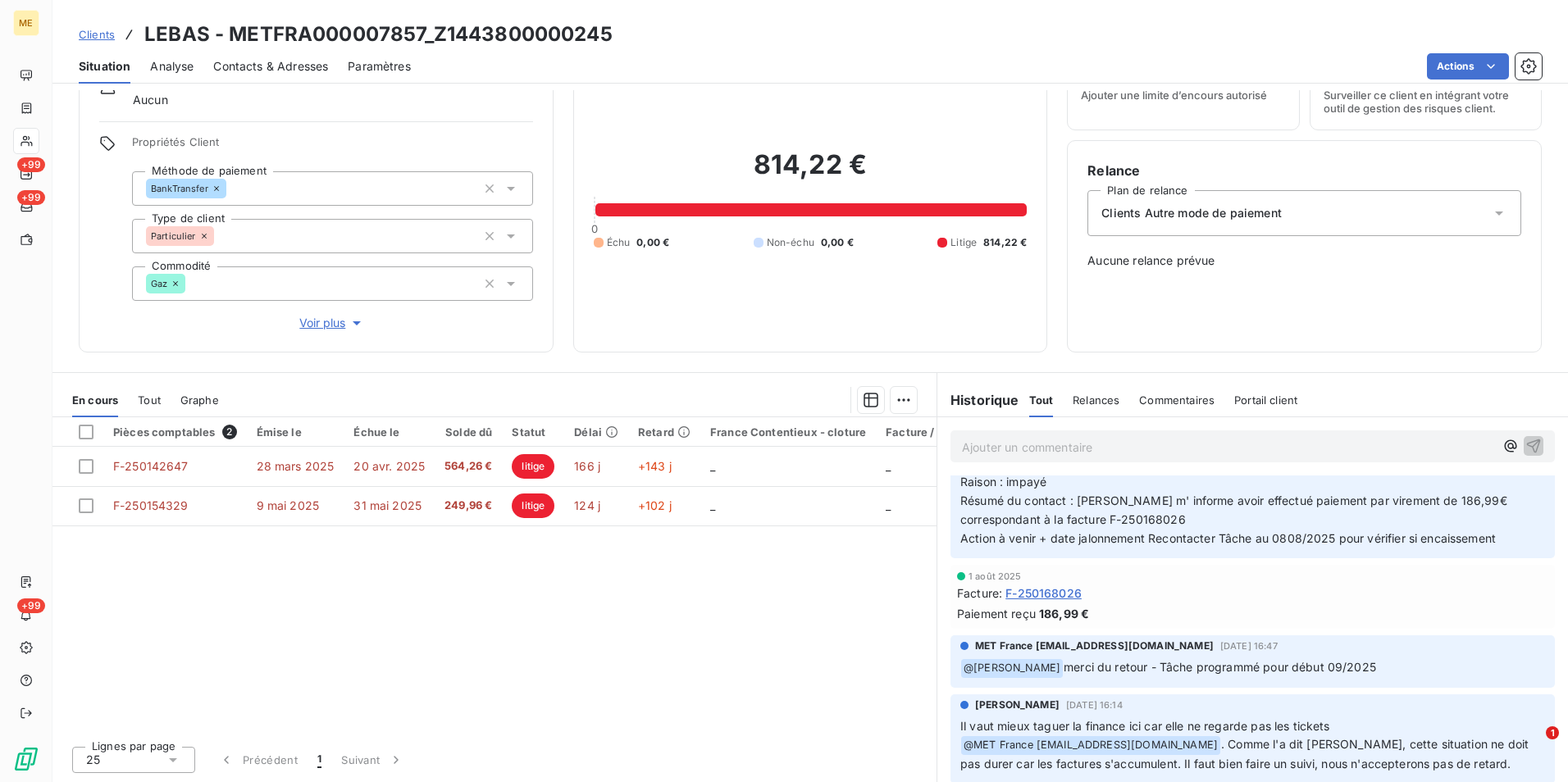
scroll to position [1148, 0]
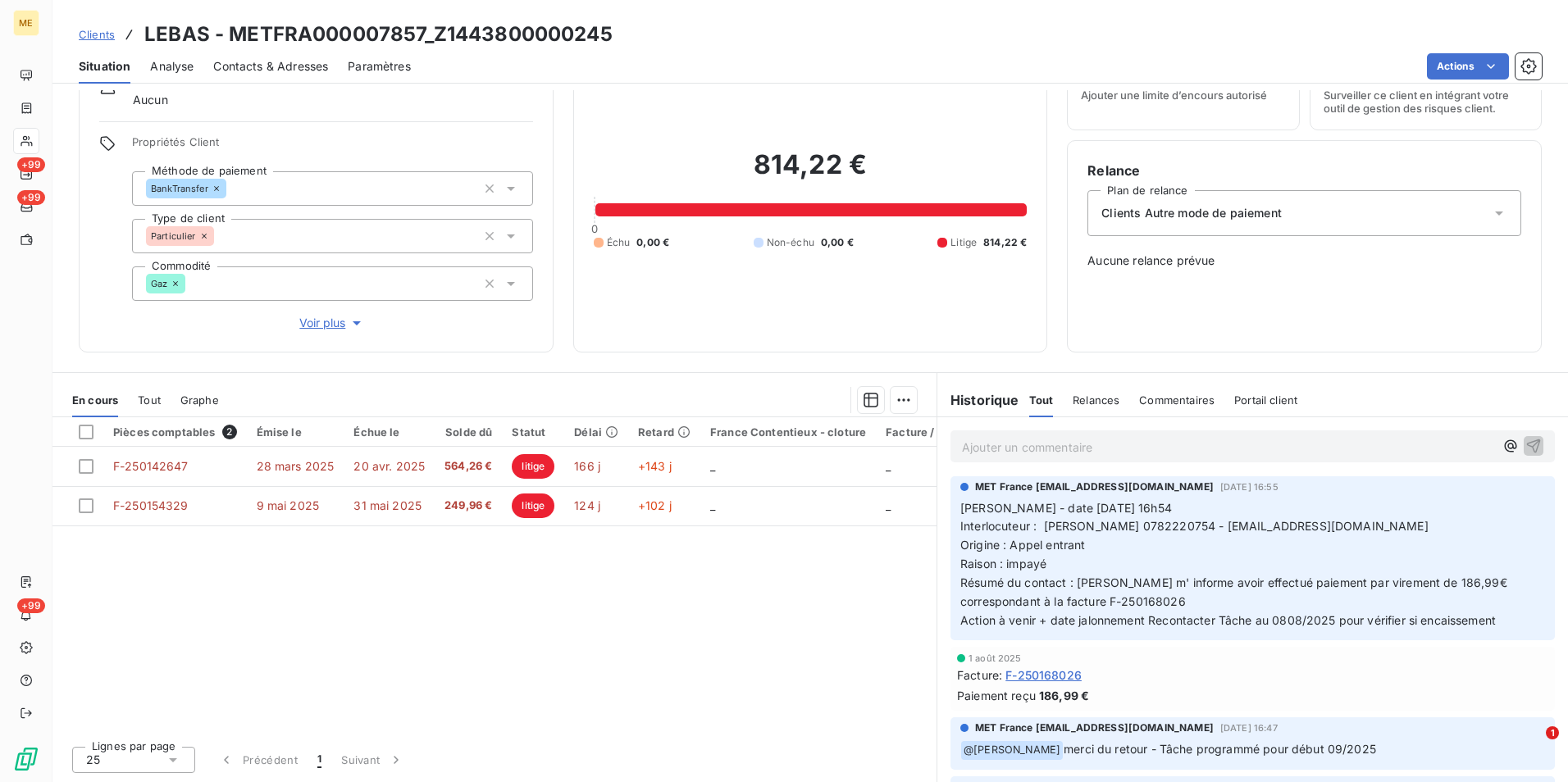
click at [158, 391] on div "Tout" at bounding box center [149, 401] width 23 height 35
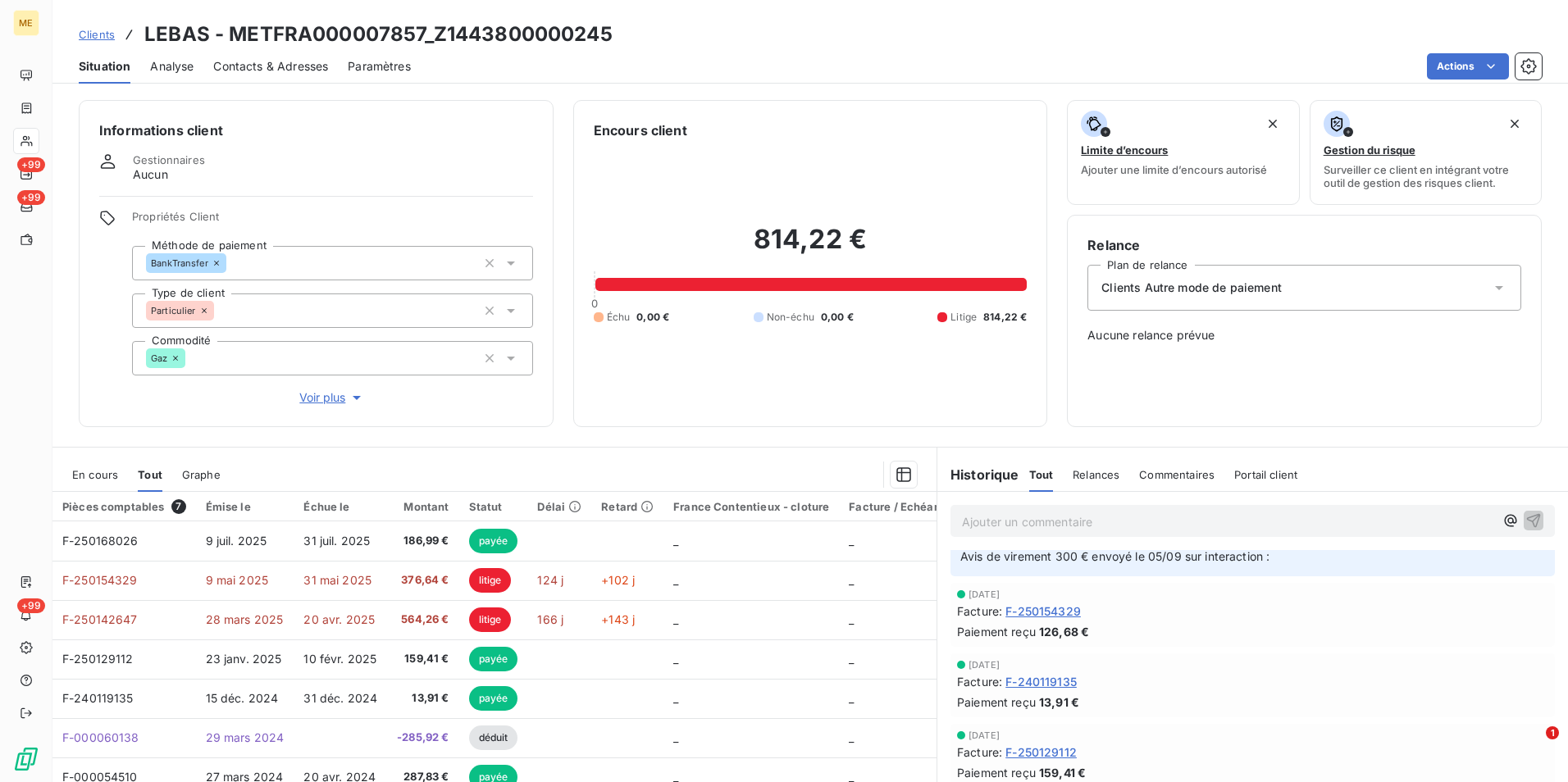
scroll to position [0, 0]
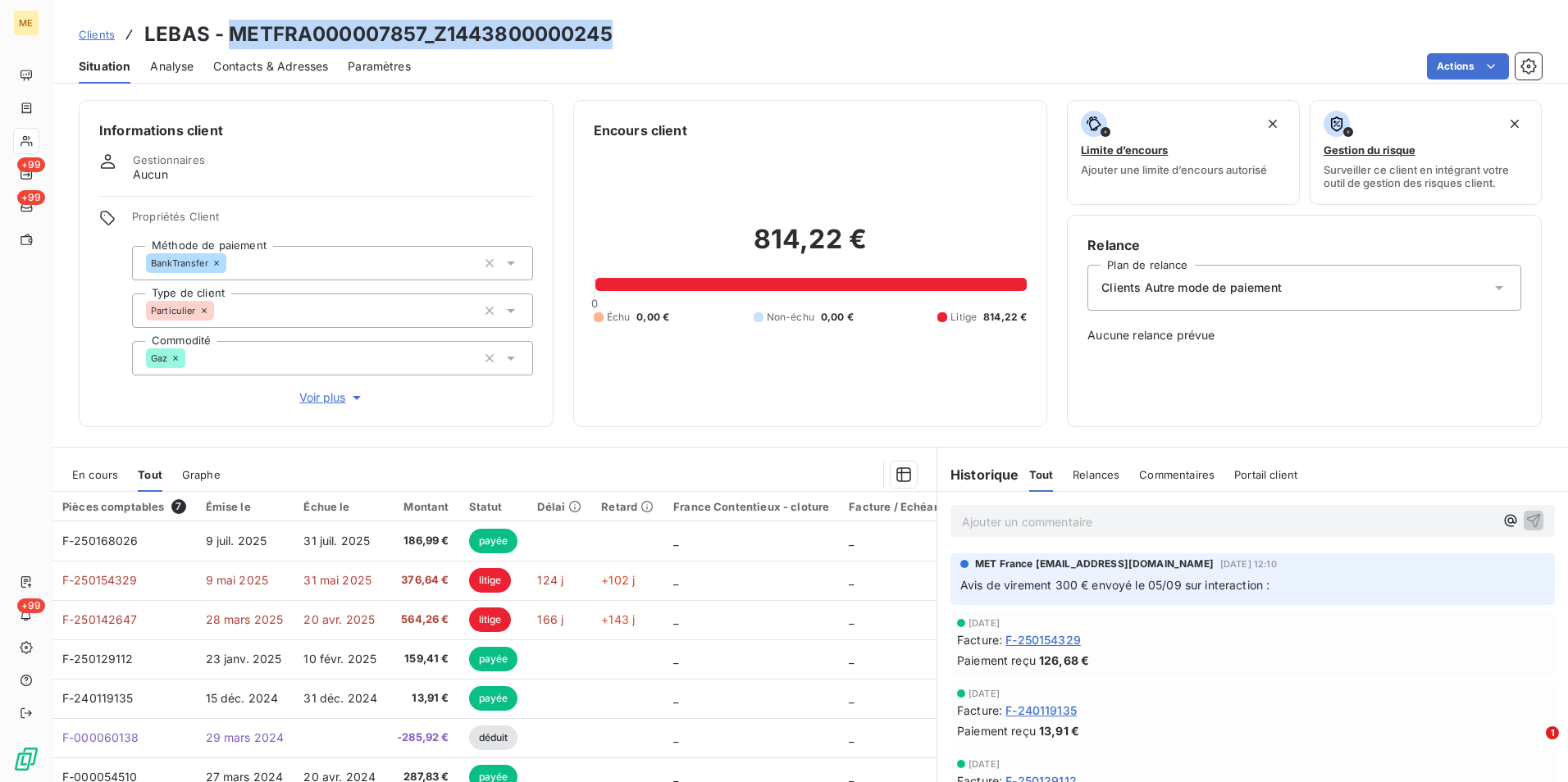
drag, startPoint x: 608, startPoint y: 34, endPoint x: 234, endPoint y: 37, distance: 374.0
click at [234, 37] on h3 "LEBAS - METFRA000007857_Z1443800000245" at bounding box center [378, 35] width 468 height 29
copy h3 "METFRA000007857_Z1443800000245"
click at [110, 36] on span "Clients" at bounding box center [97, 34] width 36 height 13
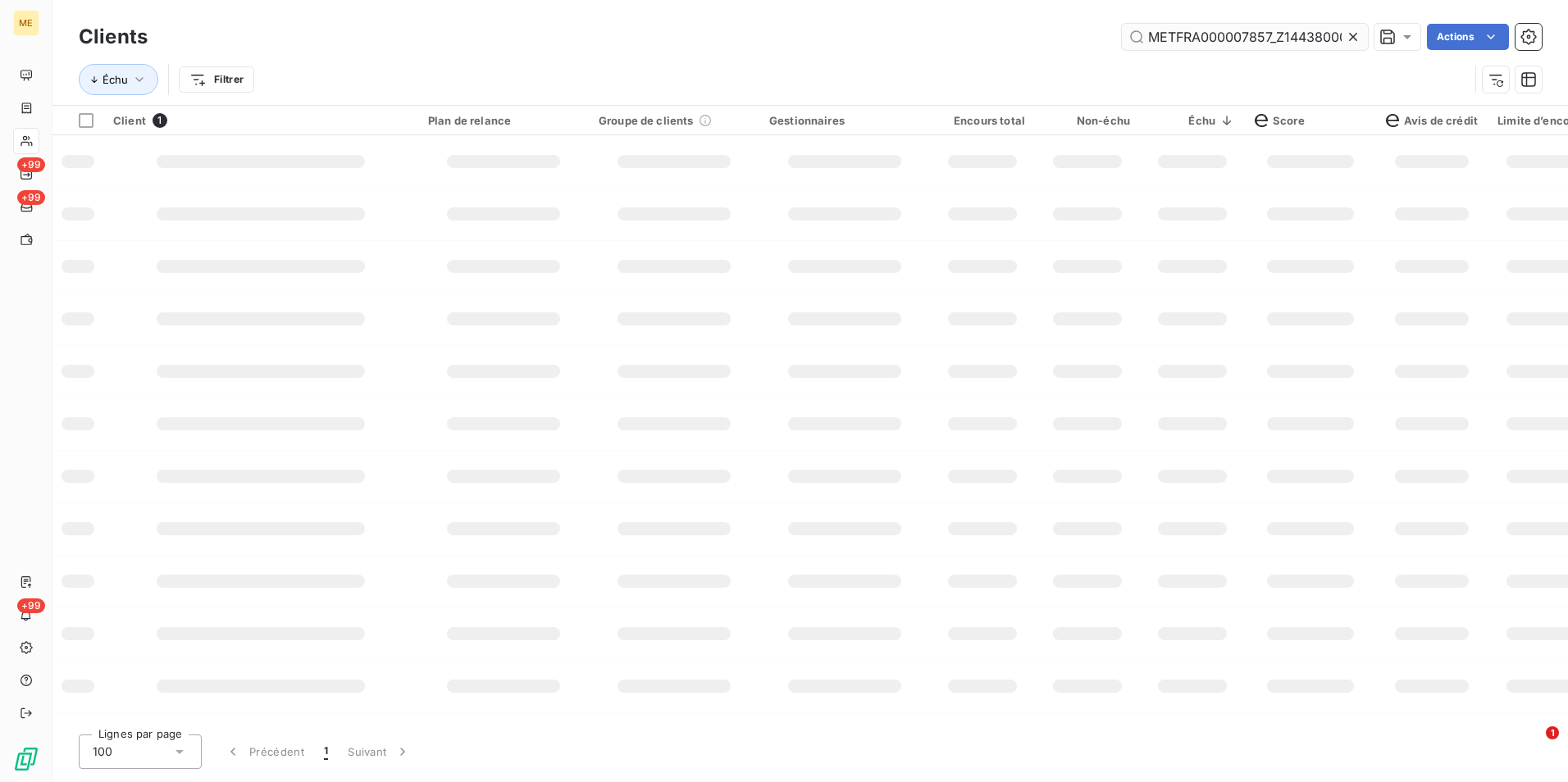
scroll to position [0, 48]
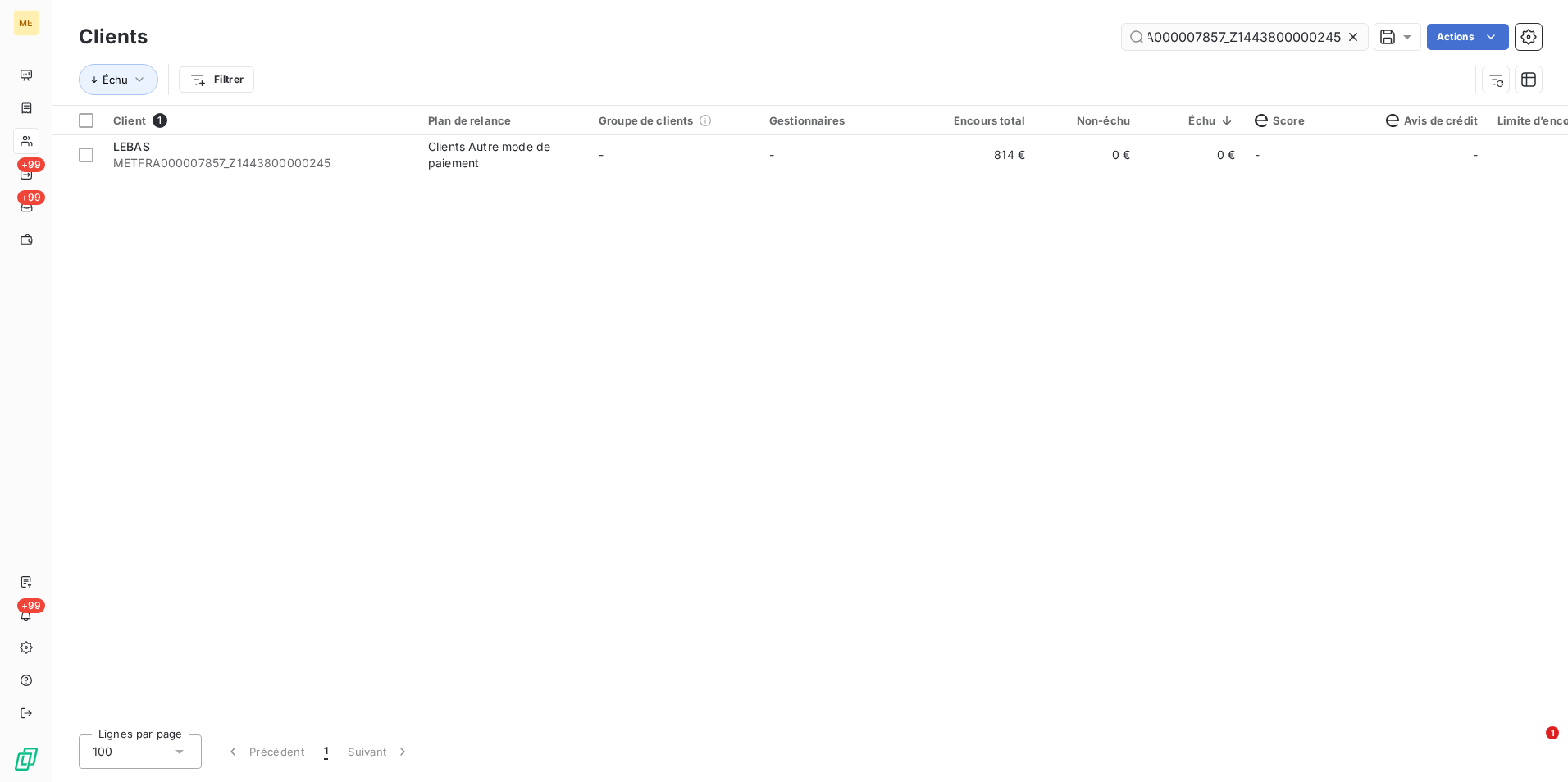
click at [1351, 36] on icon at bounding box center [1352, 36] width 8 height 8
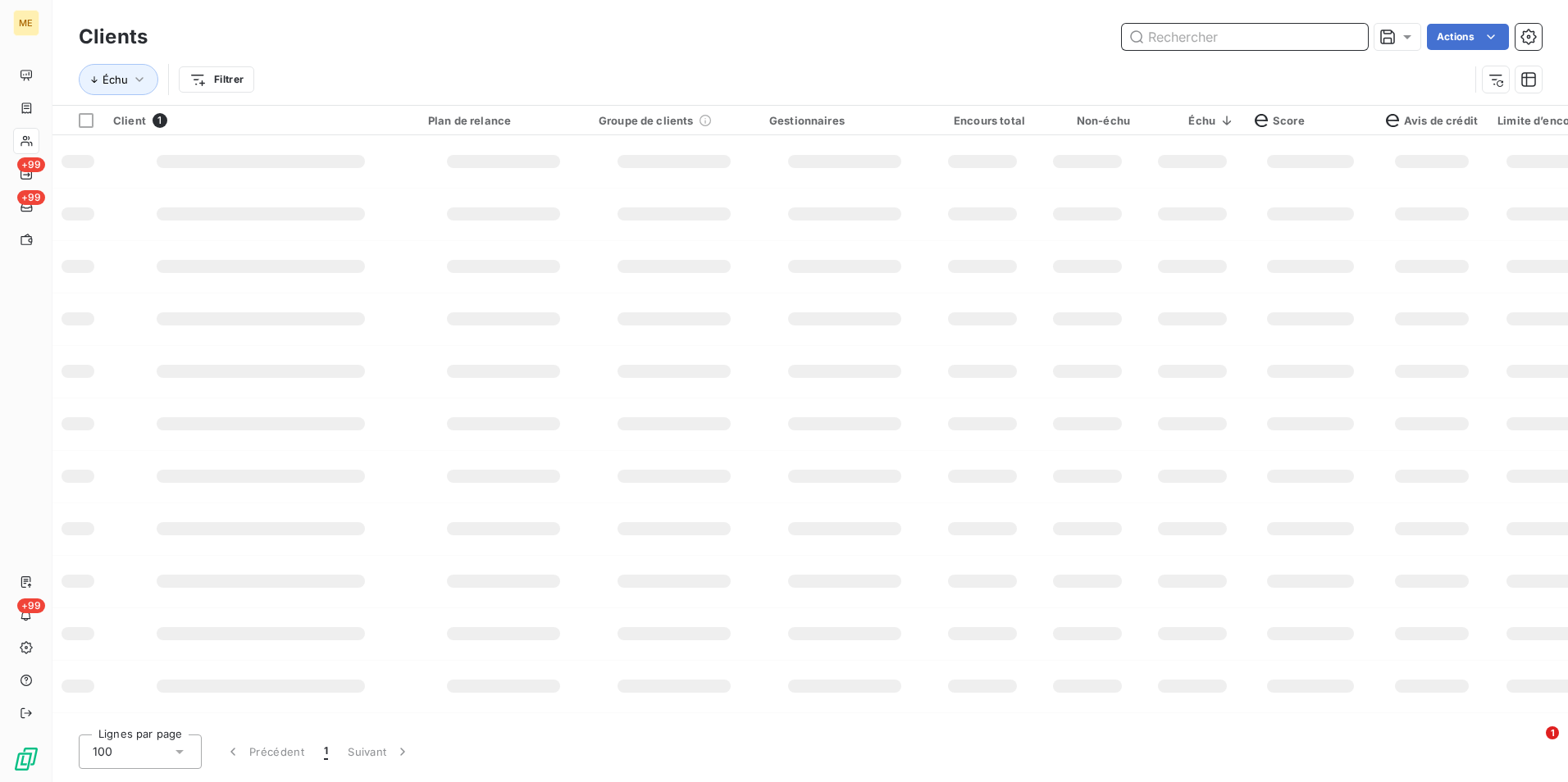
click at [1349, 35] on input "text" at bounding box center [1245, 36] width 246 height 26
paste input "METFRA000007748_15129850"
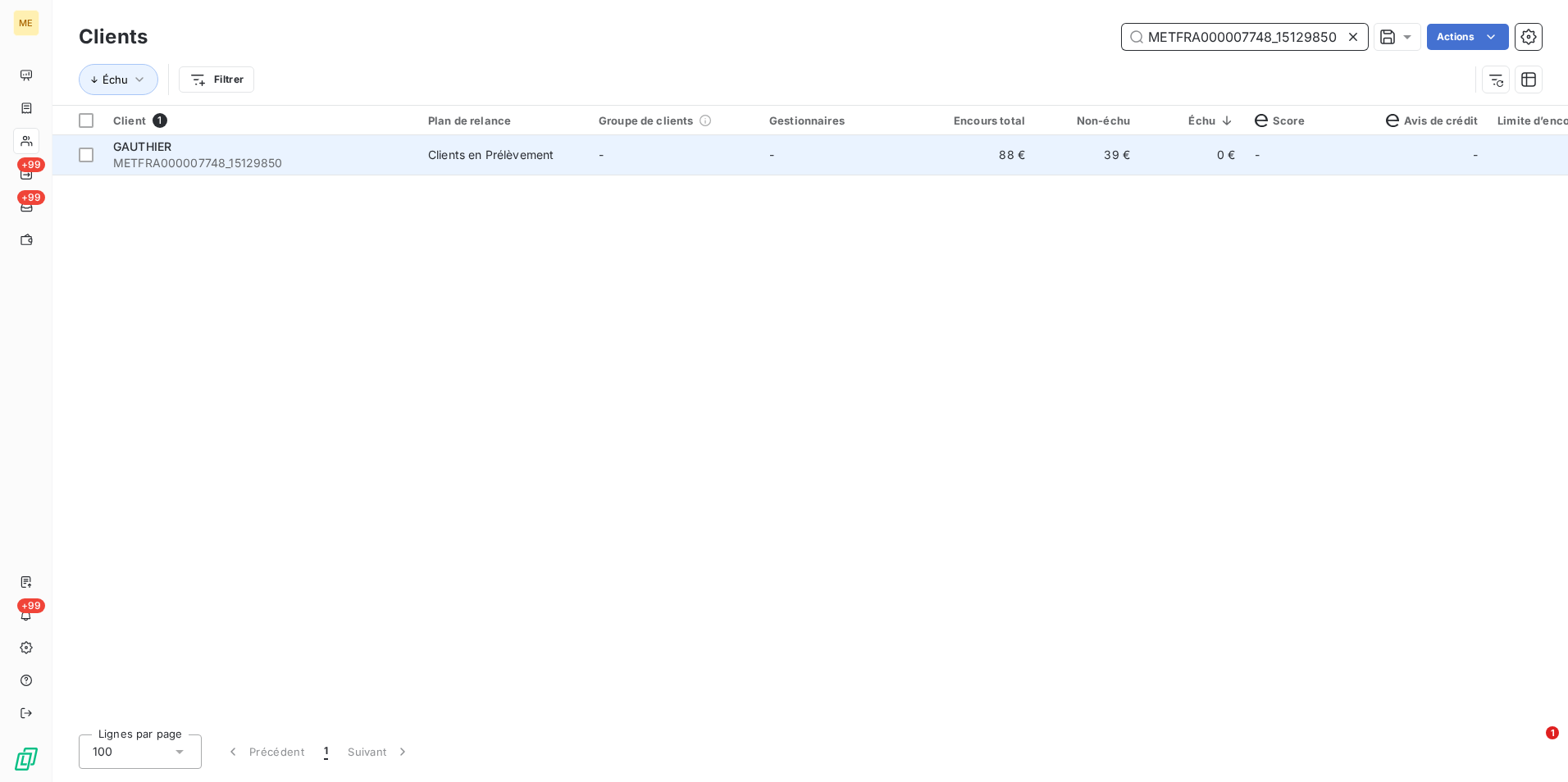
type input "METFRA000007748_15129850"
click at [820, 165] on td "-" at bounding box center [845, 154] width 171 height 39
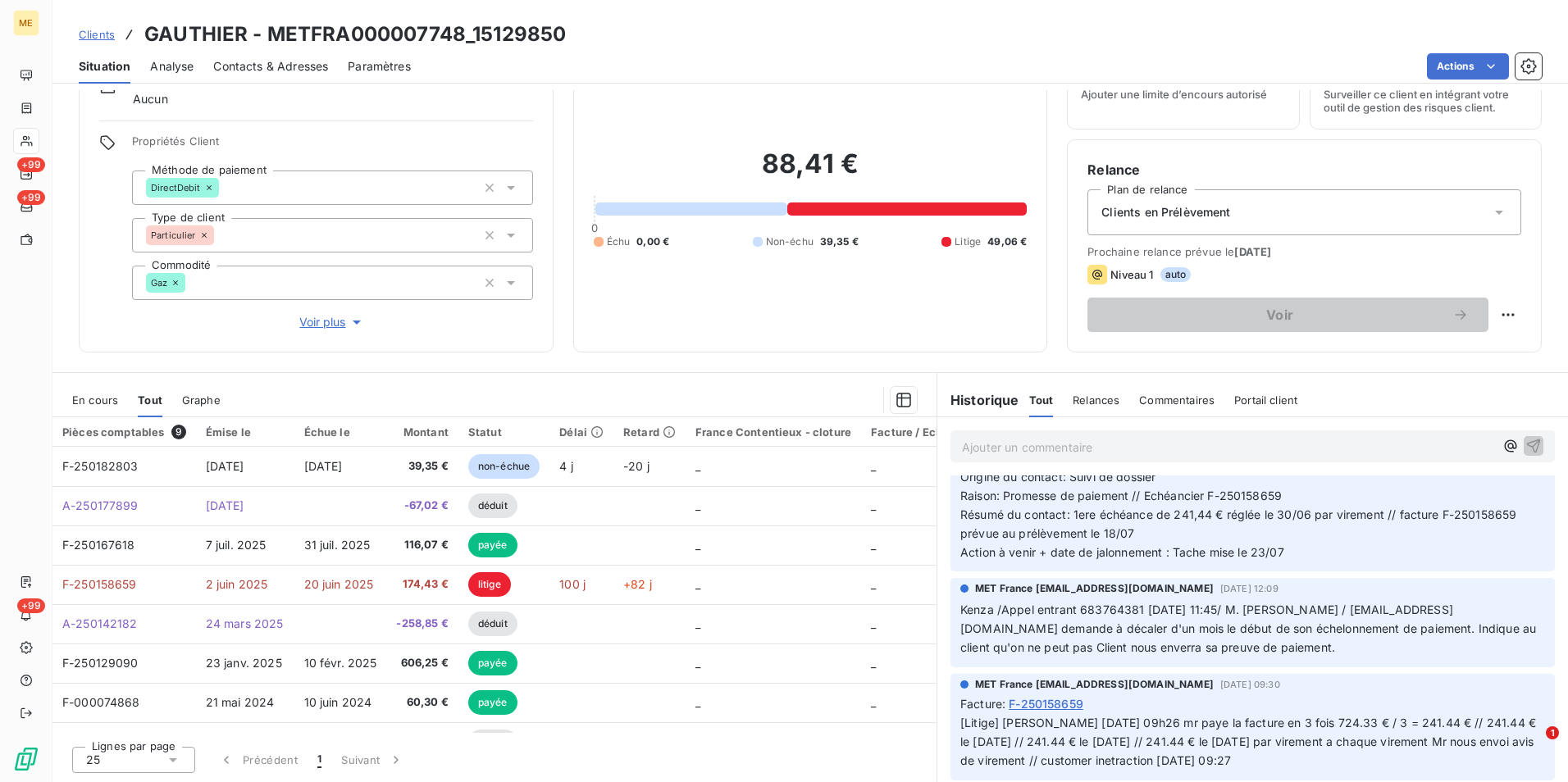
scroll to position [655, 0]
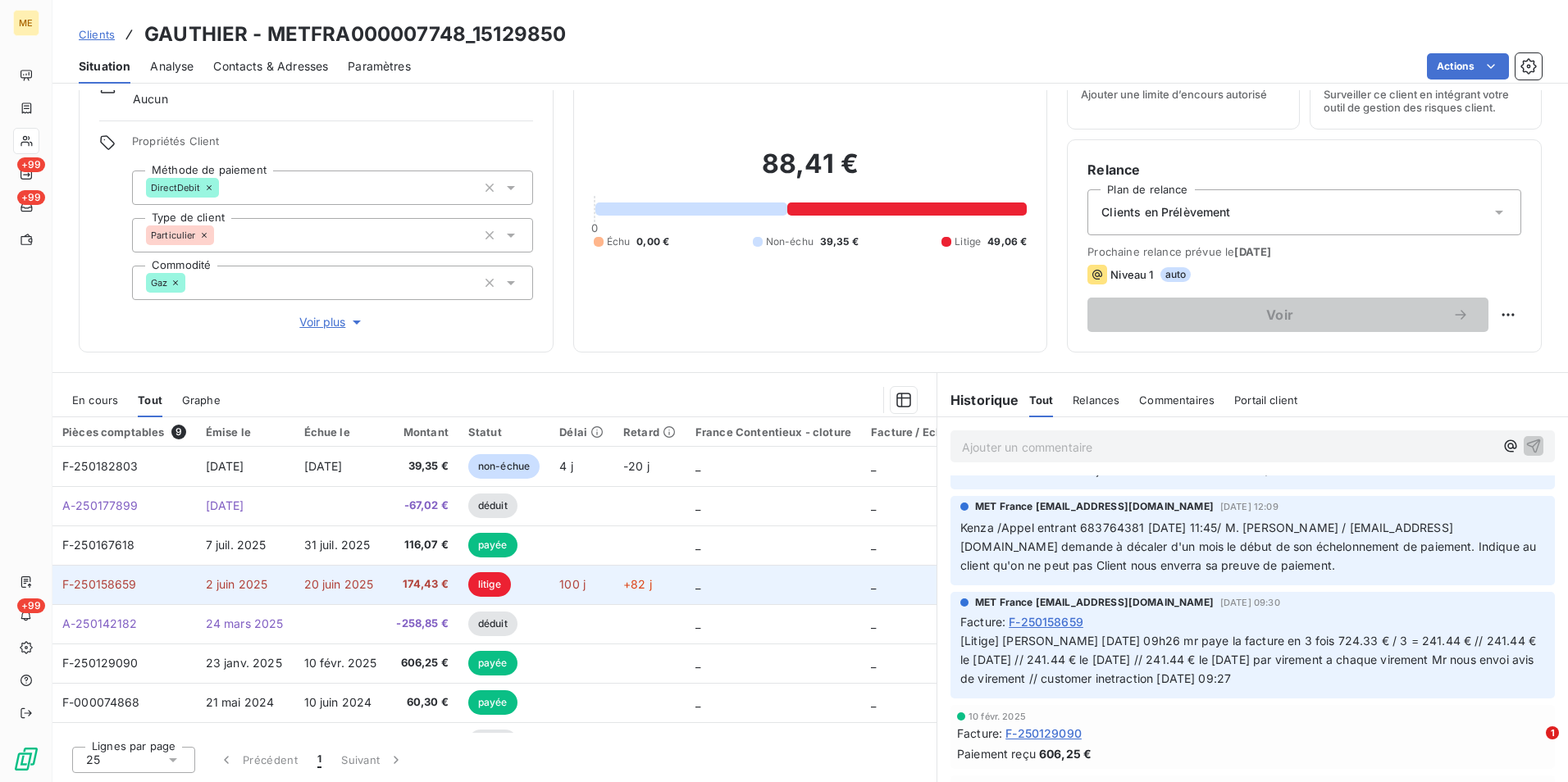
click at [389, 581] on td "174,43 €" at bounding box center [421, 583] width 71 height 39
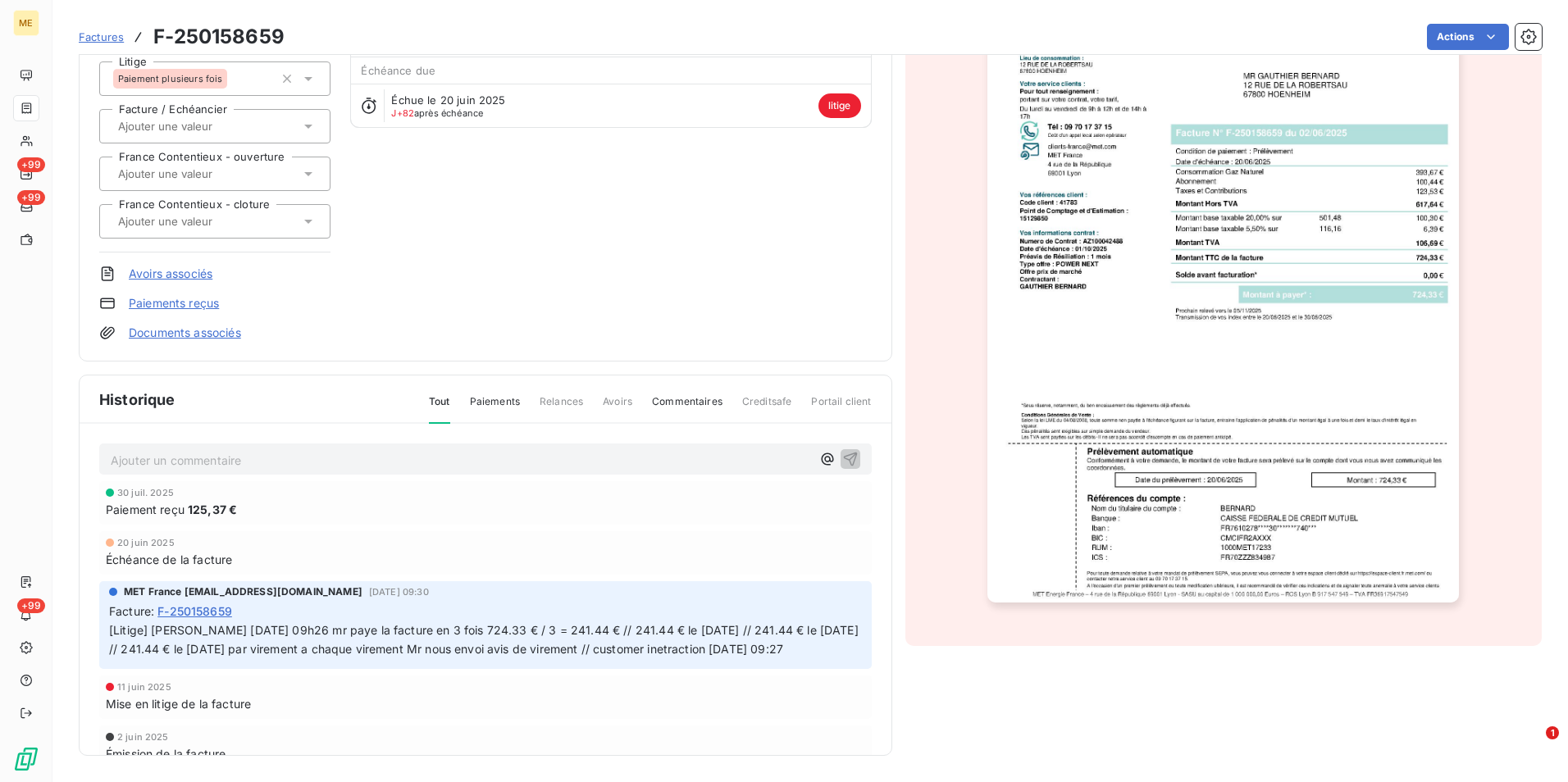
scroll to position [50, 0]
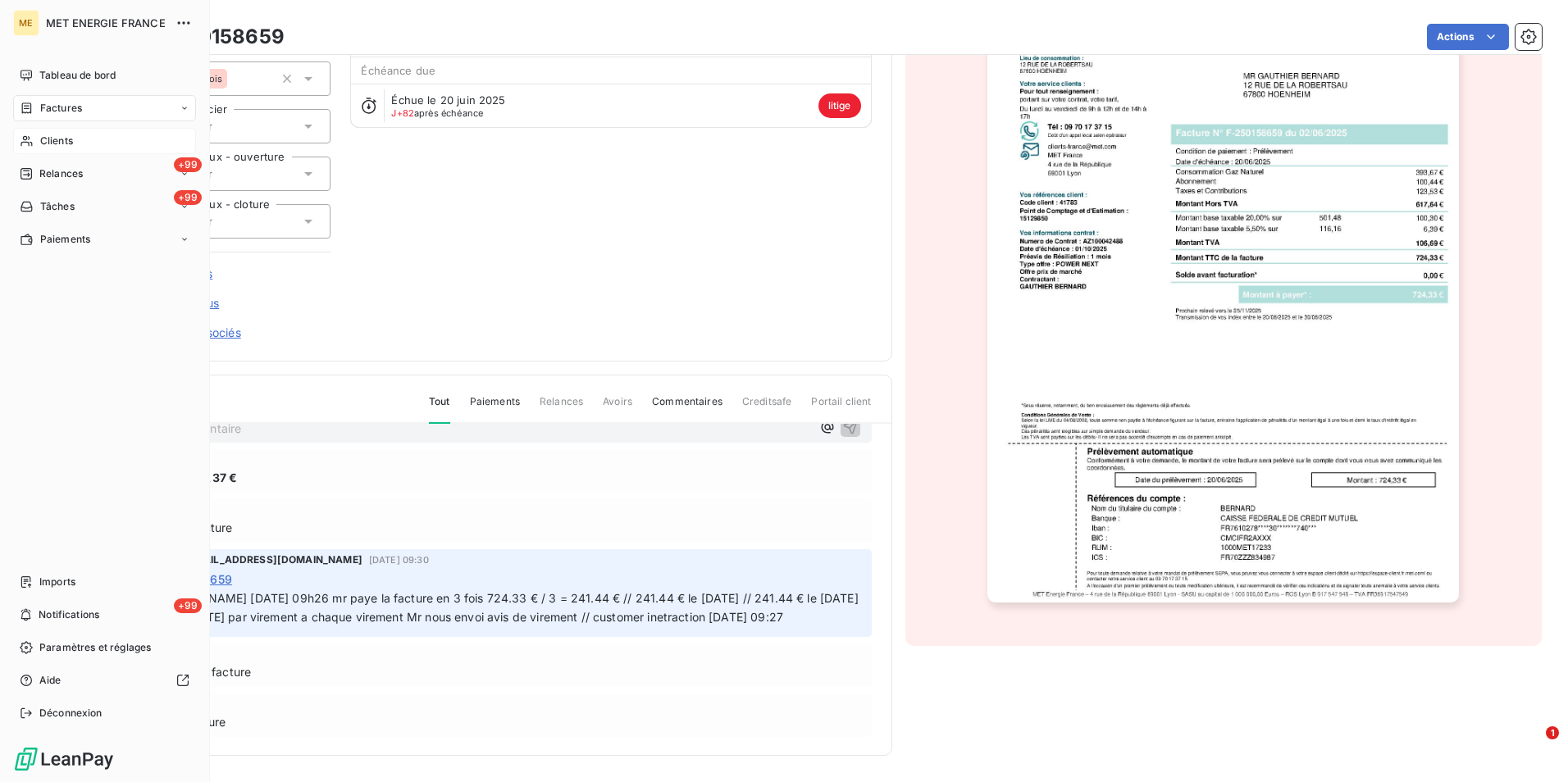
click at [56, 140] on span "Clients" at bounding box center [56, 140] width 33 height 15
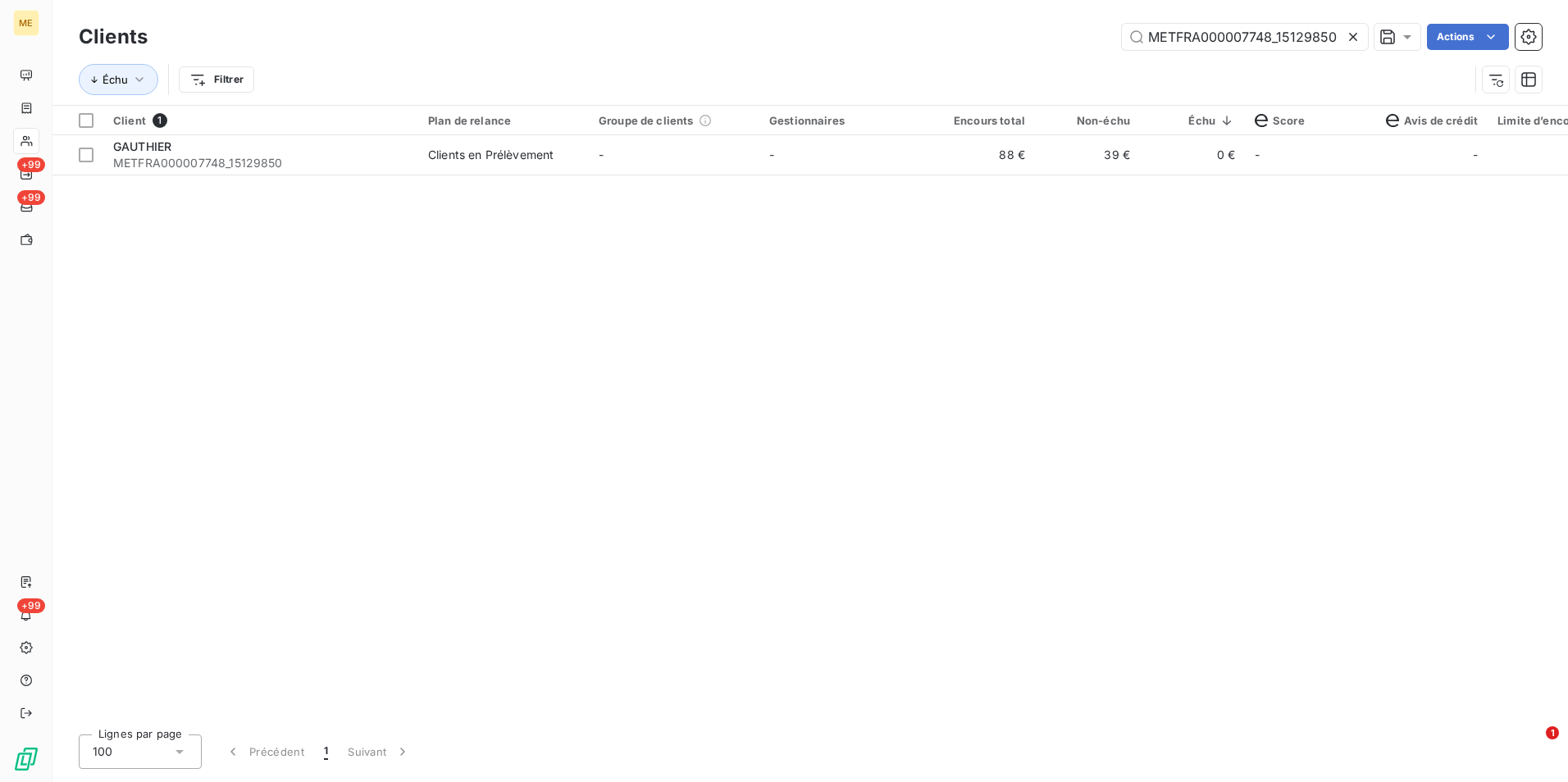
click at [1364, 35] on div at bounding box center [1356, 36] width 23 height 26
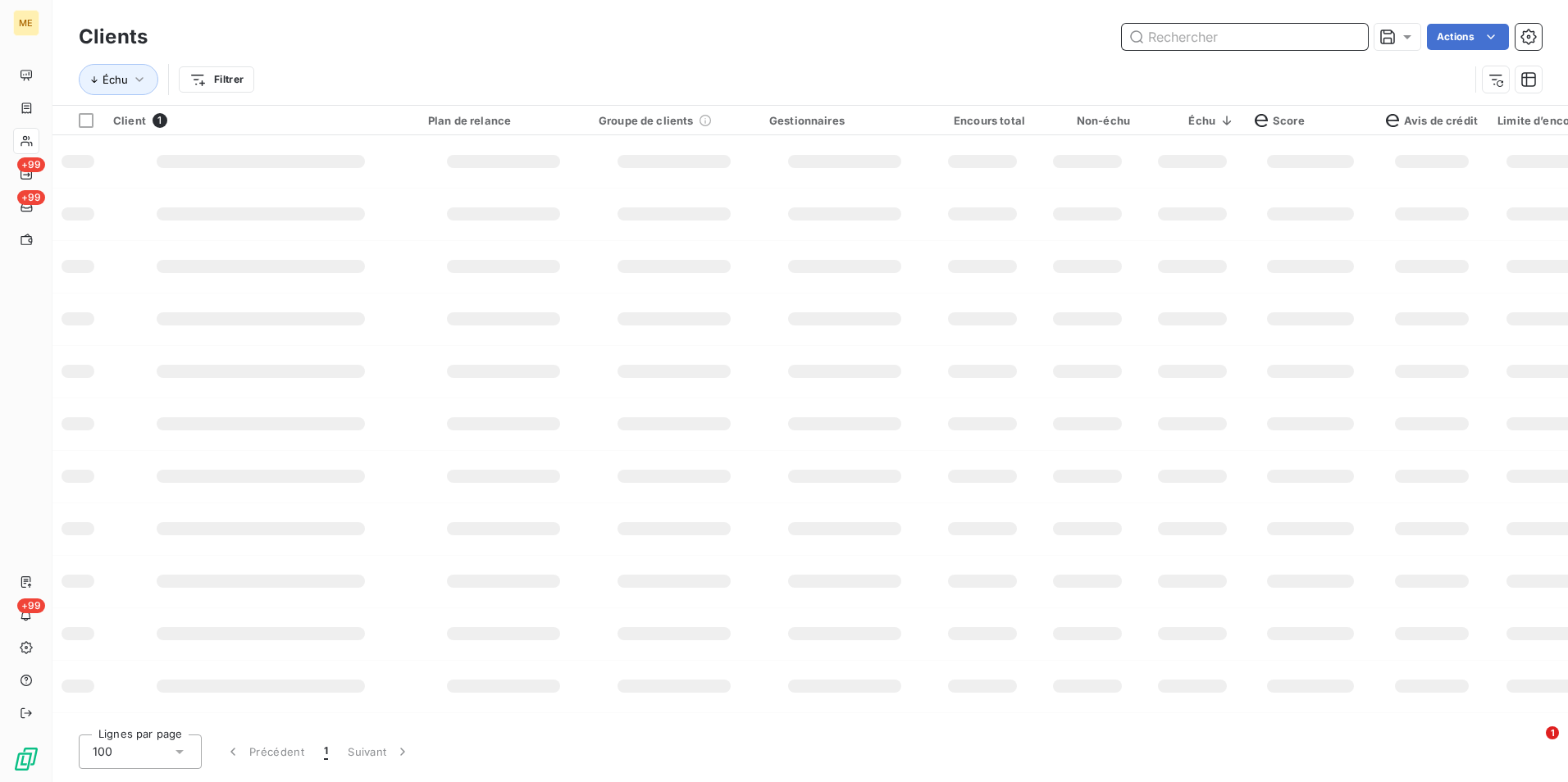
click at [1358, 32] on input "text" at bounding box center [1245, 36] width 246 height 26
paste input "METFRA000007704_15243909"
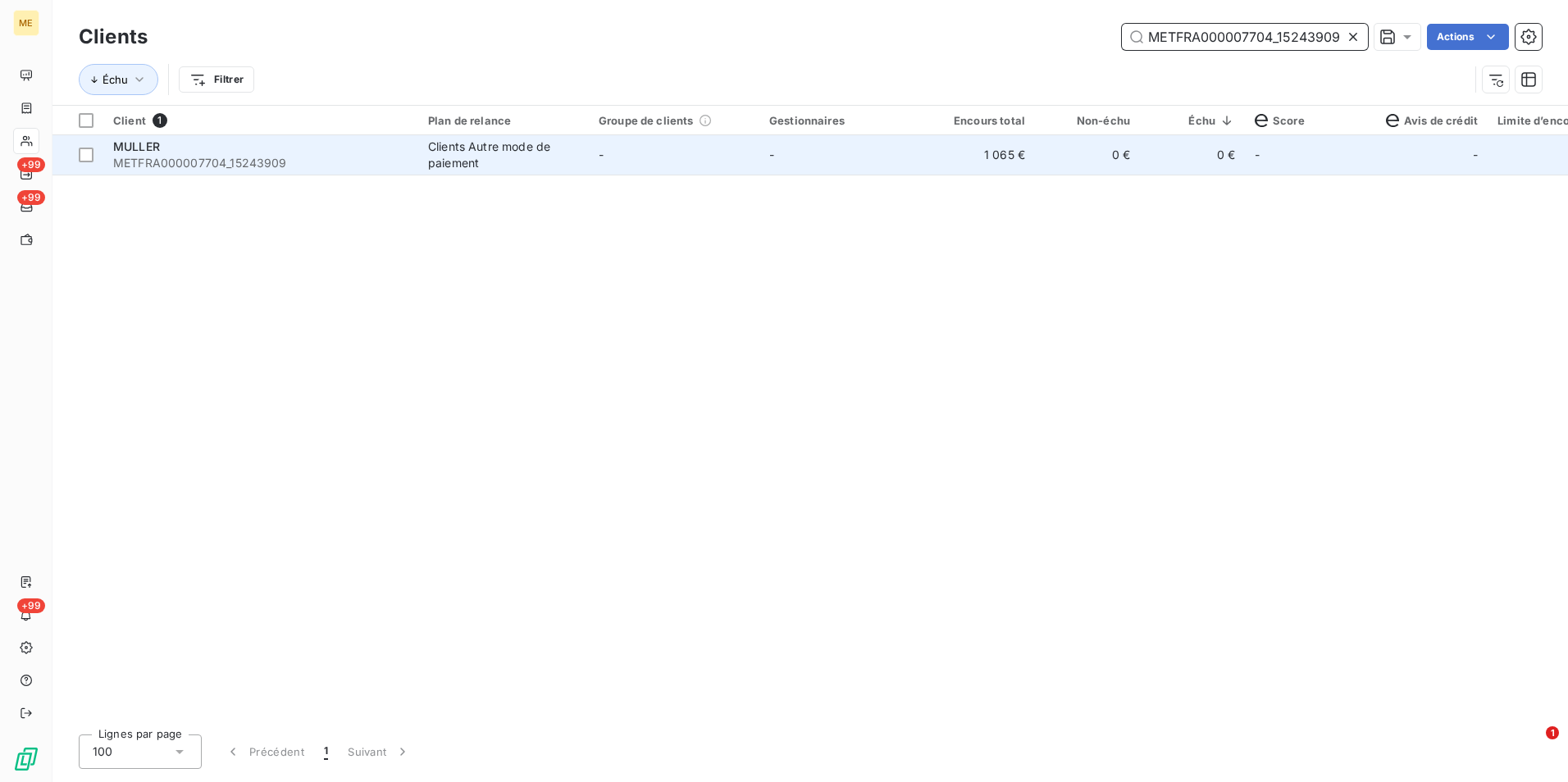
type input "METFRA000007704_15243909"
click at [369, 142] on div "MULLER" at bounding box center [260, 147] width 295 height 16
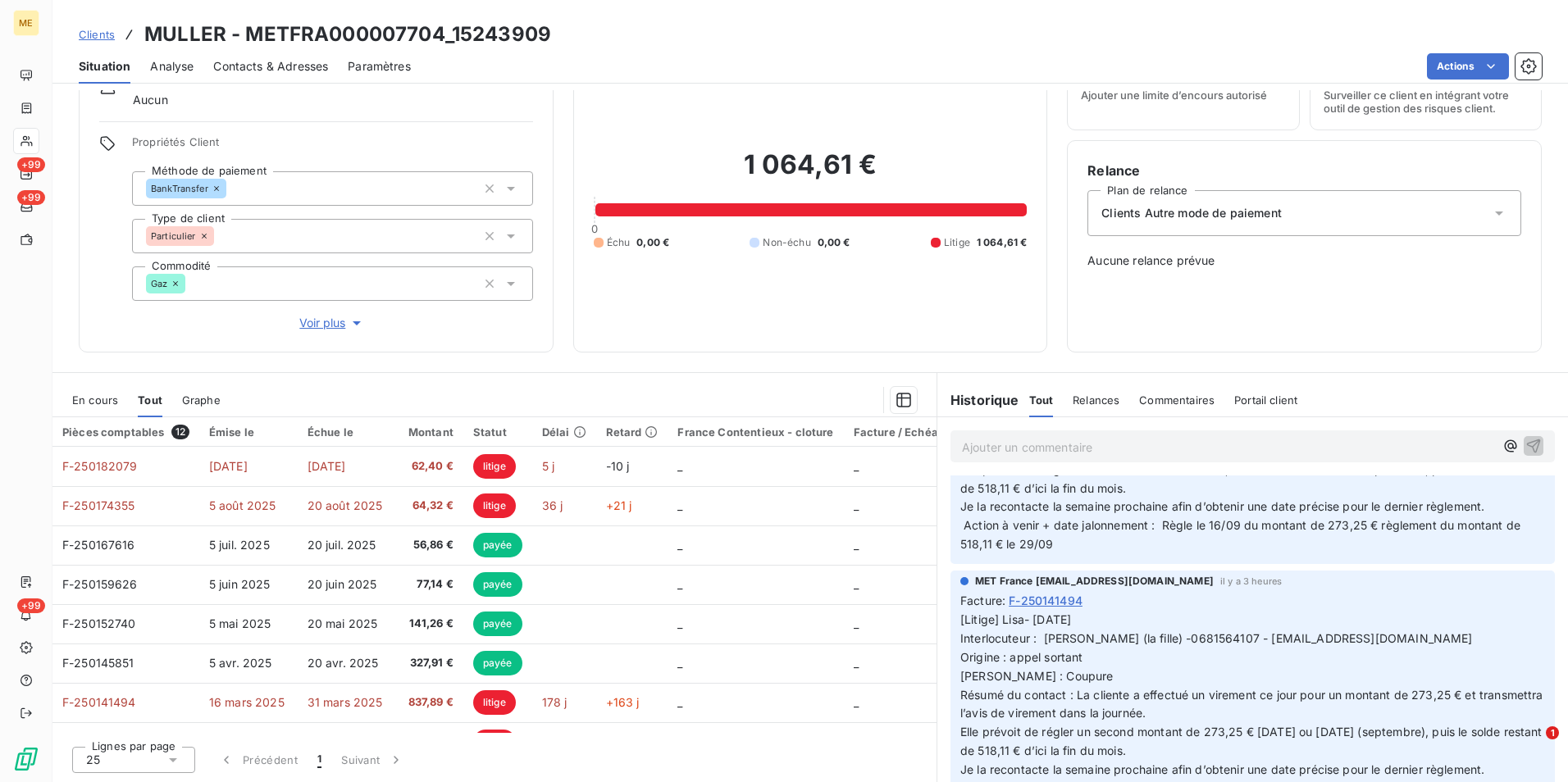
scroll to position [574, 0]
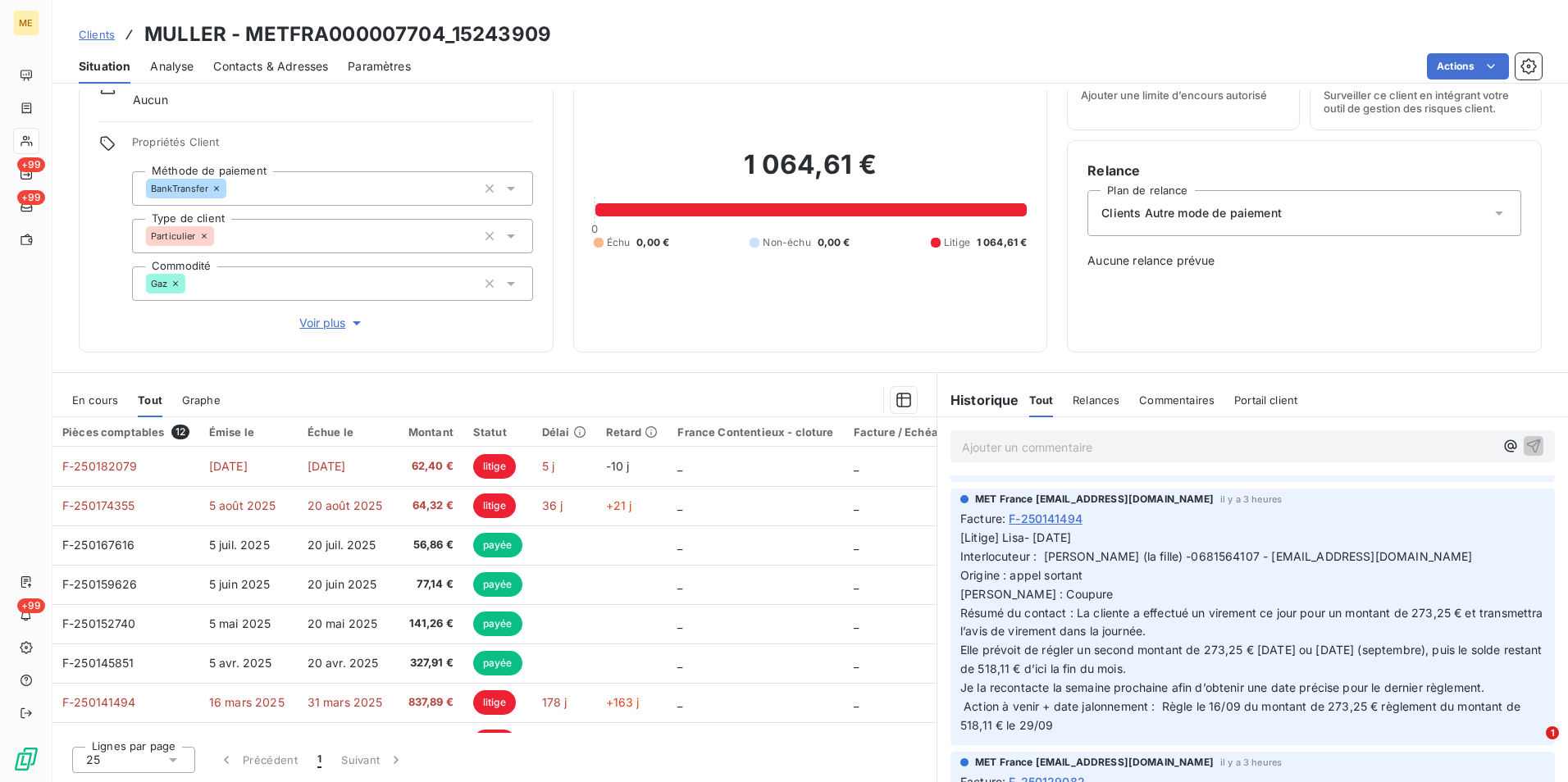
click at [96, 37] on span "Clients" at bounding box center [97, 34] width 36 height 13
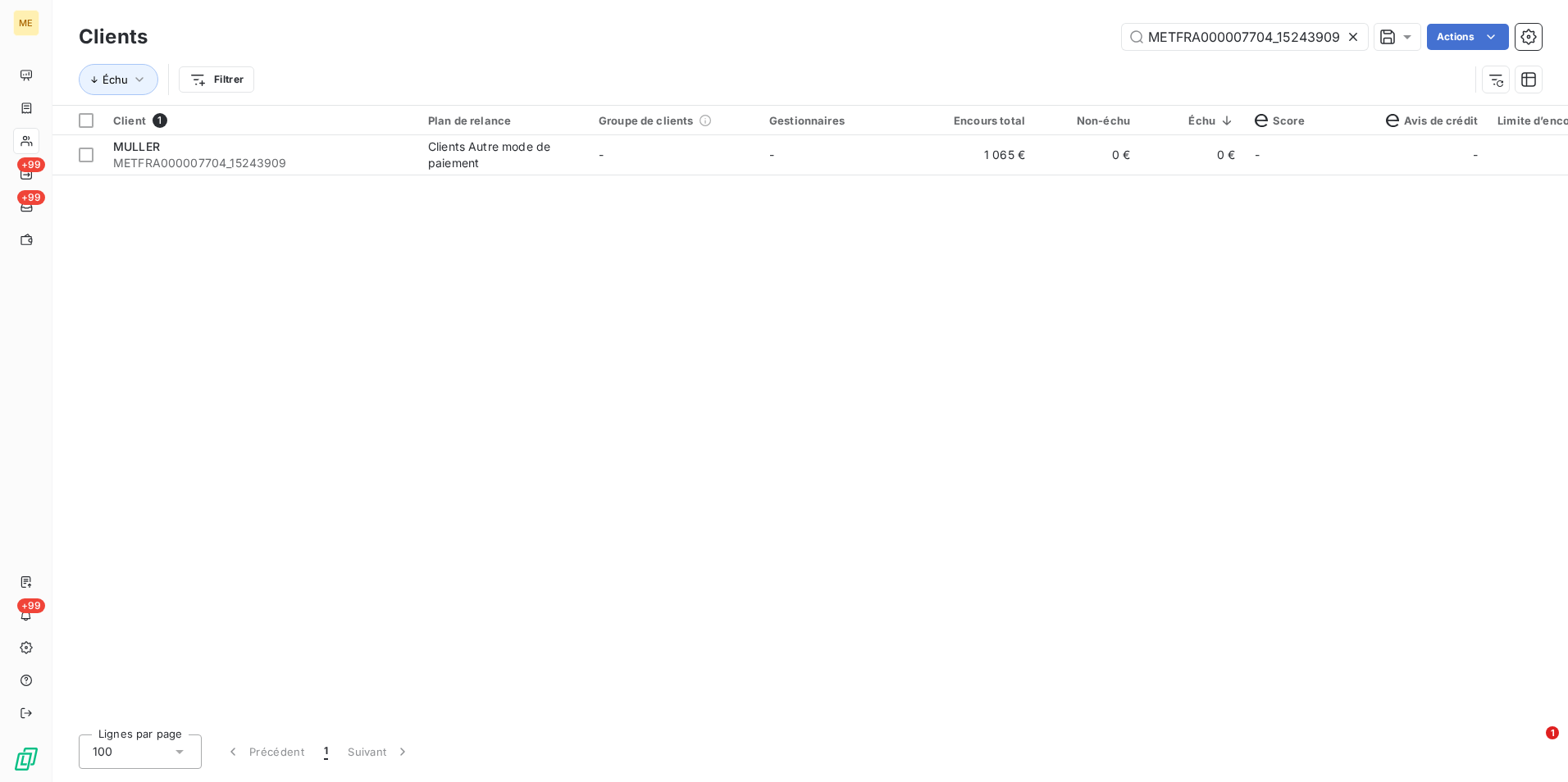
click at [1358, 37] on icon at bounding box center [1353, 36] width 16 height 16
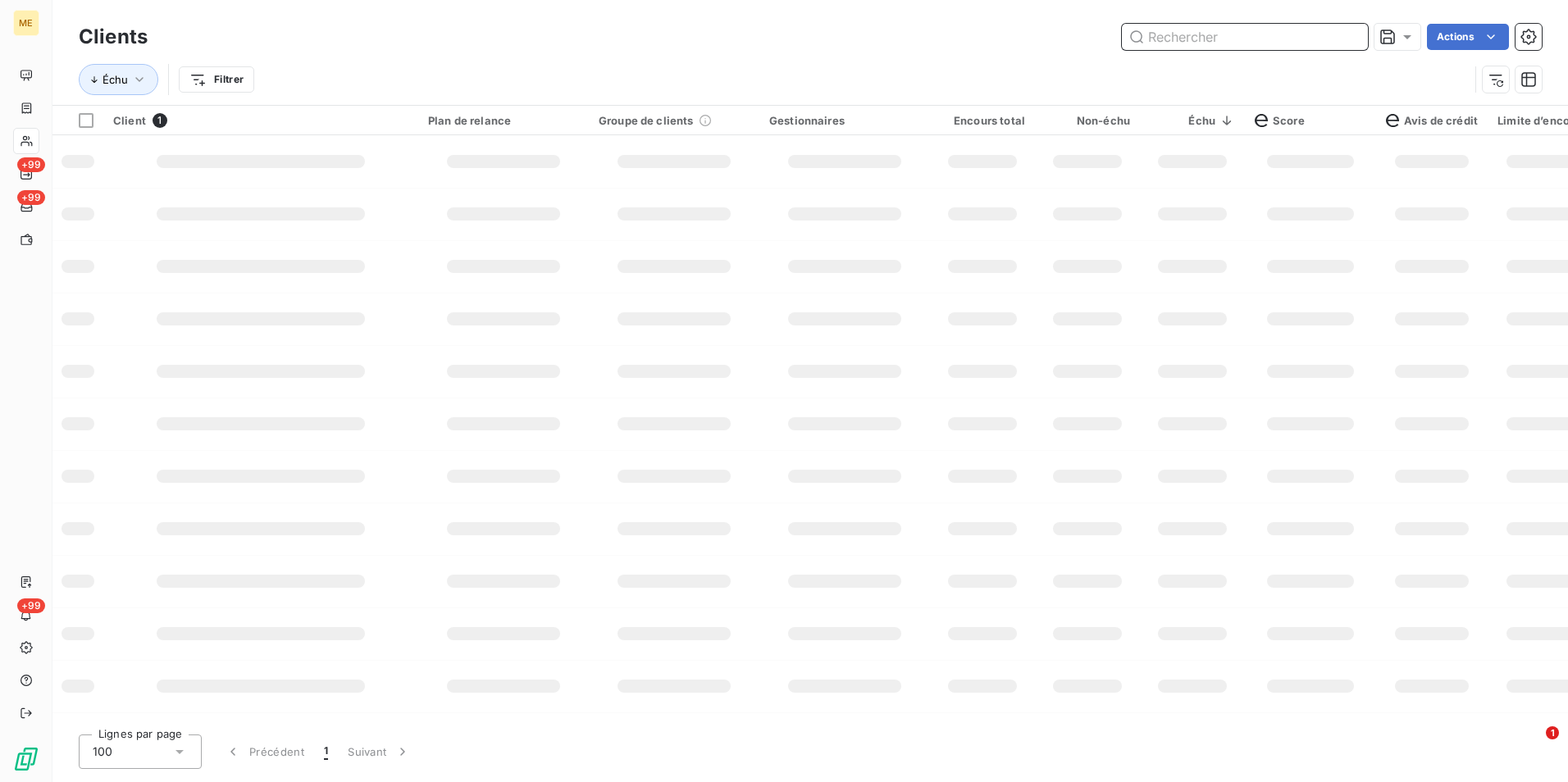
click at [1358, 37] on input "text" at bounding box center [1245, 36] width 246 height 26
paste input "METFRA000007601_13148755"
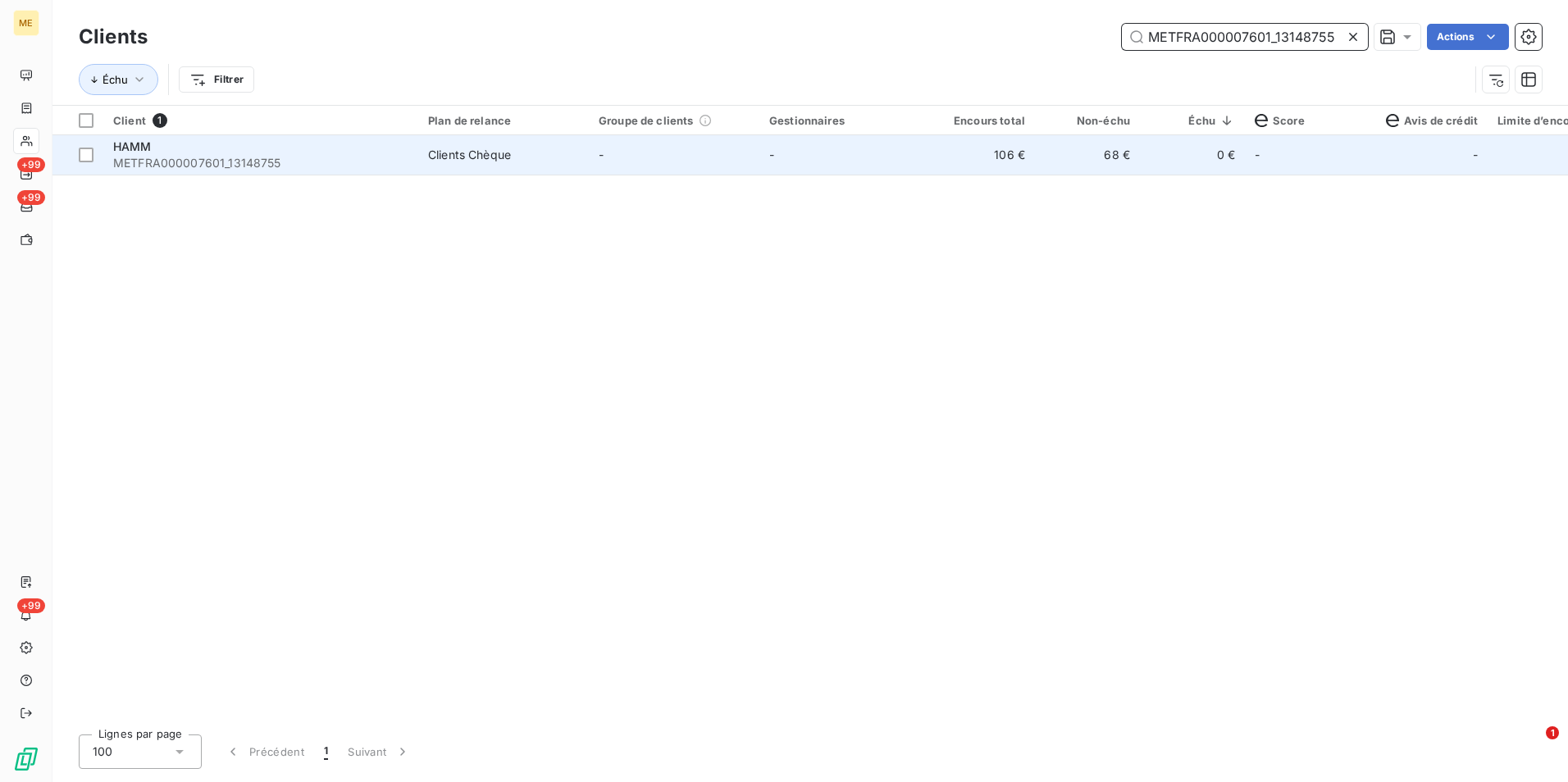
type input "METFRA000007601_13148755"
click at [416, 151] on td "HAMM METFRA000007601_13148755" at bounding box center [260, 154] width 315 height 39
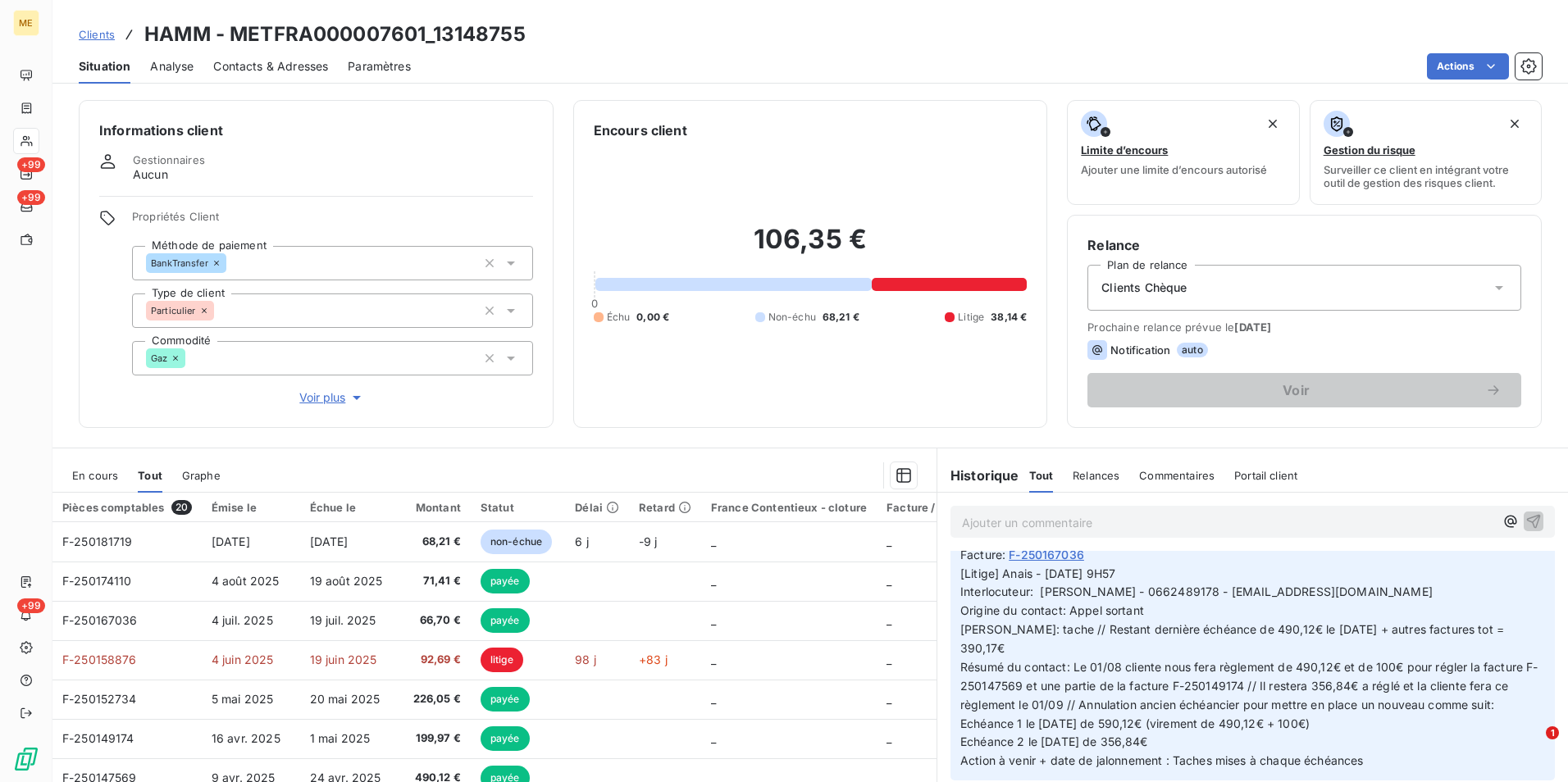
scroll to position [1065, 0]
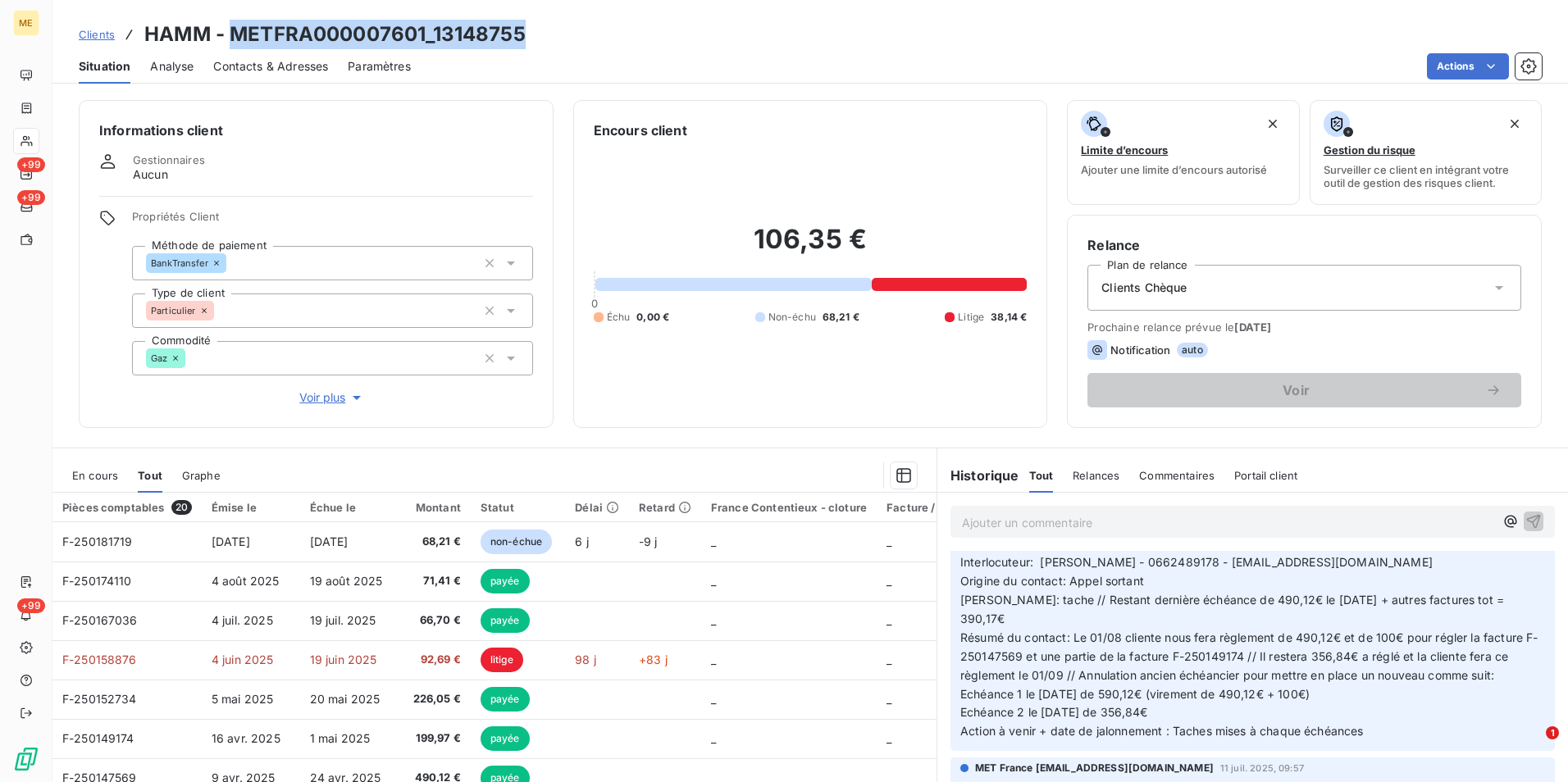
drag, startPoint x: 234, startPoint y: 32, endPoint x: 539, endPoint y: 40, distance: 305.1
click at [539, 40] on div "Clients HAMM - METFRA000007601_13148755" at bounding box center [810, 35] width 1515 height 29
copy h3 "METFRA000007601_13148755"
click at [104, 33] on span "Clients" at bounding box center [97, 34] width 36 height 13
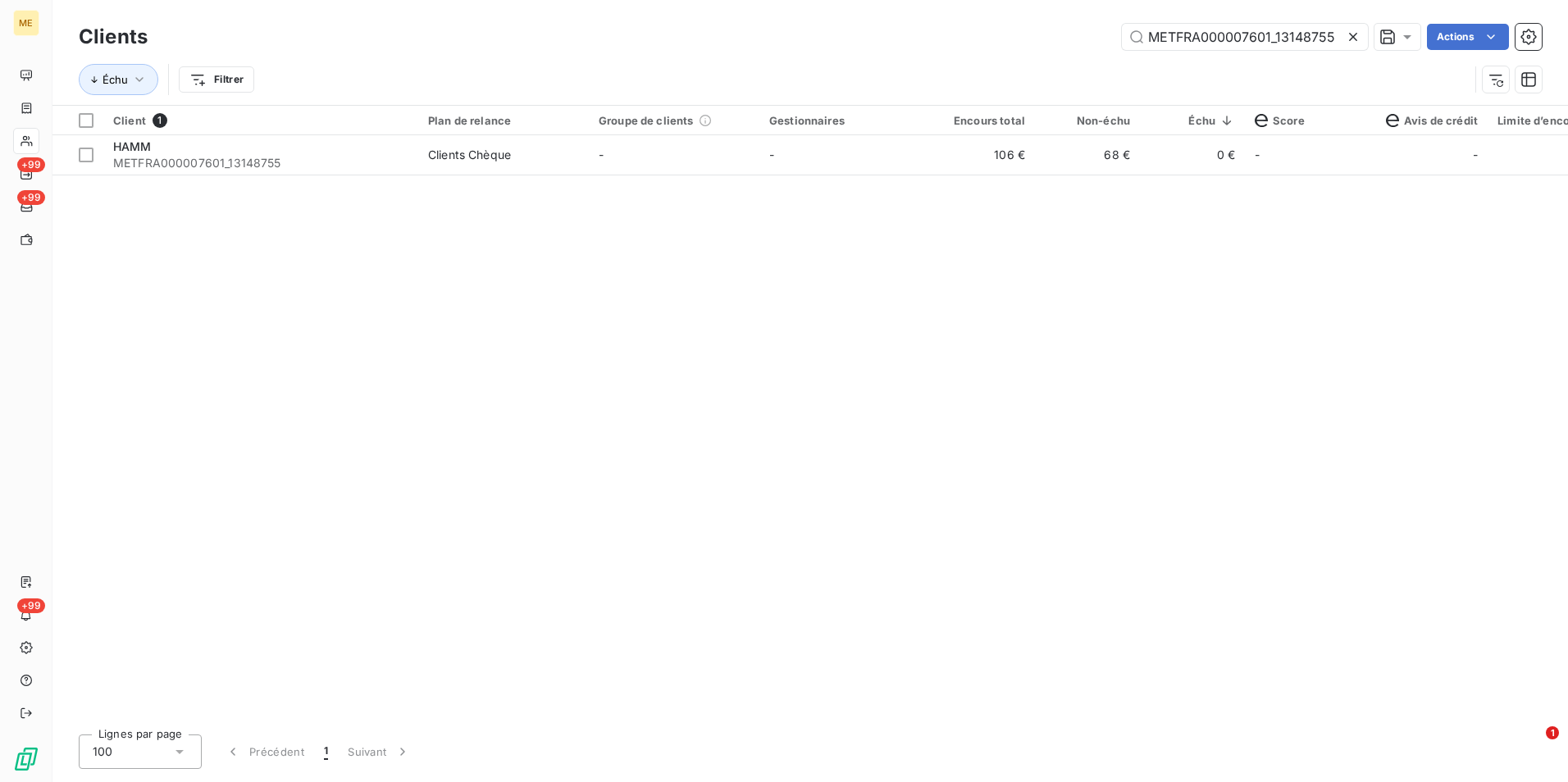
click at [1357, 40] on icon at bounding box center [1353, 36] width 16 height 16
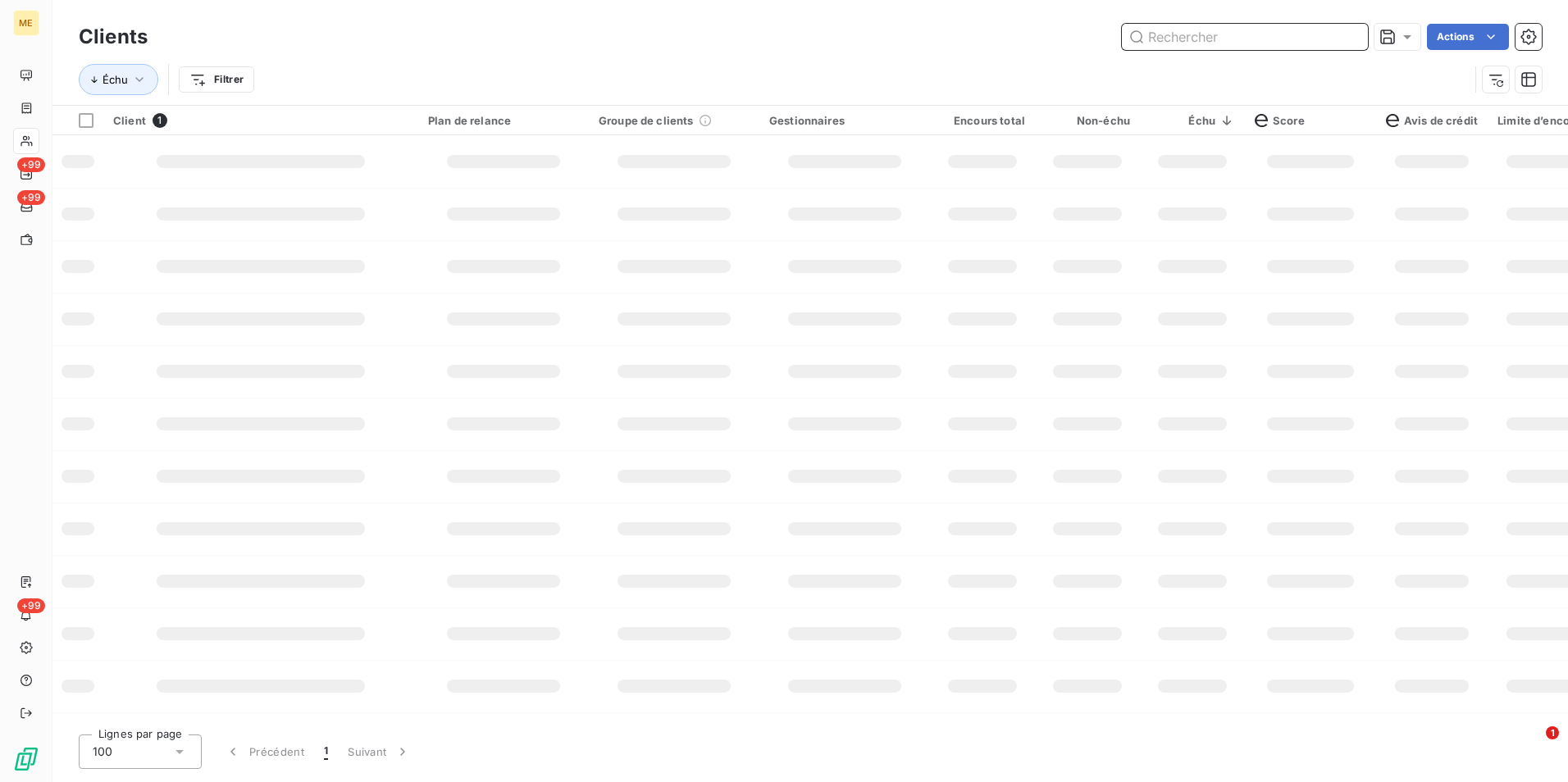
click at [1357, 40] on input "text" at bounding box center [1245, 36] width 246 height 26
paste input "METFRA000007052_06372503596067"
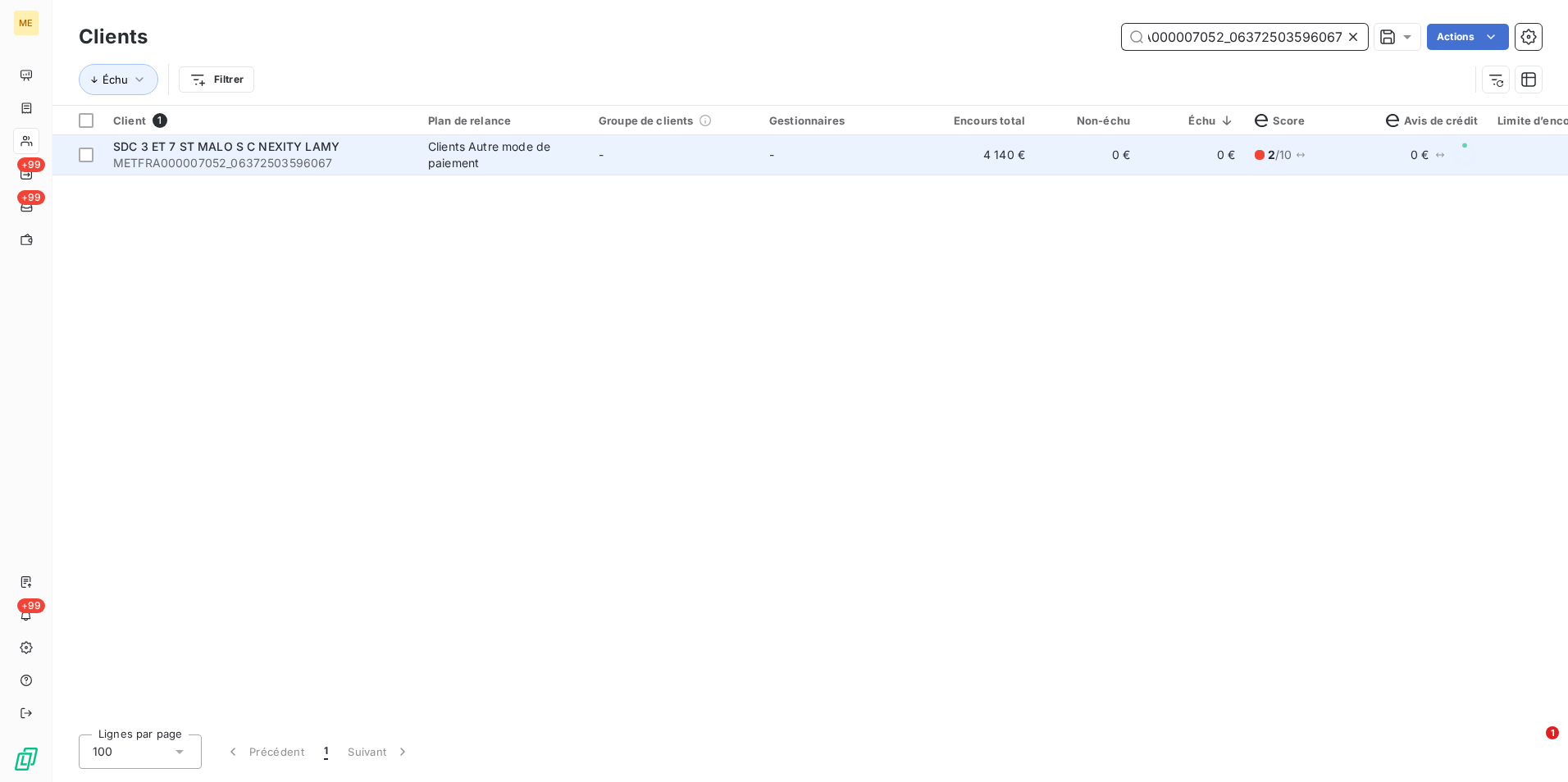
type input "METFRA000007052_06372503596067"
click at [969, 158] on td "4 140 €" at bounding box center [982, 154] width 105 height 39
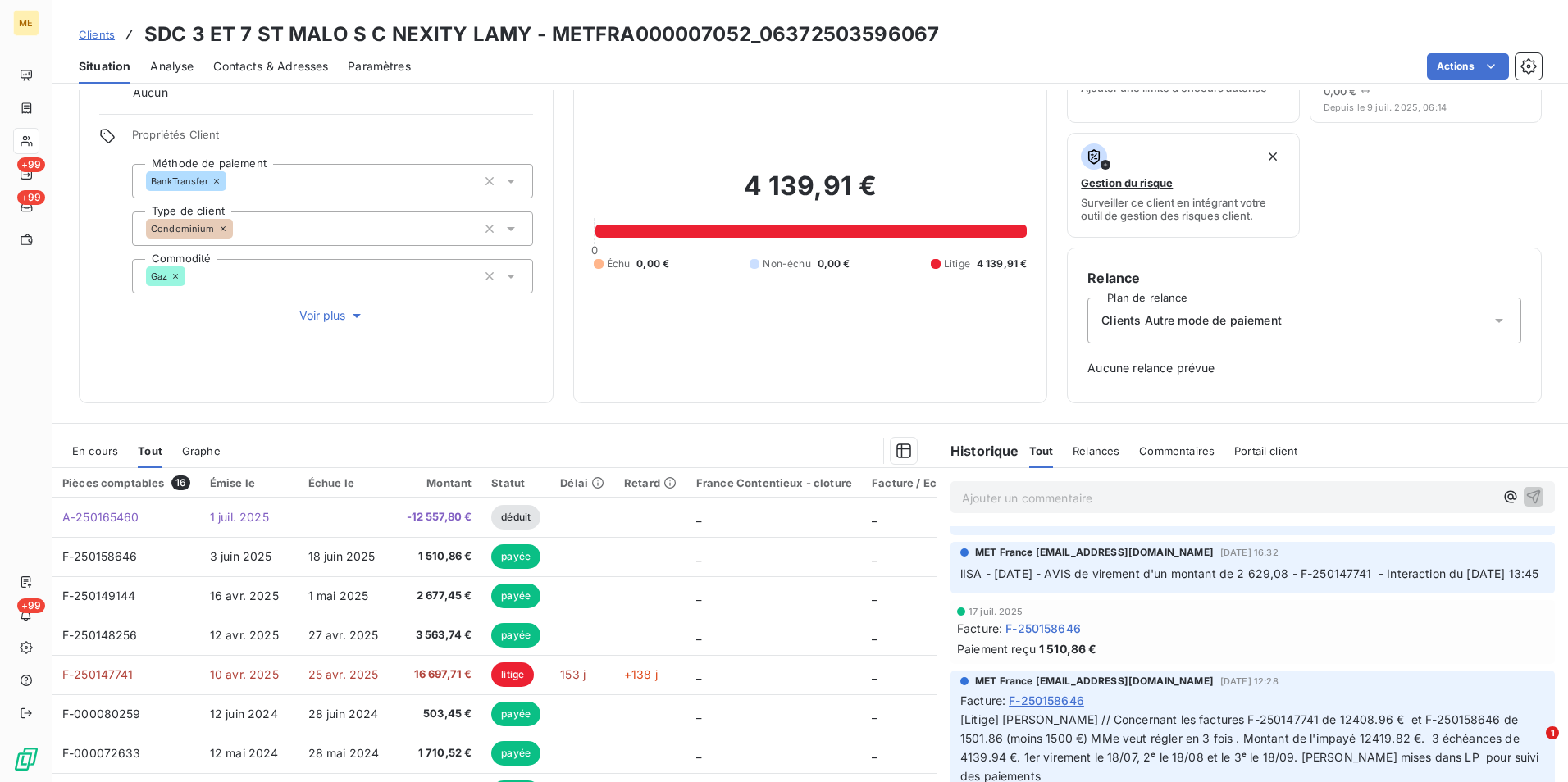
scroll to position [819, 0]
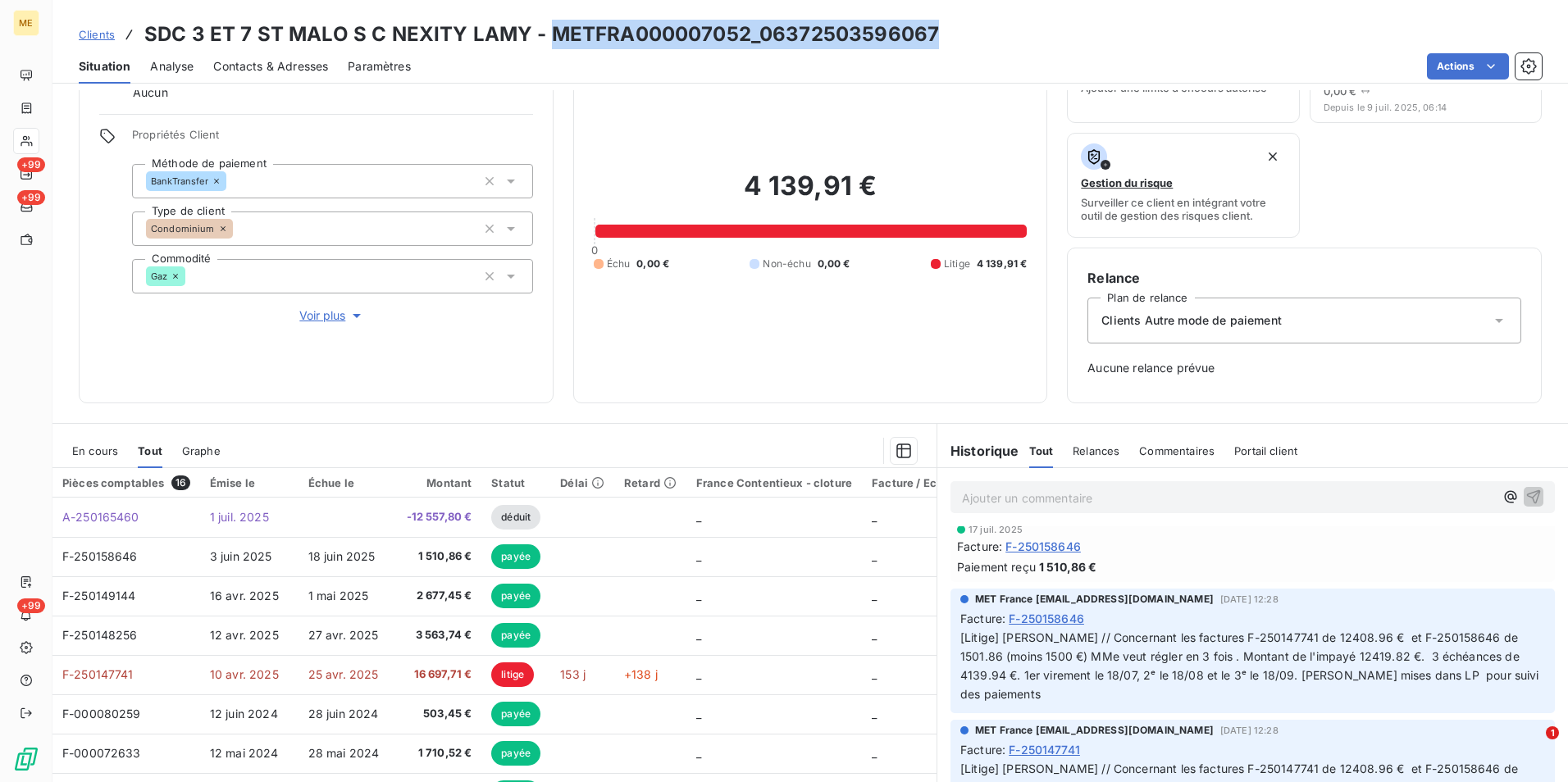
drag, startPoint x: 961, startPoint y: 27, endPoint x: 549, endPoint y: 38, distance: 412.1
click at [549, 38] on div "Clients SDC 3 ET 7 ST MALO S C NEXITY LAMY - METFRA000007052_06372503596067" at bounding box center [810, 35] width 1515 height 29
click at [110, 35] on span "Clients" at bounding box center [97, 34] width 36 height 13
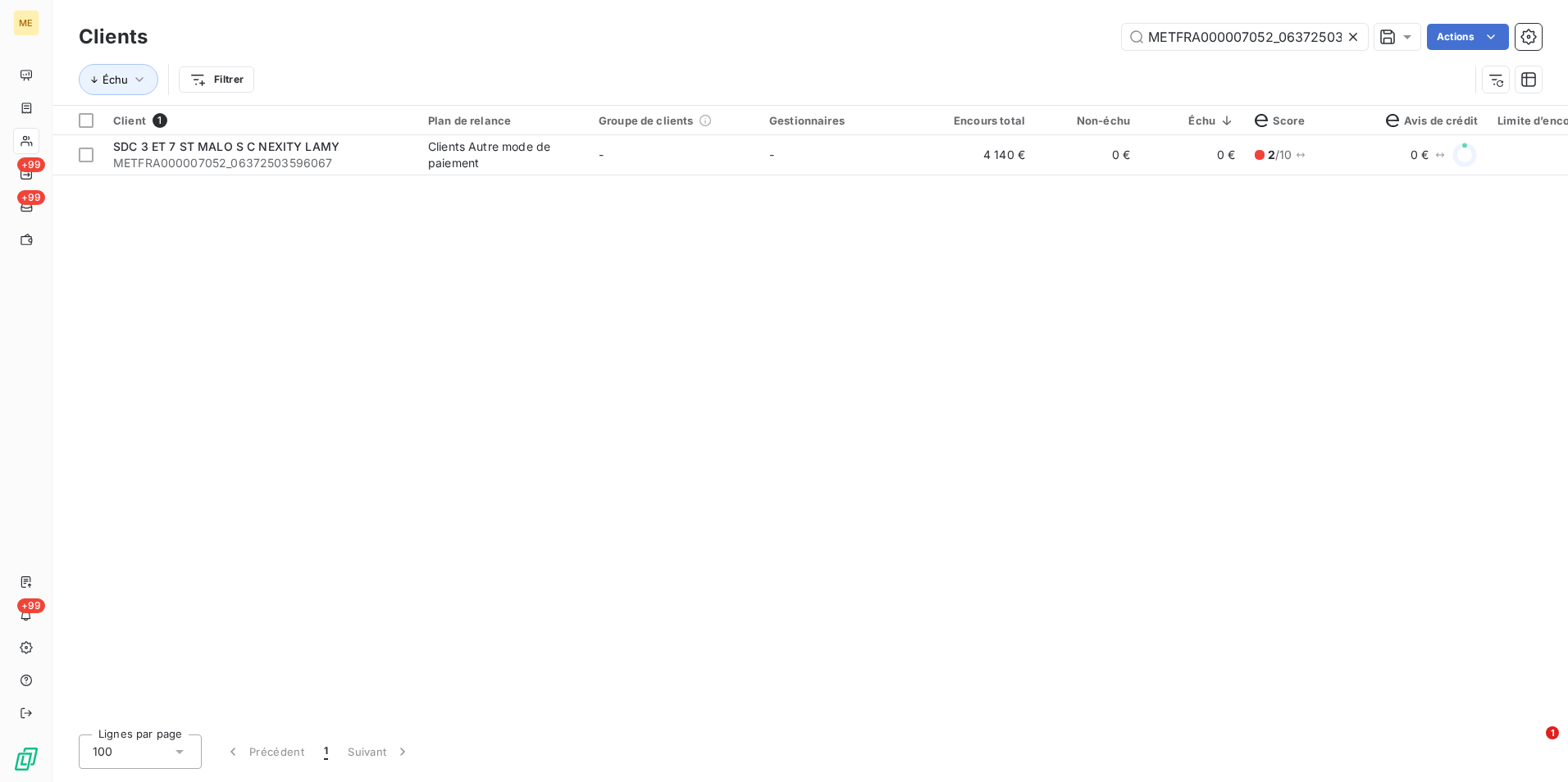
click at [1356, 34] on icon at bounding box center [1352, 36] width 8 height 8
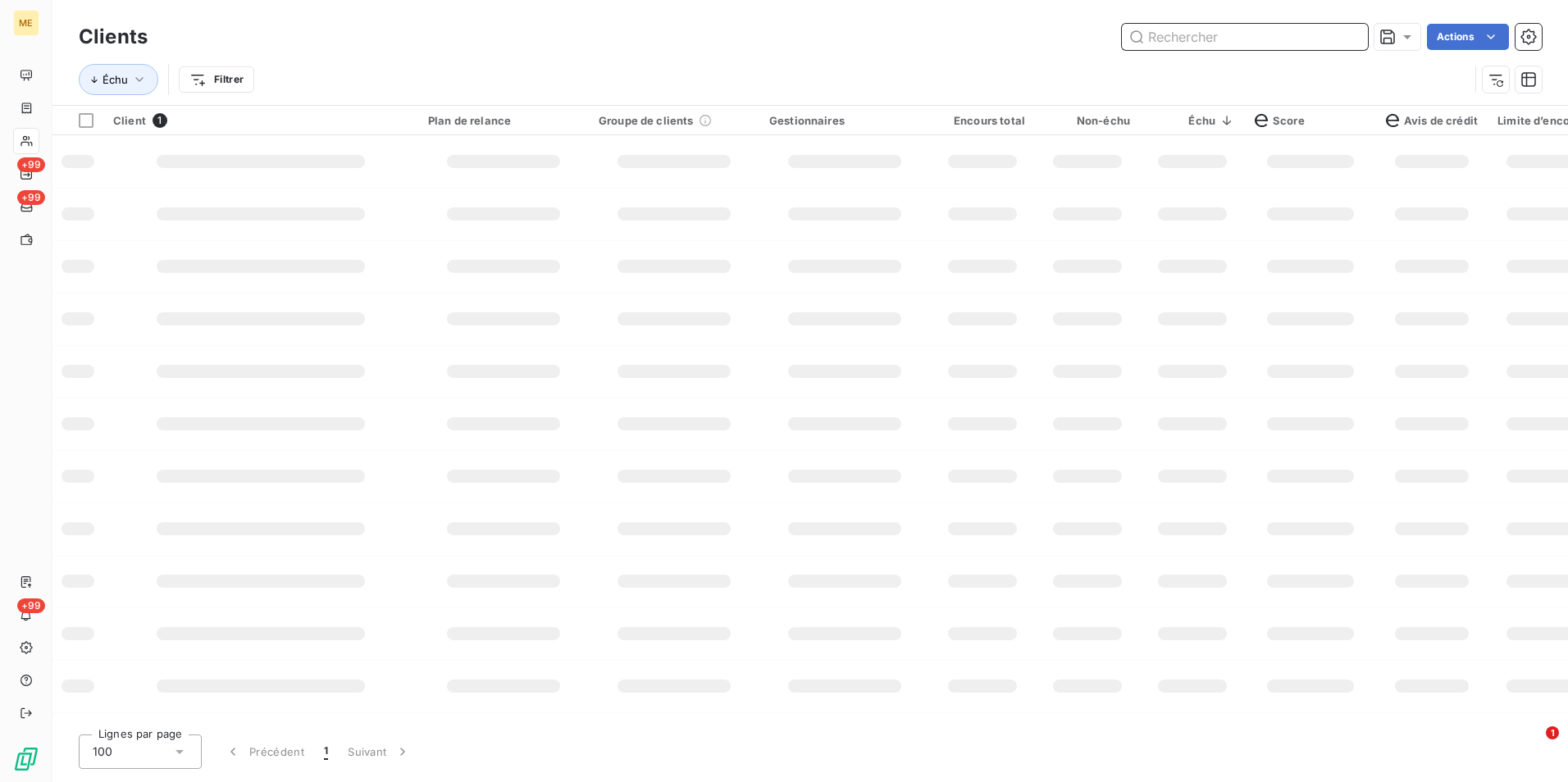
click at [1356, 34] on input "text" at bounding box center [1245, 36] width 246 height 26
paste input "METFRA000006806_Z6852000000059"
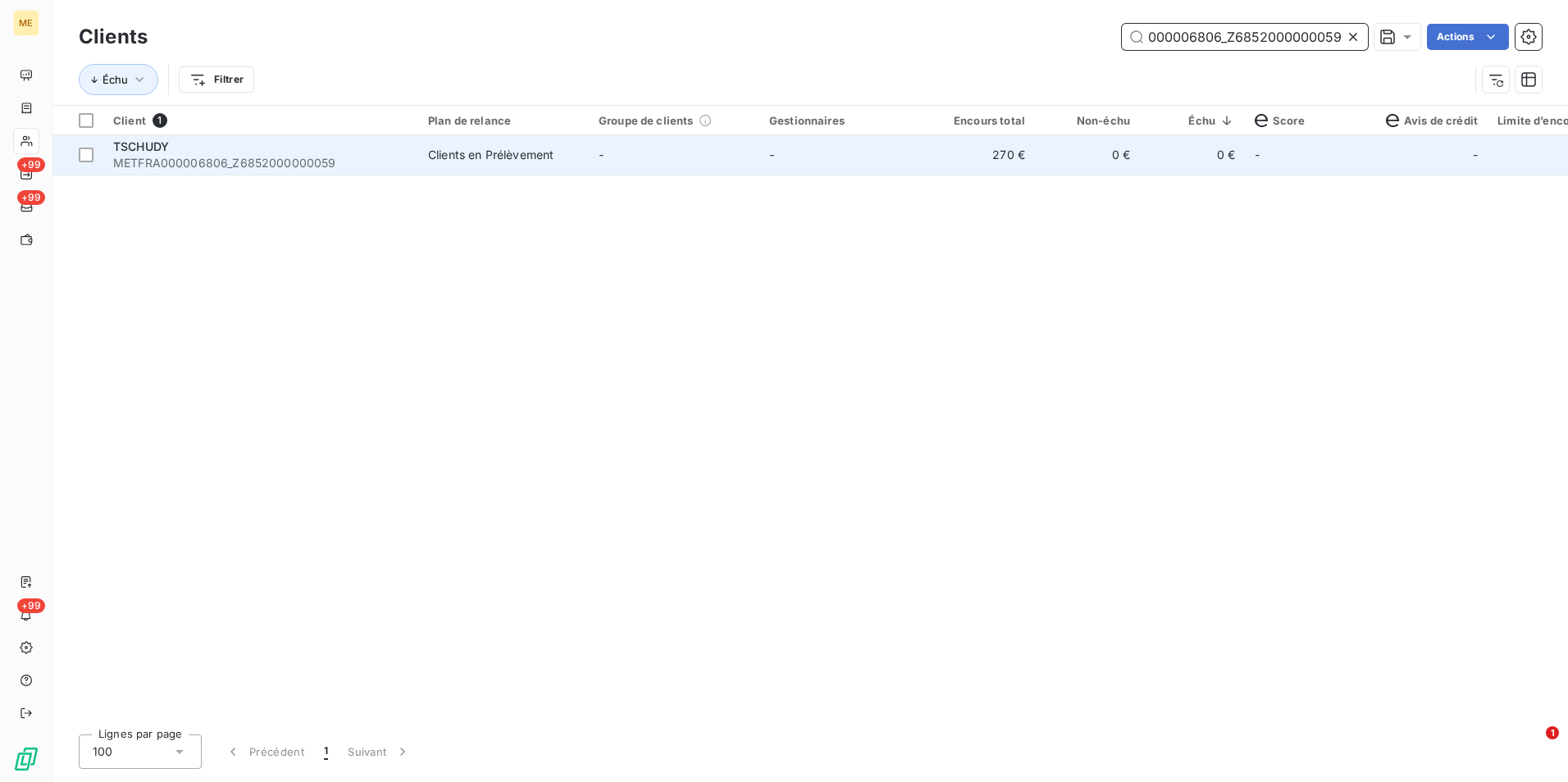
type input "METFRA000006806_Z6852000000059"
click at [970, 160] on td "270 €" at bounding box center [982, 154] width 105 height 39
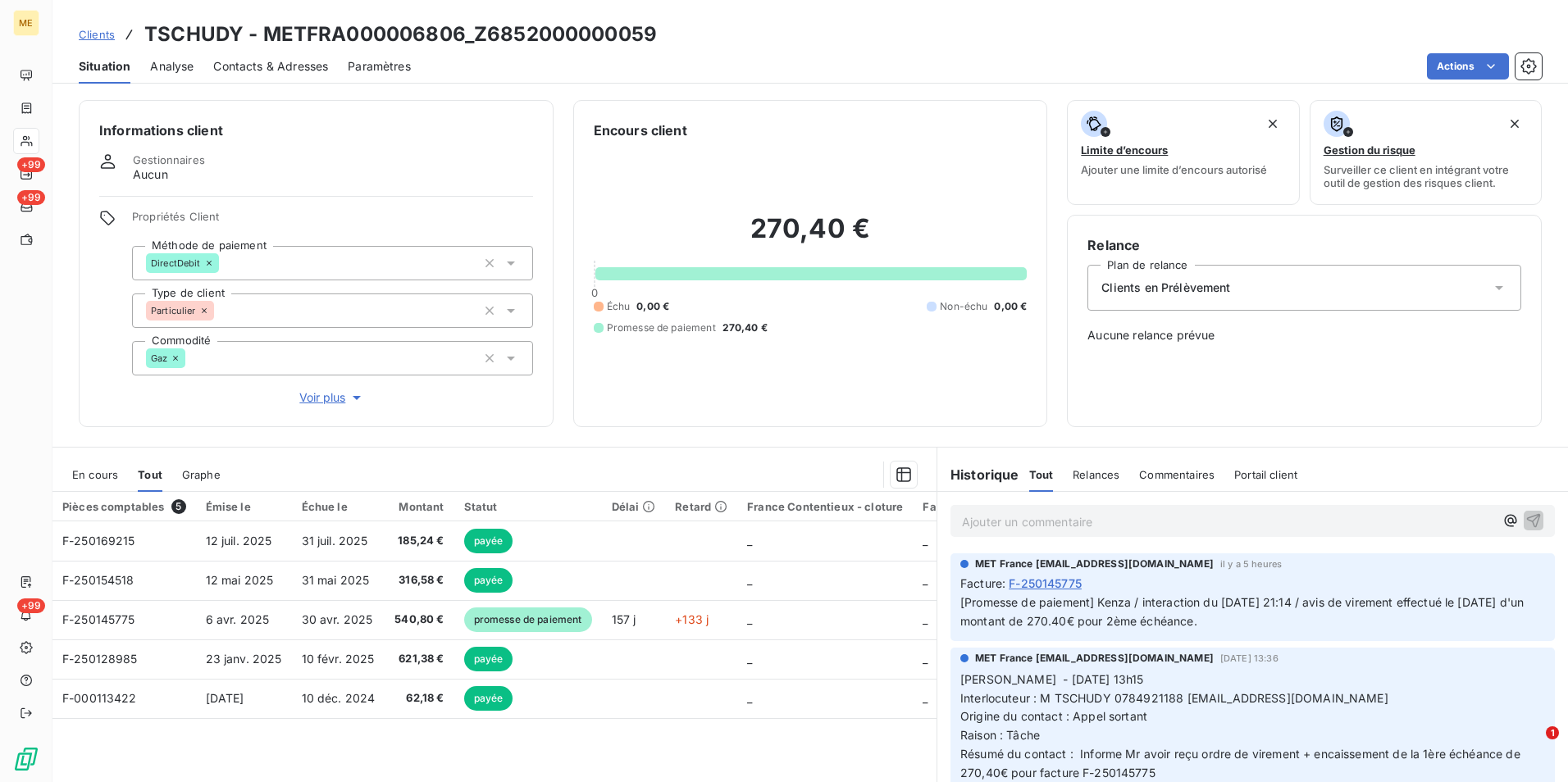
click at [93, 36] on span "Clients" at bounding box center [97, 34] width 36 height 13
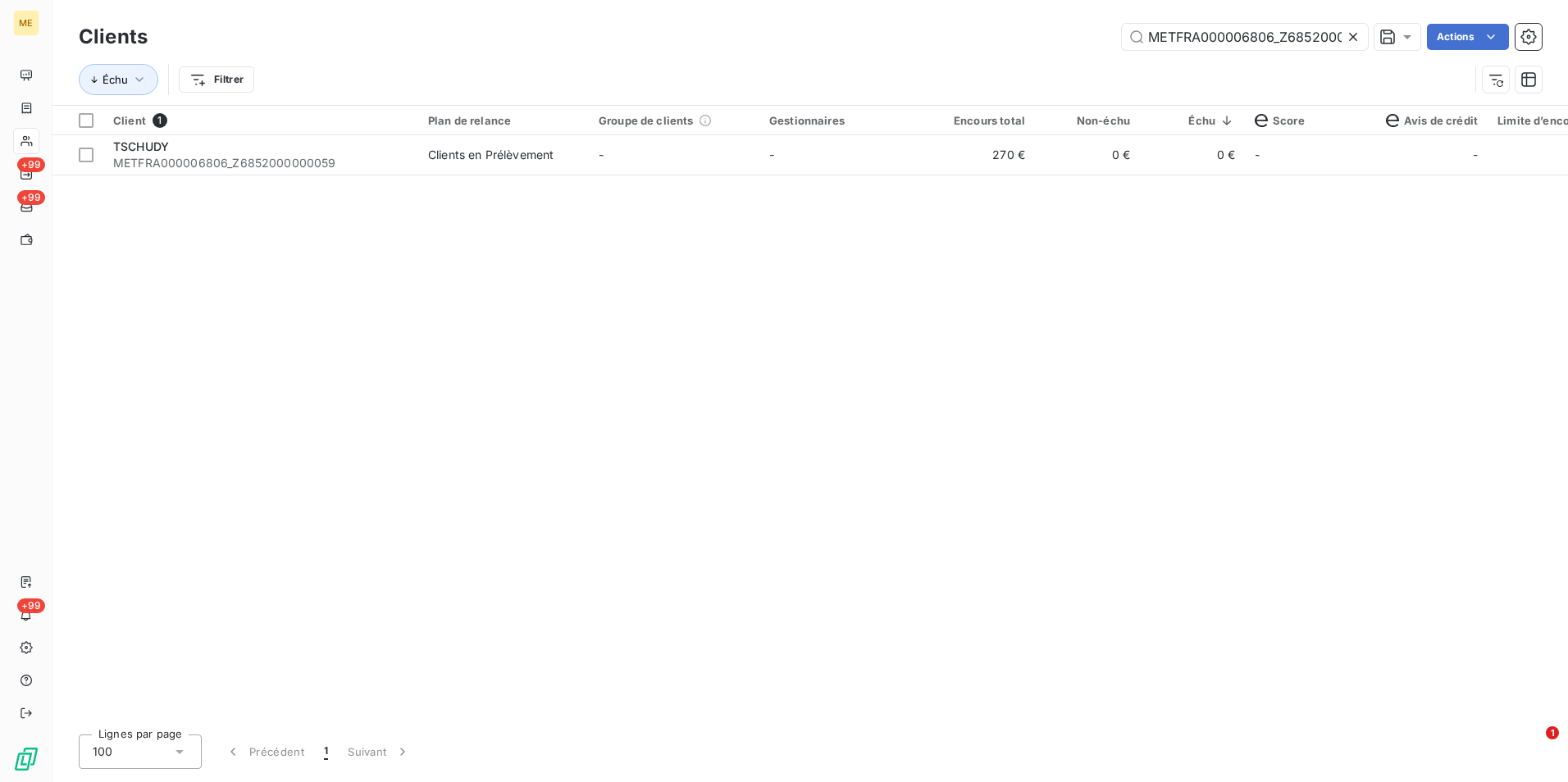
click at [1353, 44] on icon at bounding box center [1353, 36] width 16 height 16
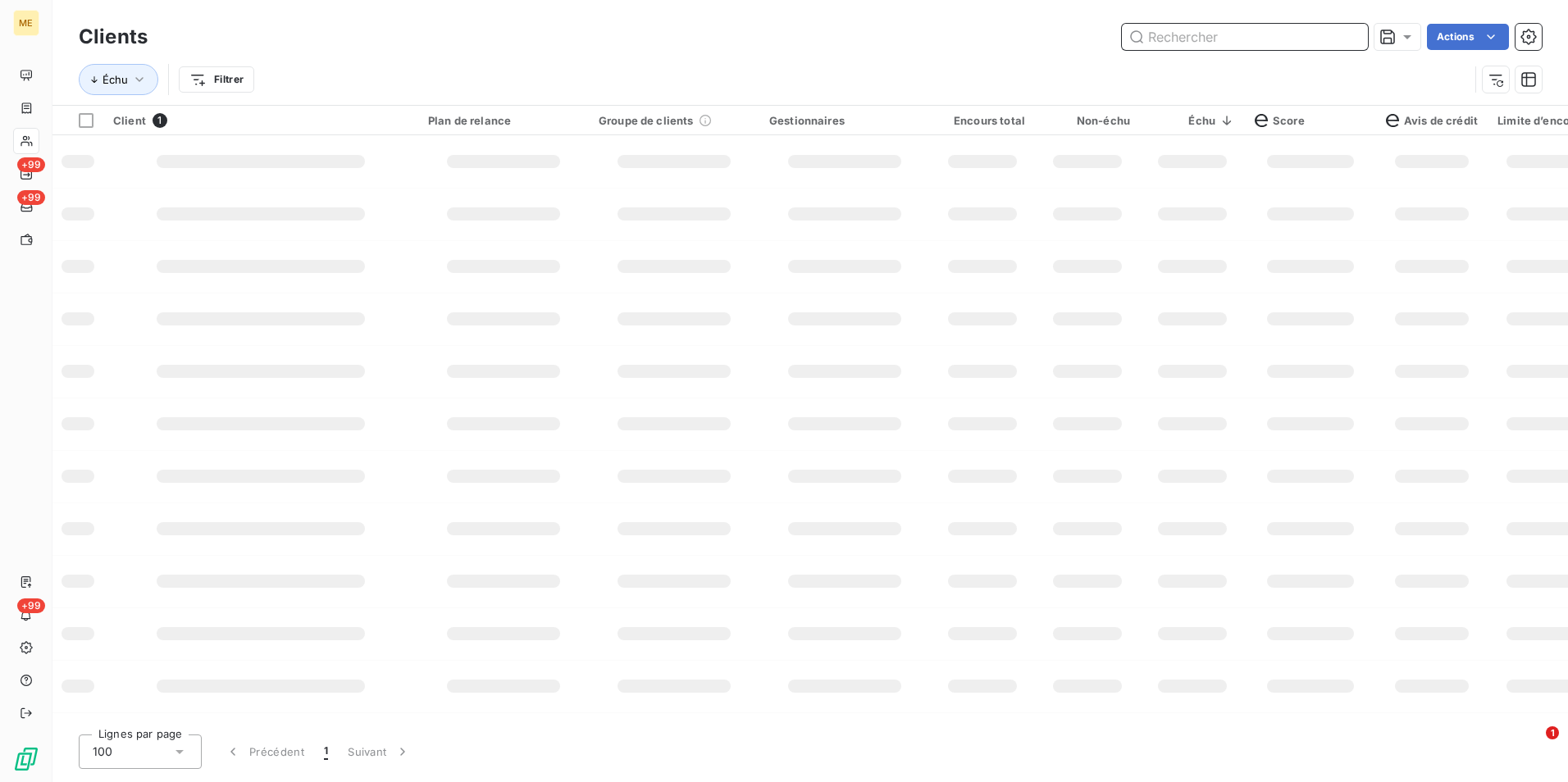
click at [1352, 41] on input "text" at bounding box center [1245, 36] width 246 height 26
paste input "METFRA000001172_06442547023294"
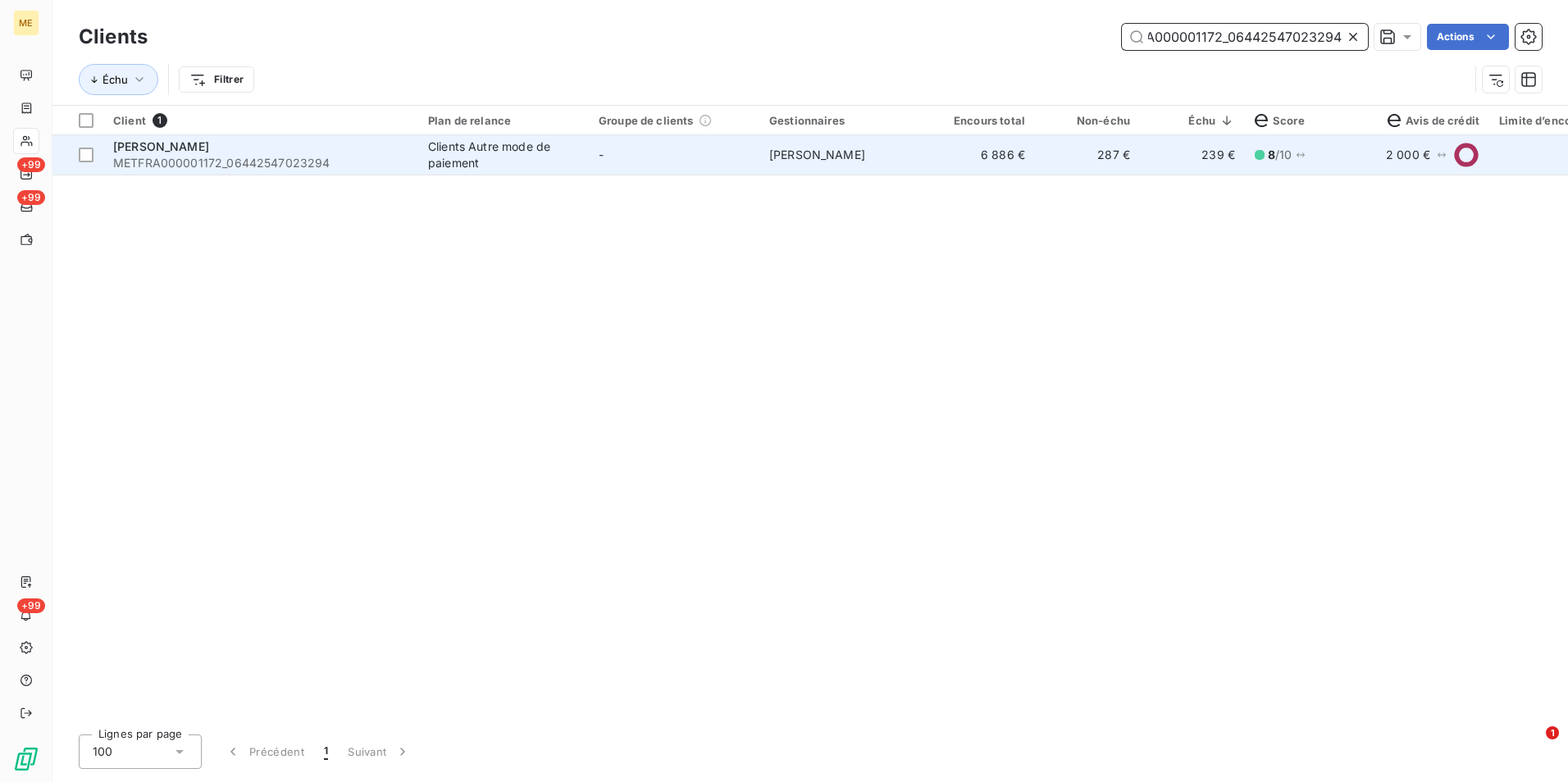
type input "METFRA000001172_06442547023294"
click at [933, 147] on td "6 886 €" at bounding box center [982, 154] width 105 height 39
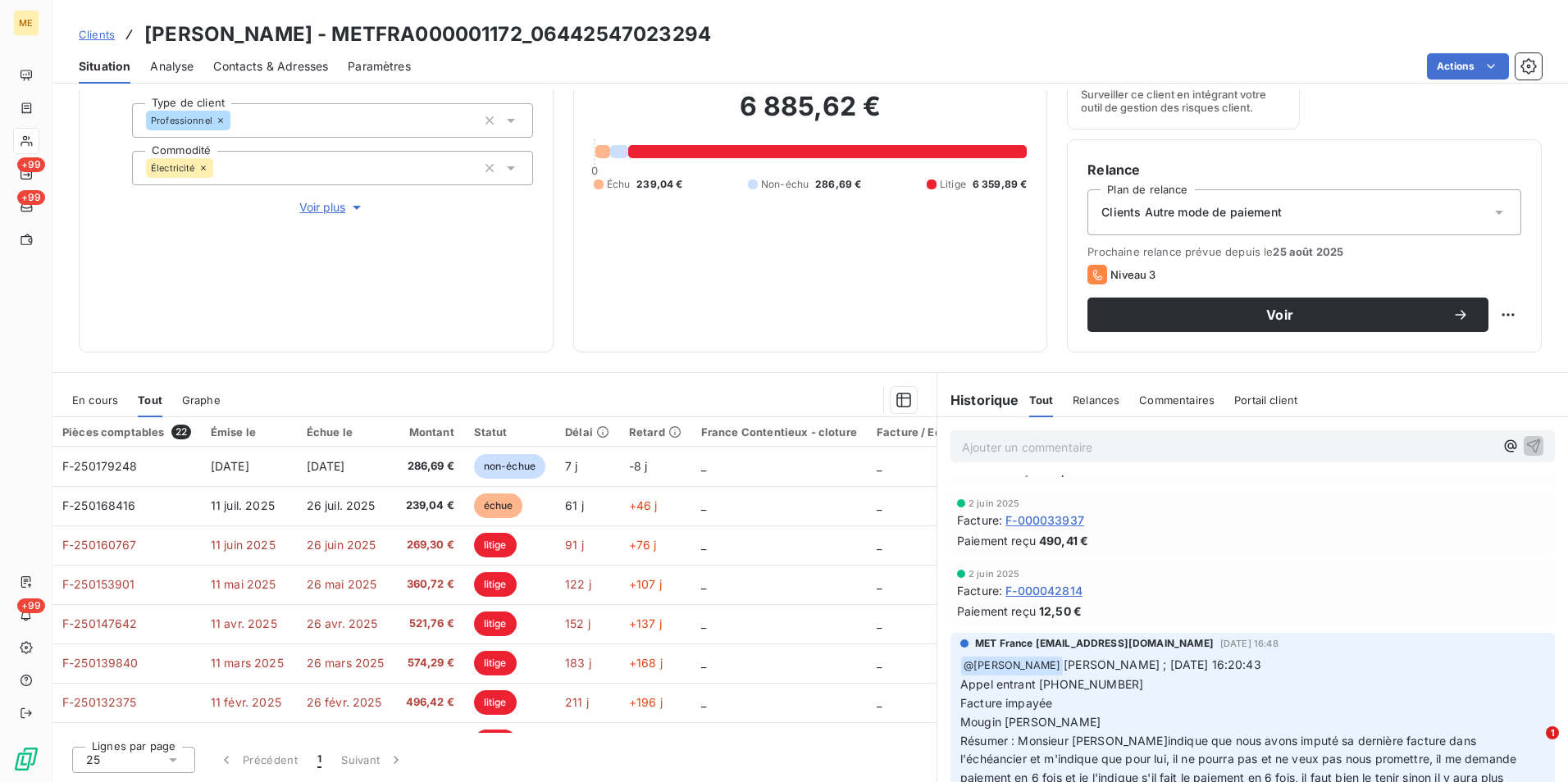
scroll to position [2291, 0]
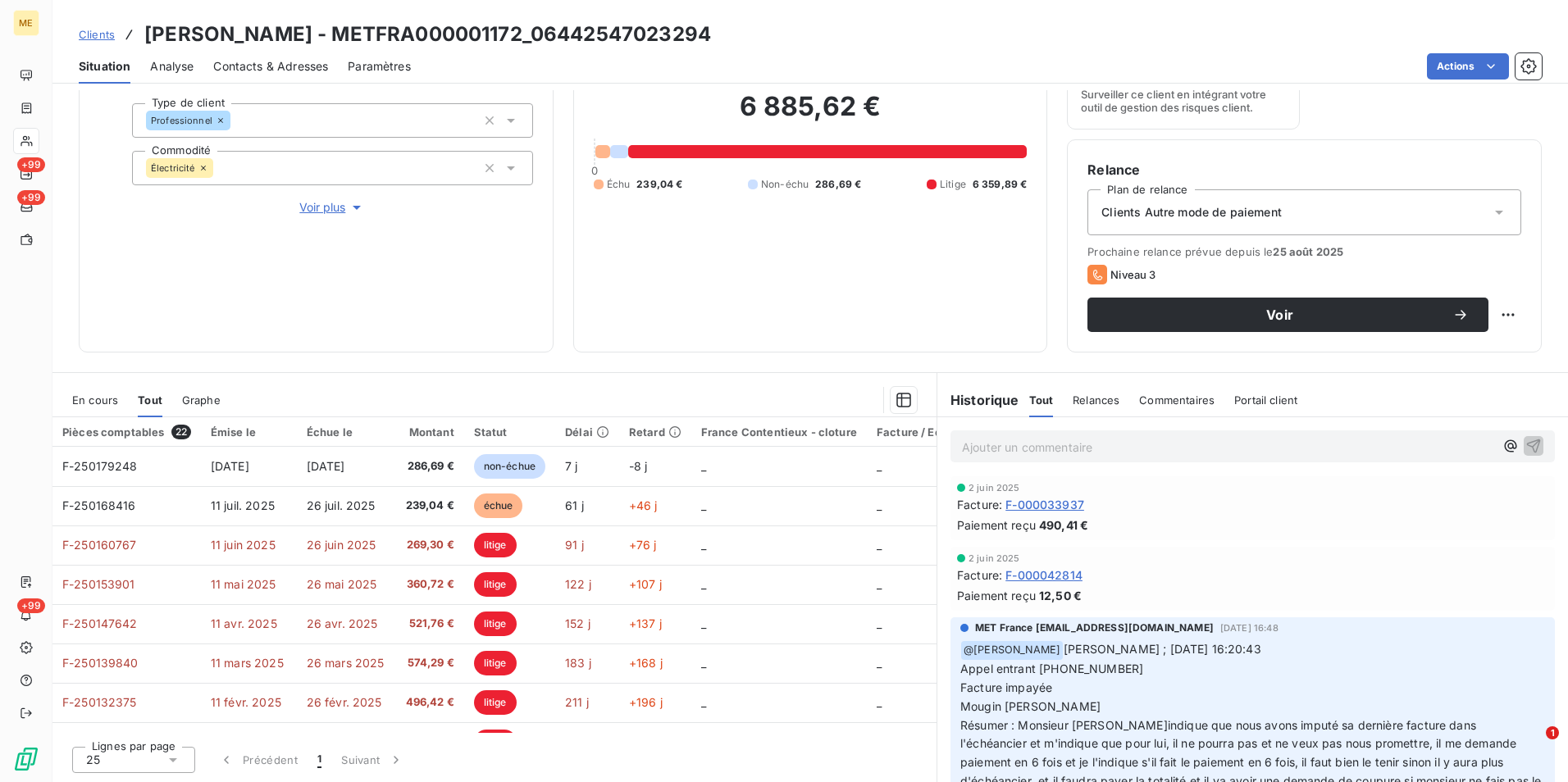
click at [108, 34] on span "Clients" at bounding box center [97, 34] width 36 height 13
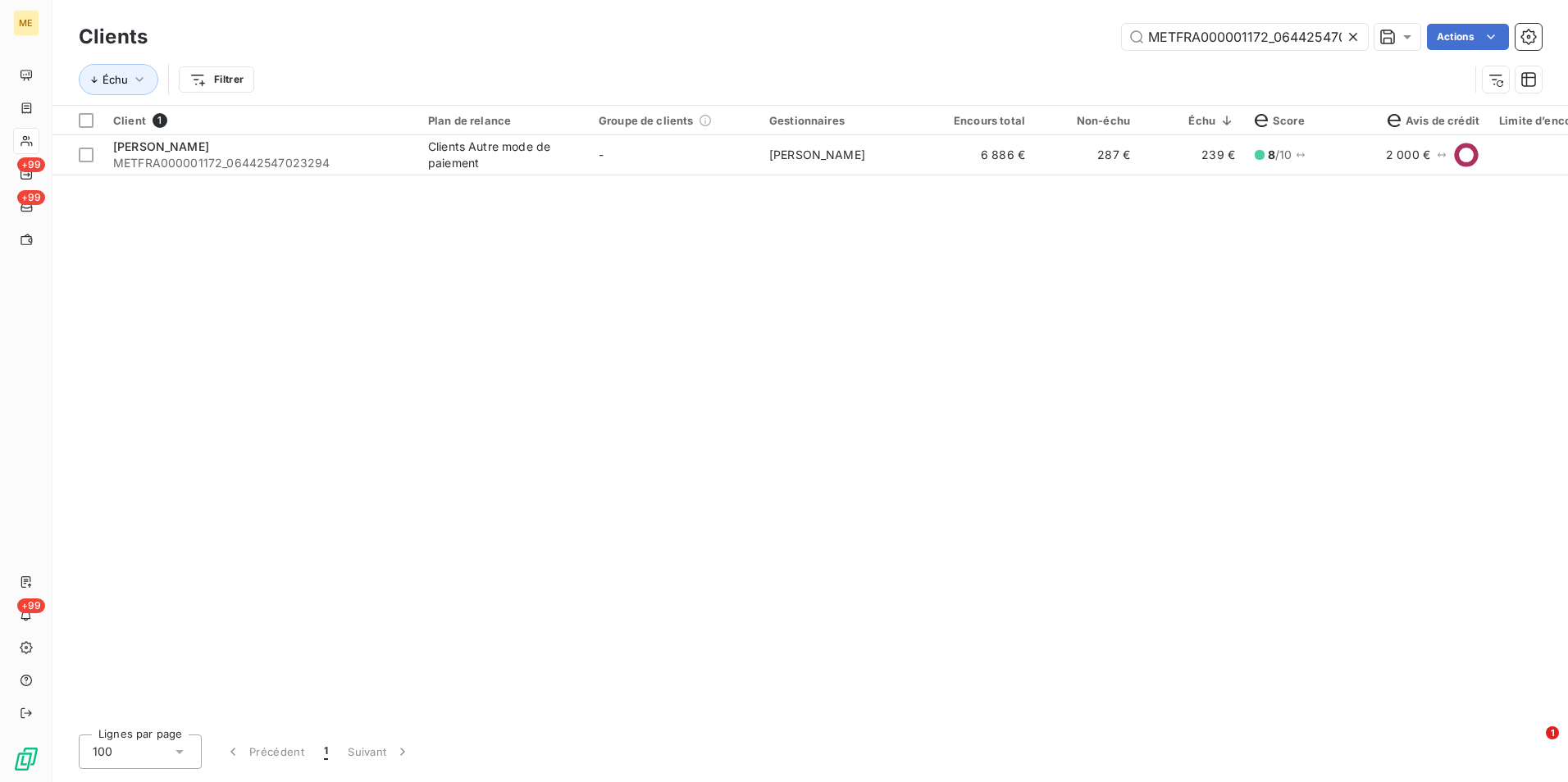
click at [1356, 38] on icon at bounding box center [1353, 36] width 16 height 16
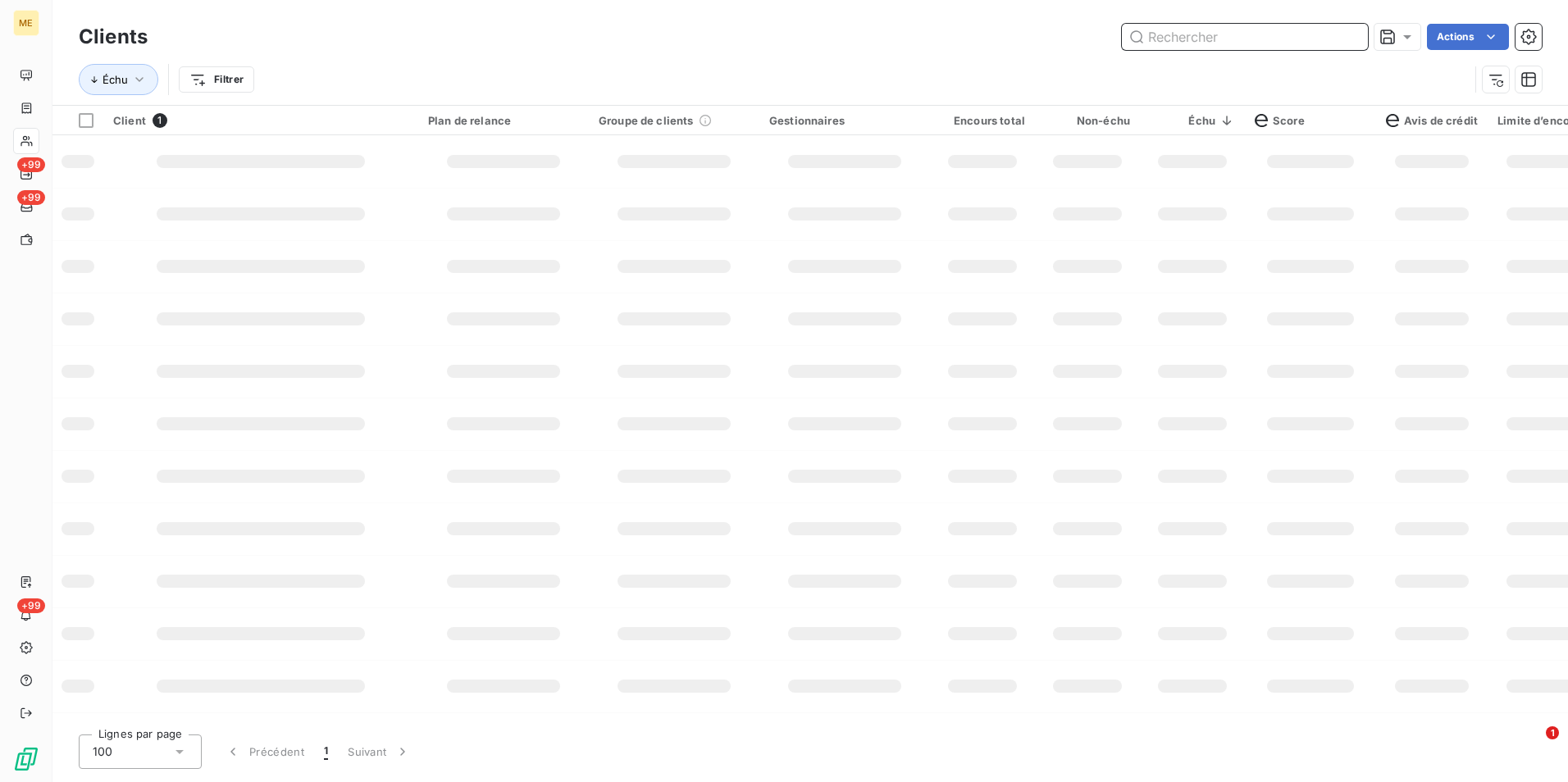
click at [1356, 38] on input "text" at bounding box center [1245, 36] width 246 height 26
paste input "METFRA000006683_23171056345773"
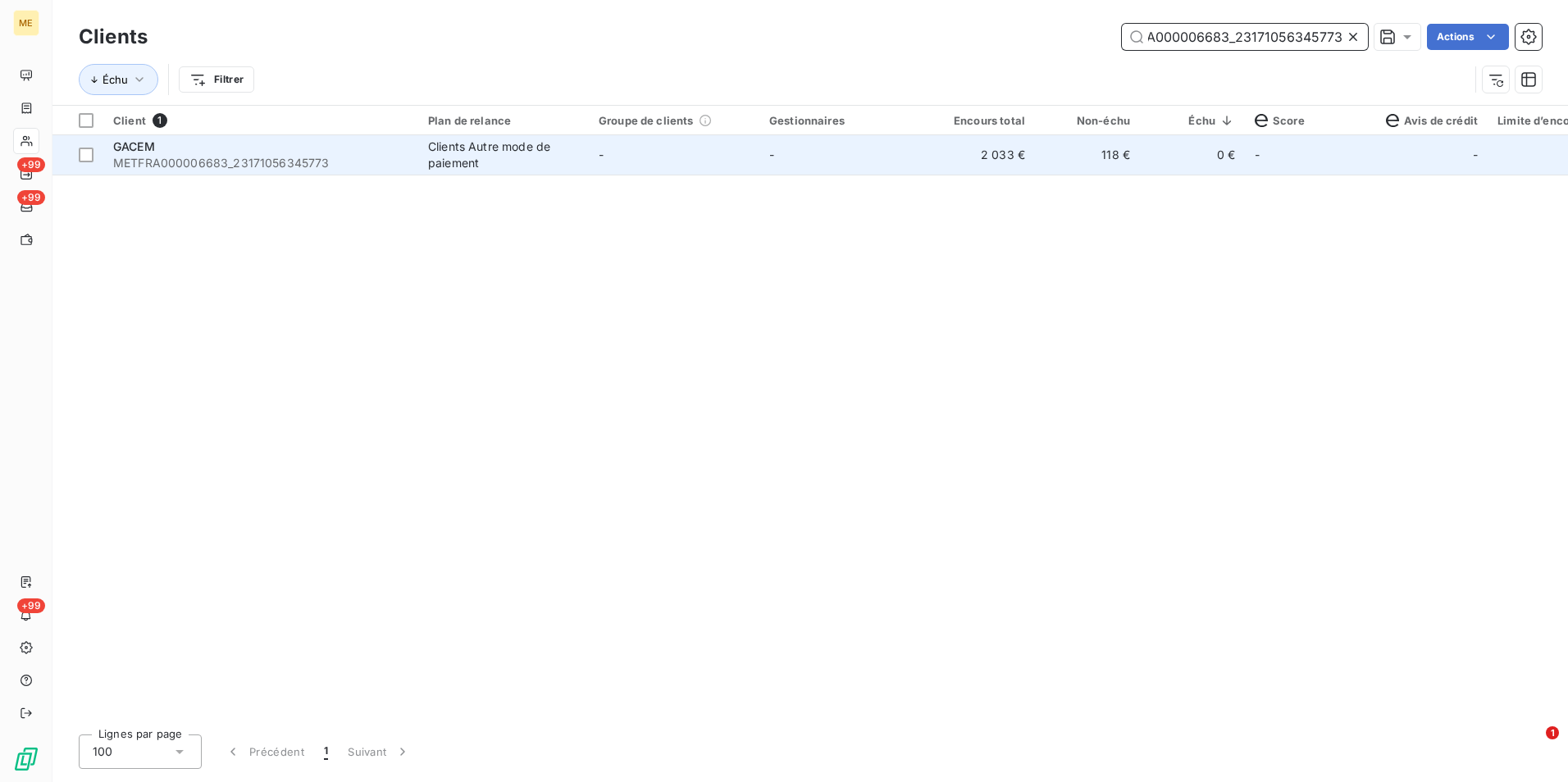
type input "METFRA000006683_23171056345773"
click at [598, 150] on span "-" at bounding box center [601, 154] width 5 height 14
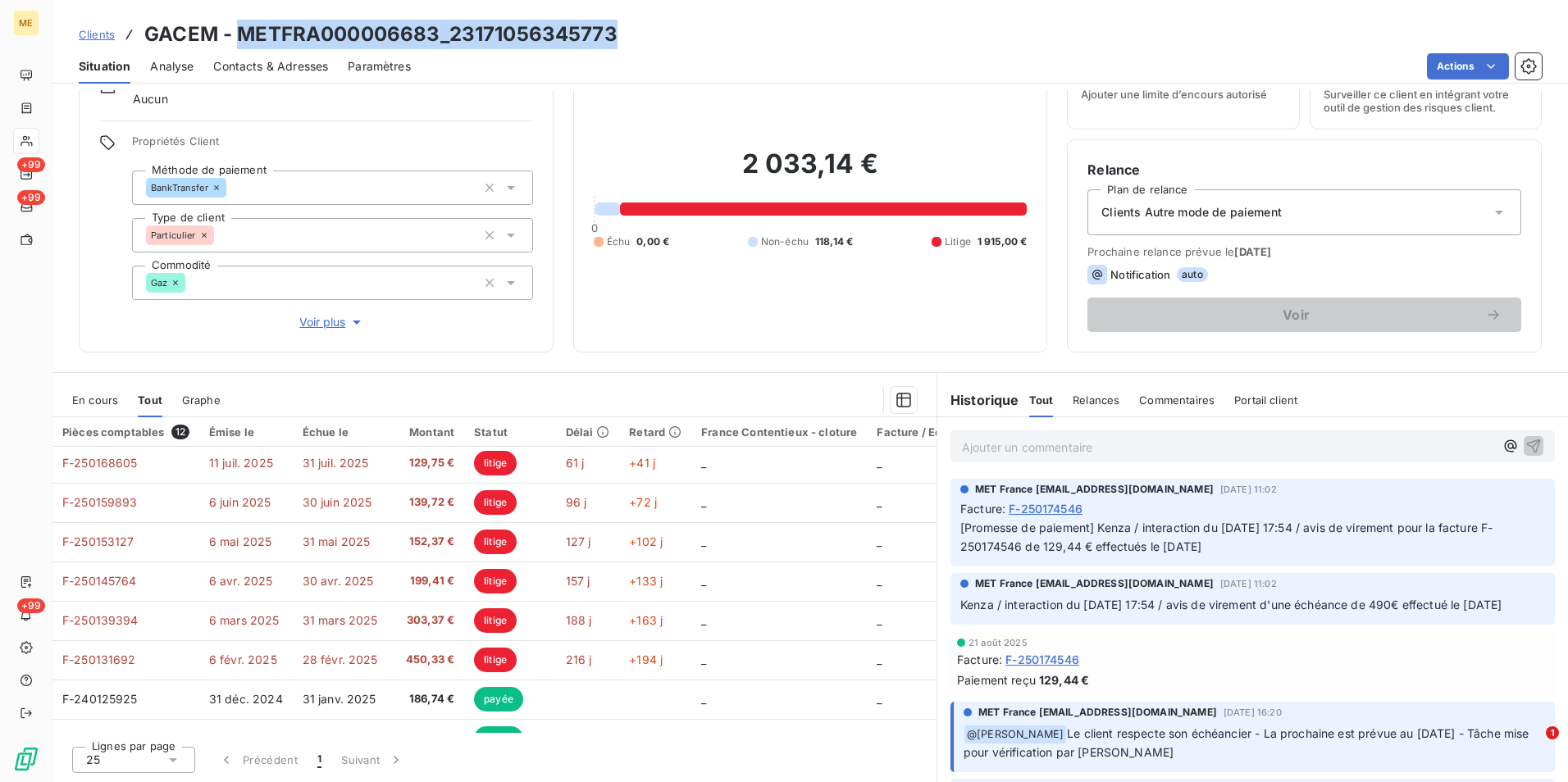
drag, startPoint x: 636, startPoint y: 30, endPoint x: 241, endPoint y: 32, distance: 395.0
click at [241, 32] on div "Clients GACEM - METFRA000006683_23171056345773" at bounding box center [810, 35] width 1515 height 29
copy h3 "METFRA000006683_23171056345773"
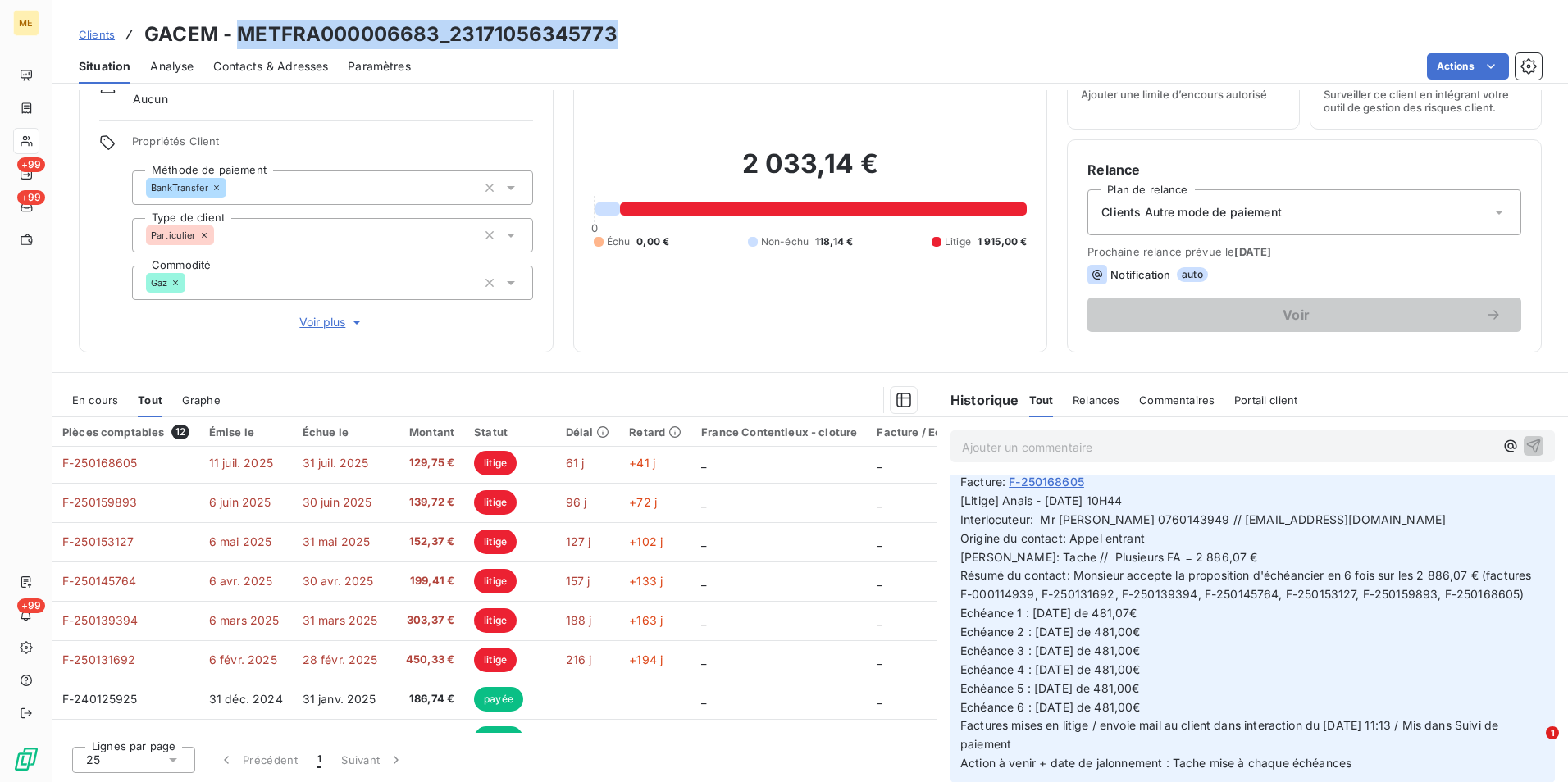
scroll to position [492, 0]
